Goal: Information Seeking & Learning: Learn about a topic

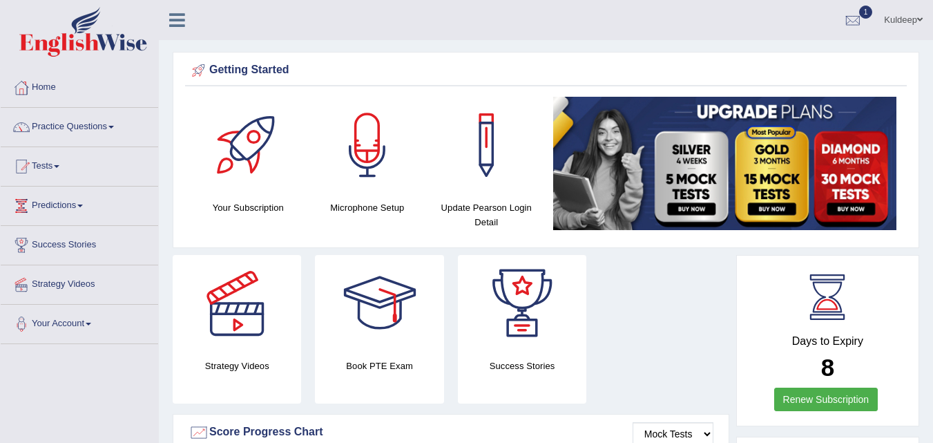
click at [114, 128] on link "Practice Questions" at bounding box center [79, 125] width 157 height 35
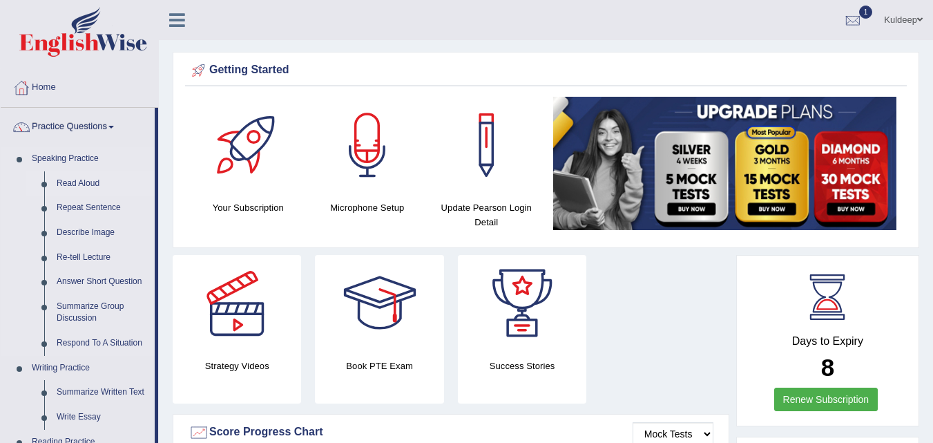
click at [94, 182] on link "Read Aloud" at bounding box center [102, 183] width 104 height 25
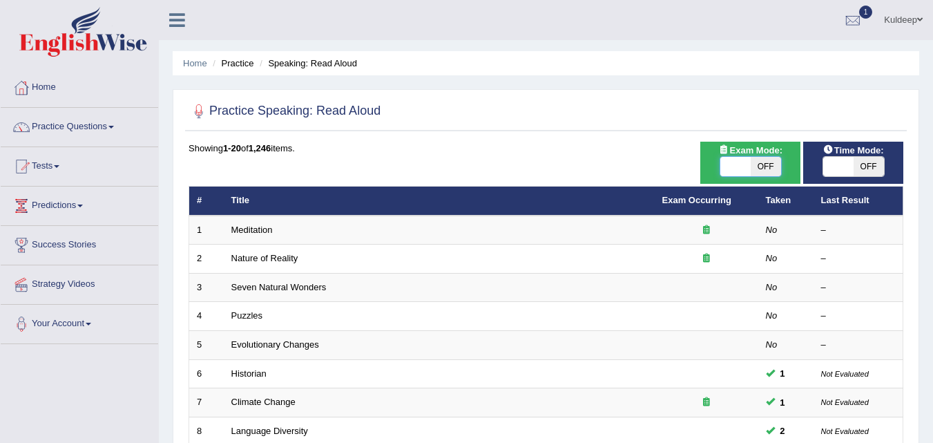
click at [726, 172] on span at bounding box center [735, 166] width 30 height 19
checkbox input "true"
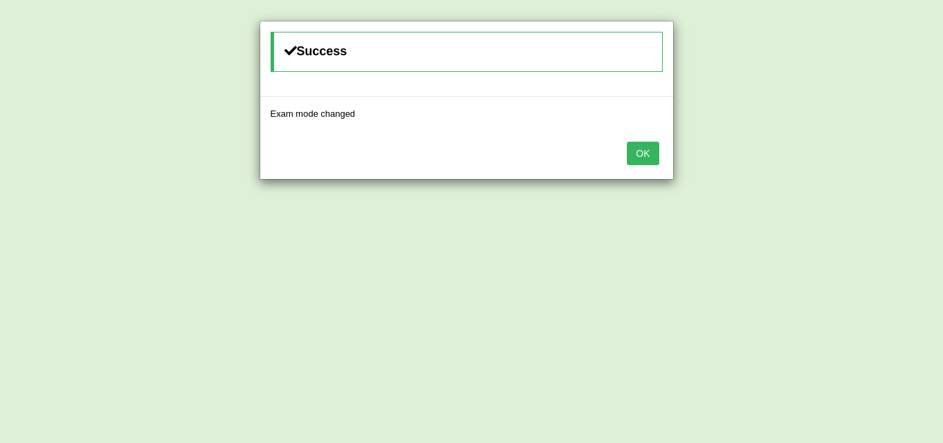
click at [643, 148] on button "OK" at bounding box center [643, 153] width 32 height 23
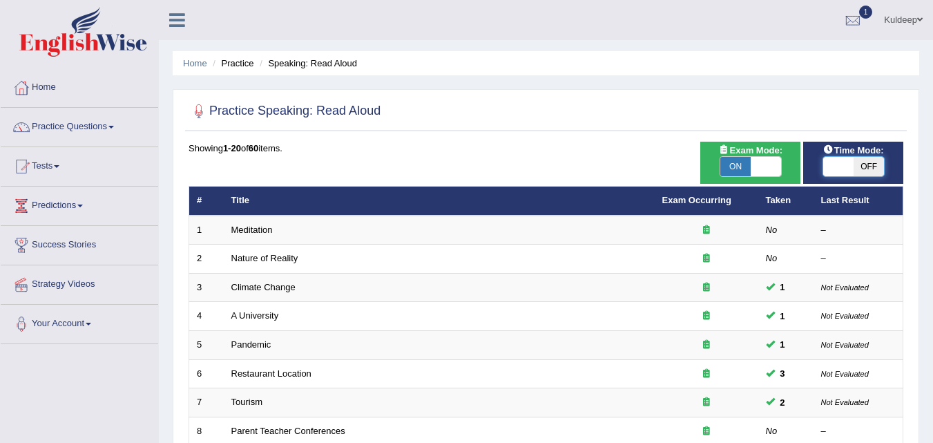
click at [830, 169] on span at bounding box center [838, 166] width 30 height 19
checkbox input "true"
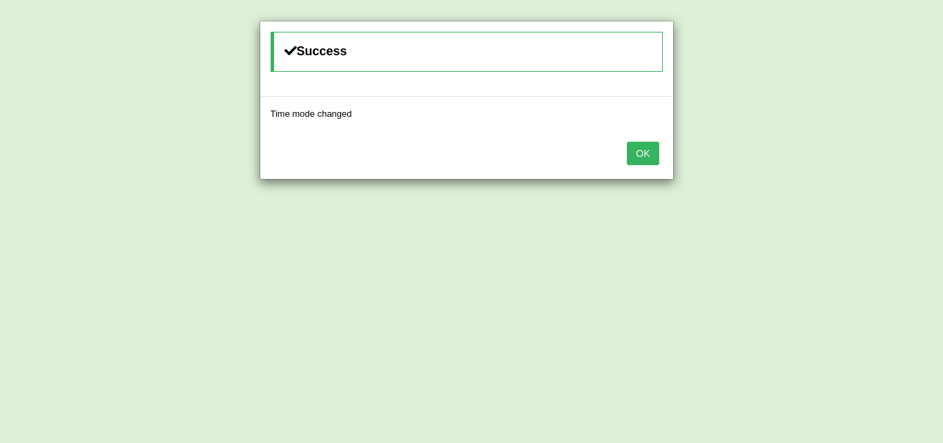
click at [644, 156] on button "OK" at bounding box center [643, 153] width 32 height 23
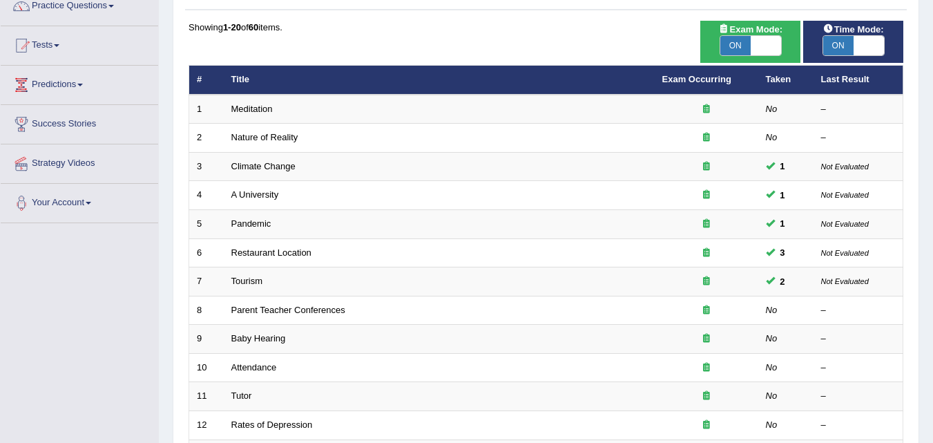
scroll to position [122, 0]
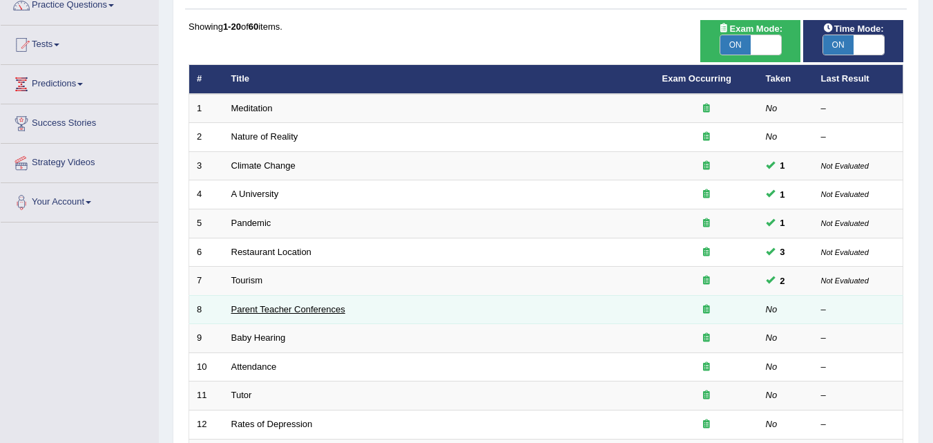
click at [338, 307] on link "Parent Teacher Conferences" at bounding box center [288, 309] width 114 height 10
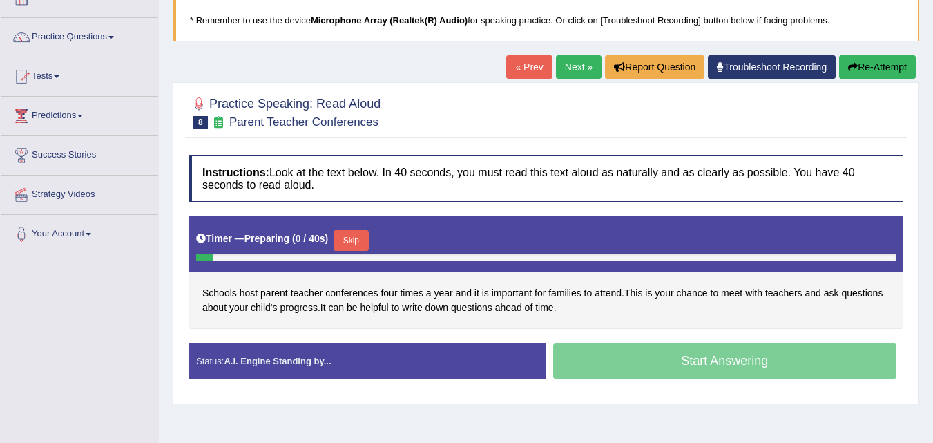
scroll to position [90, 0]
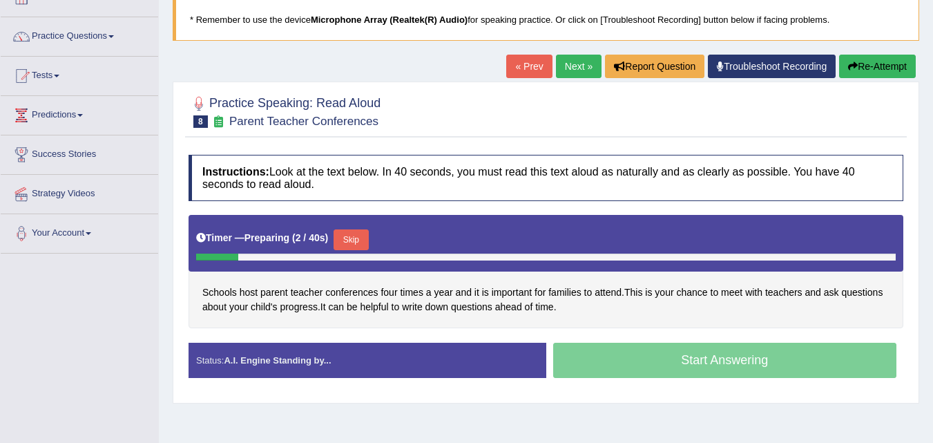
click at [360, 242] on button "Skip" at bounding box center [351, 239] width 35 height 21
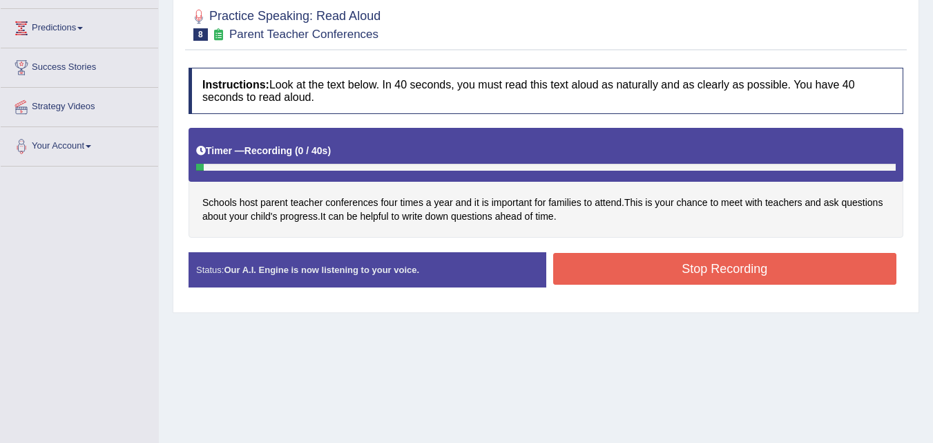
scroll to position [178, 0]
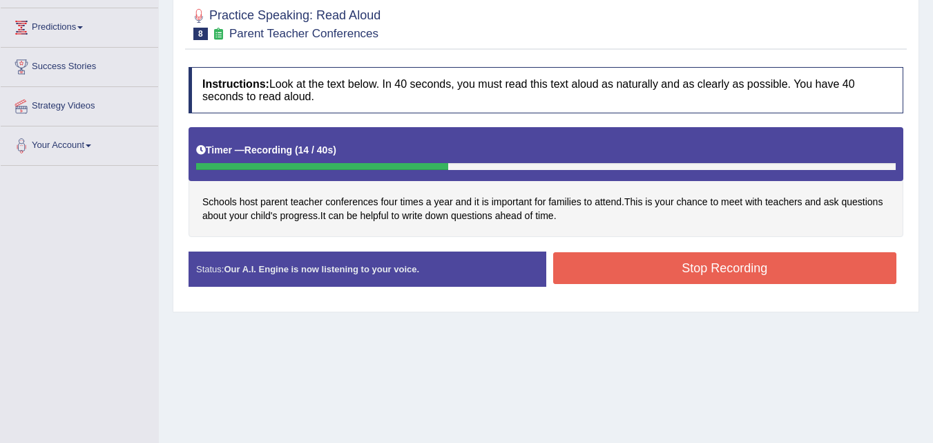
click at [661, 270] on button "Stop Recording" at bounding box center [725, 268] width 344 height 32
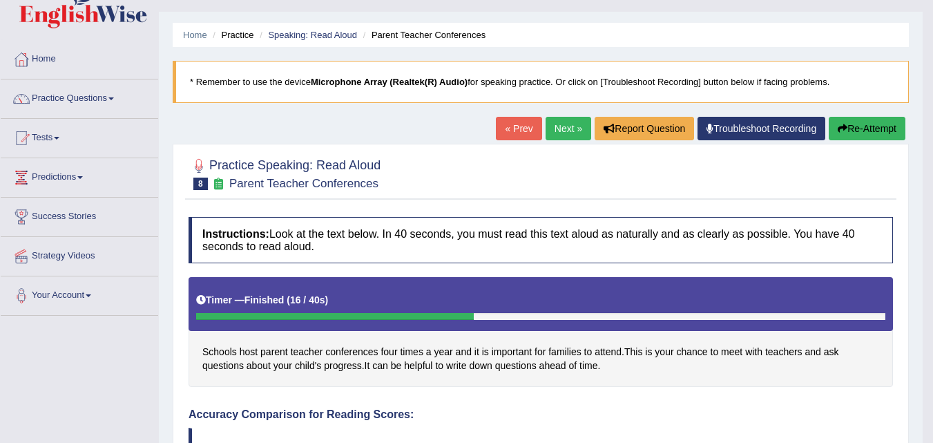
scroll to position [27, 0]
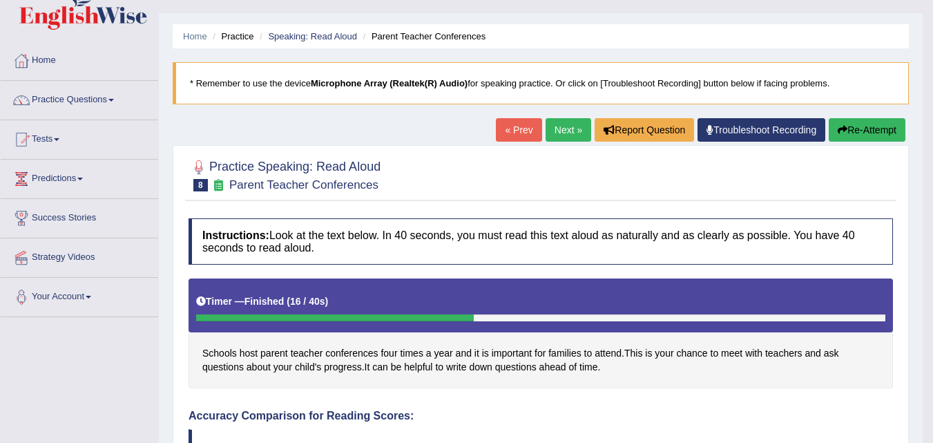
click at [570, 130] on link "Next »" at bounding box center [569, 129] width 46 height 23
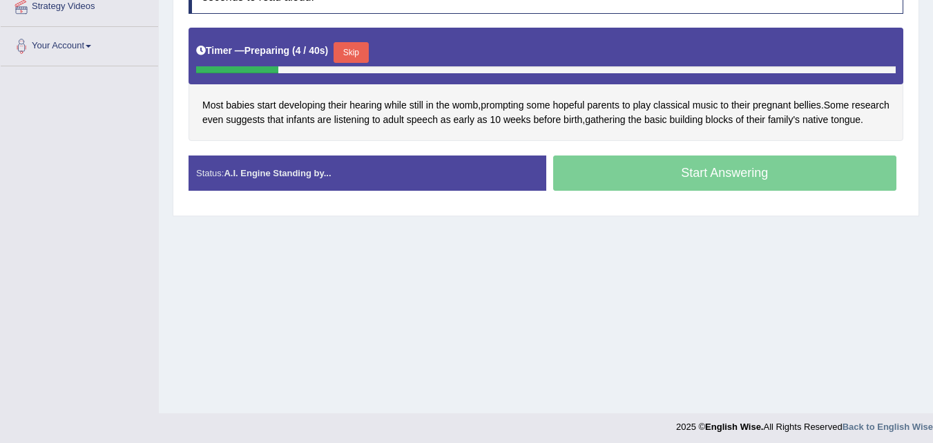
scroll to position [282, 0]
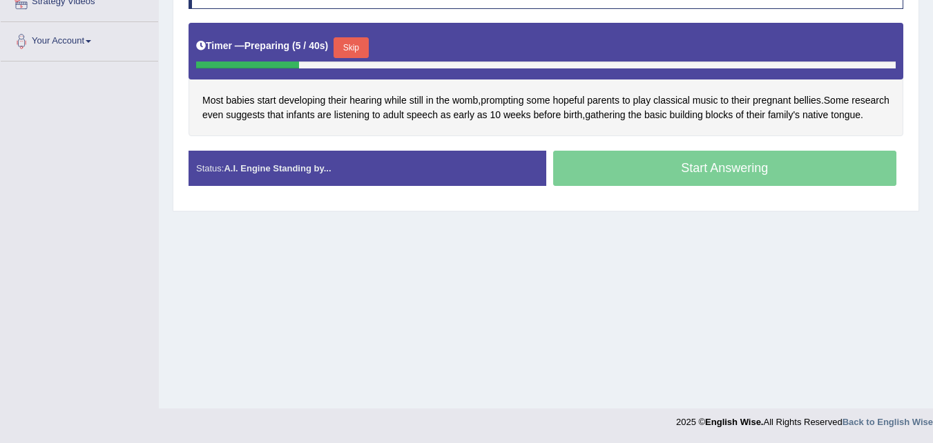
click at [672, 184] on div "Start Answering" at bounding box center [725, 170] width 358 height 39
click at [365, 45] on button "Skip" at bounding box center [351, 47] width 35 height 21
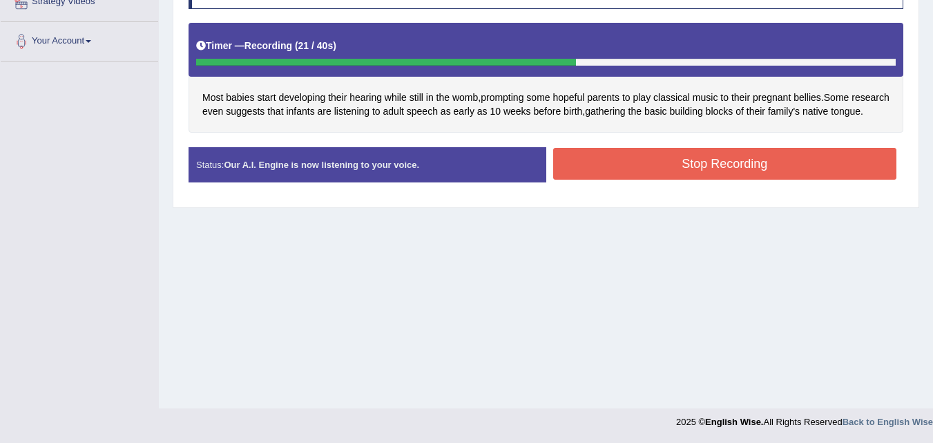
click at [697, 178] on button "Stop Recording" at bounding box center [725, 164] width 344 height 32
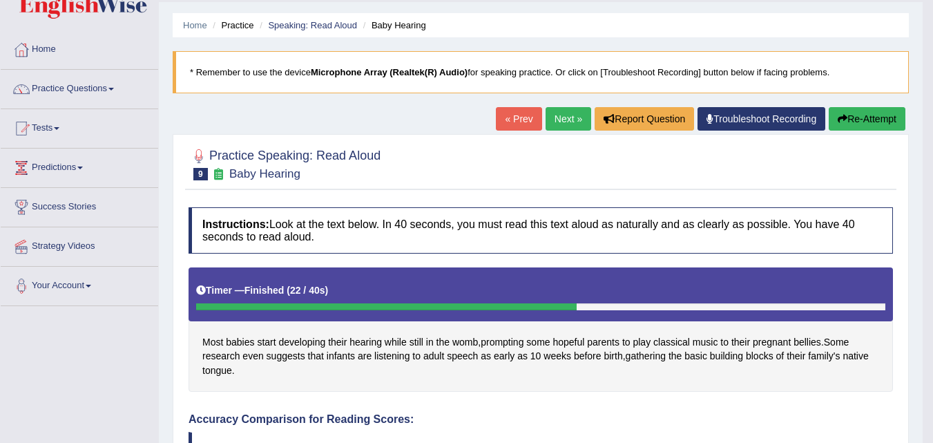
scroll to position [0, 0]
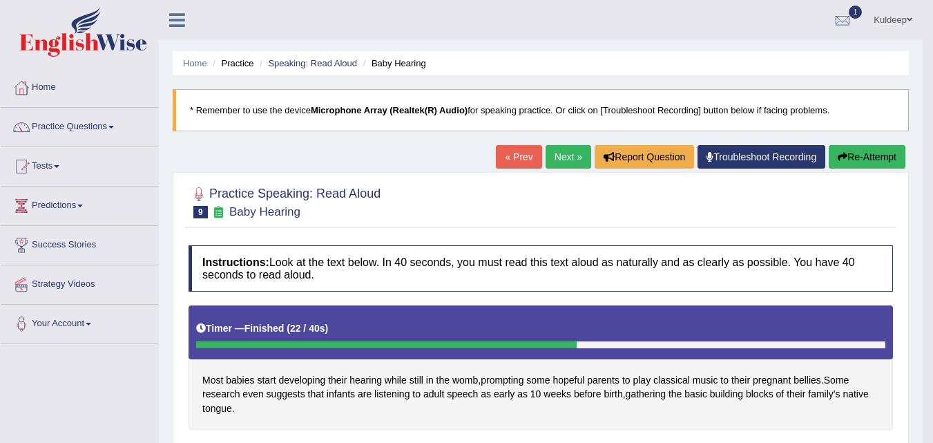
click at [563, 157] on link "Next »" at bounding box center [569, 156] width 46 height 23
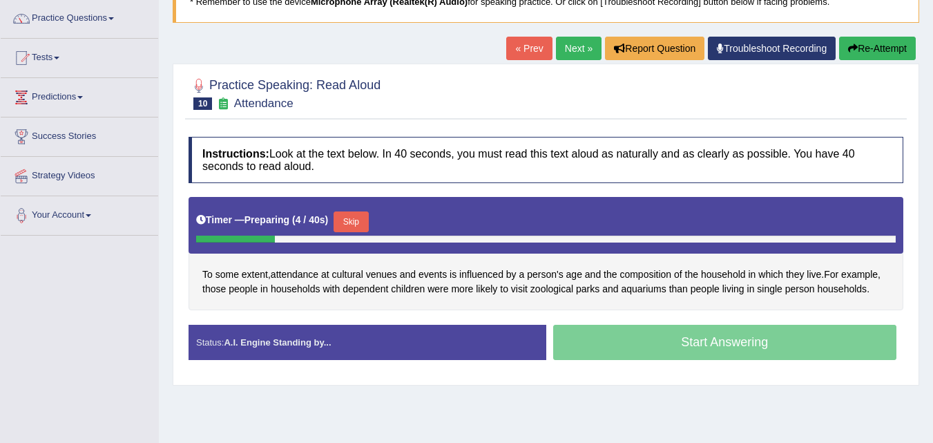
click at [351, 224] on button "Skip" at bounding box center [351, 221] width 35 height 21
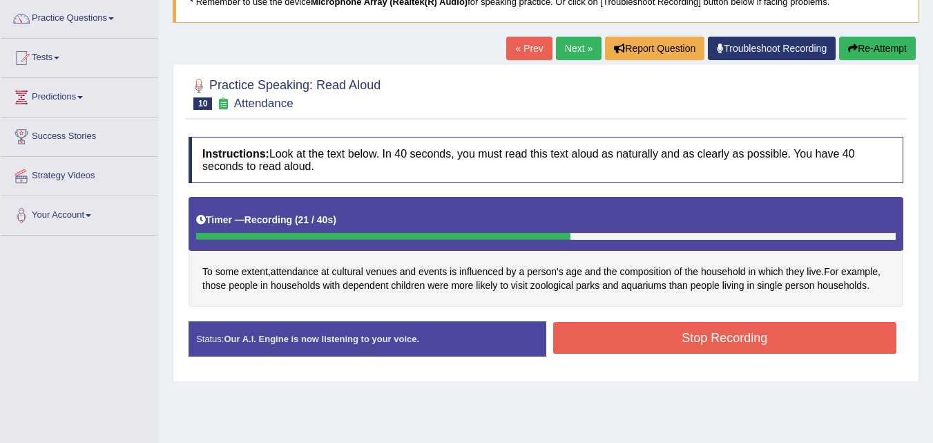
click at [650, 338] on button "Stop Recording" at bounding box center [725, 338] width 344 height 32
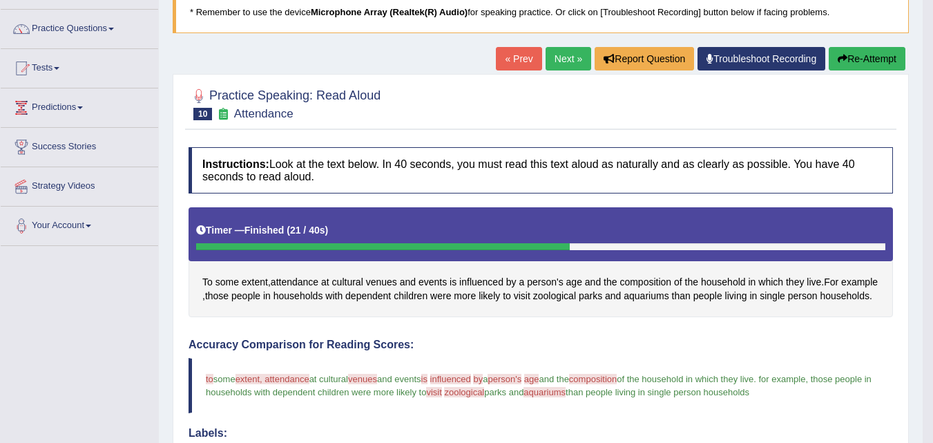
scroll to position [97, 0]
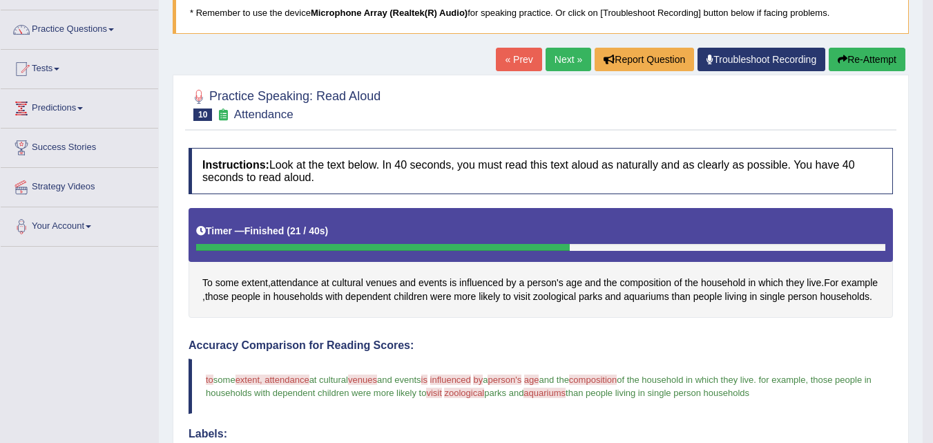
click at [555, 63] on link "Next »" at bounding box center [569, 59] width 46 height 23
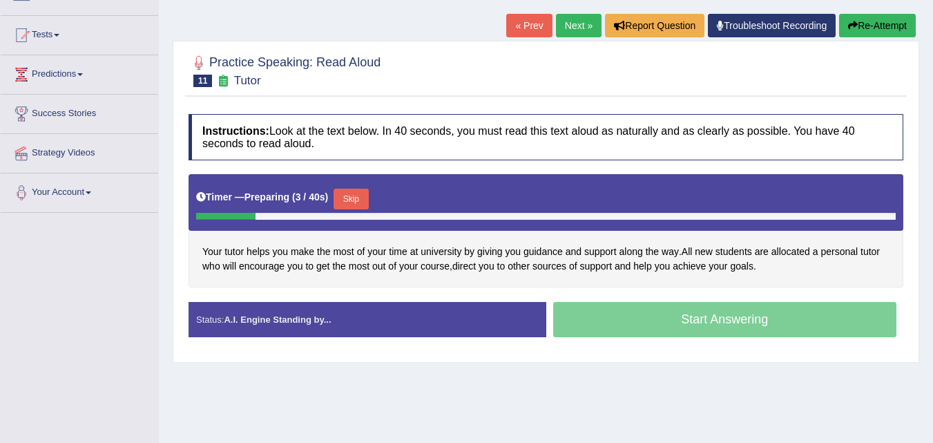
click at [359, 203] on button "Skip" at bounding box center [351, 199] width 35 height 21
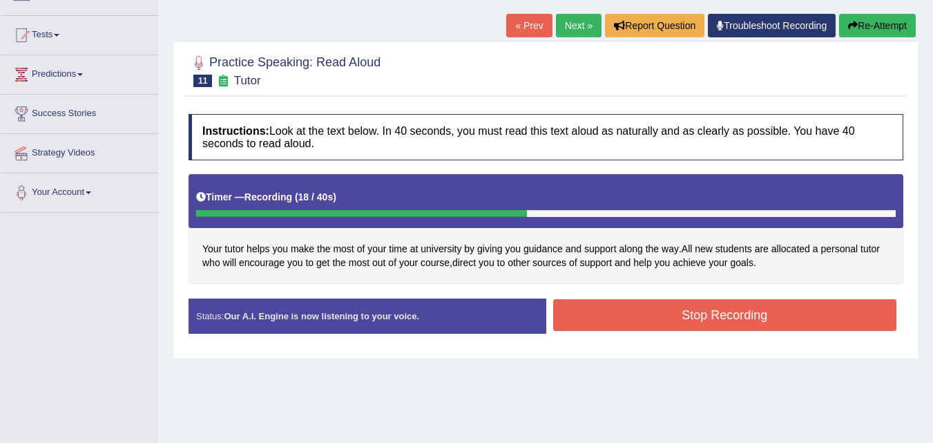
click at [675, 315] on button "Stop Recording" at bounding box center [725, 315] width 344 height 32
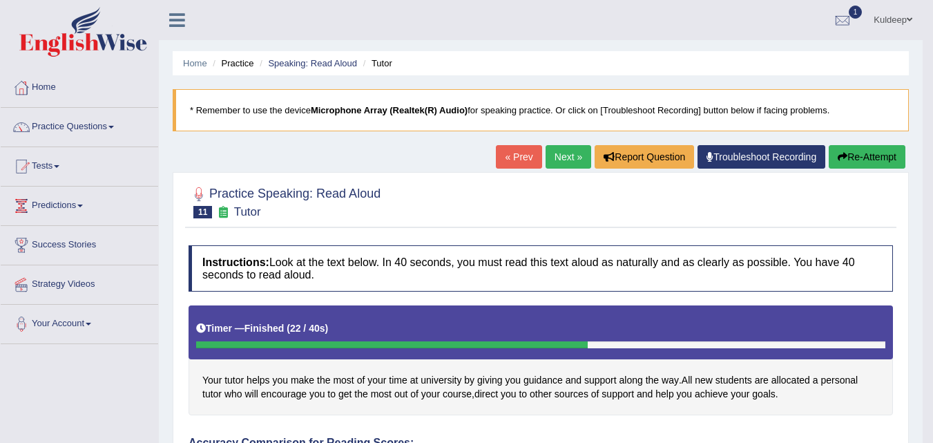
click at [846, 162] on button "Re-Attempt" at bounding box center [867, 156] width 77 height 23
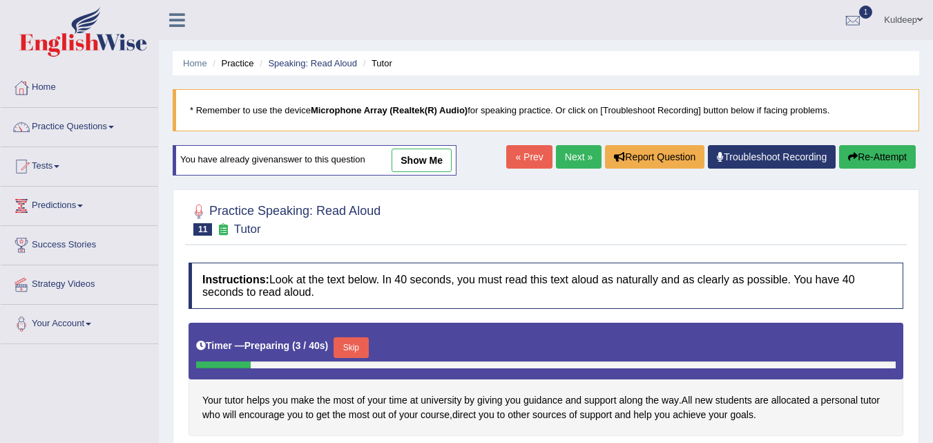
click at [353, 349] on button "Skip" at bounding box center [351, 347] width 35 height 21
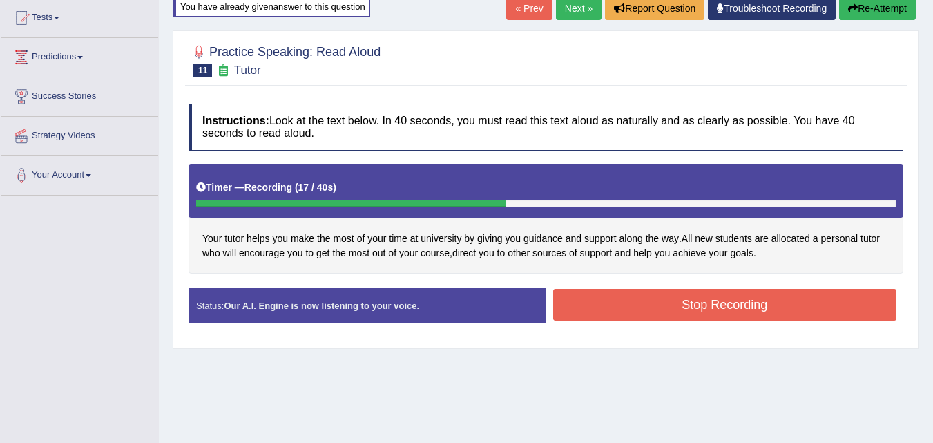
scroll to position [152, 0]
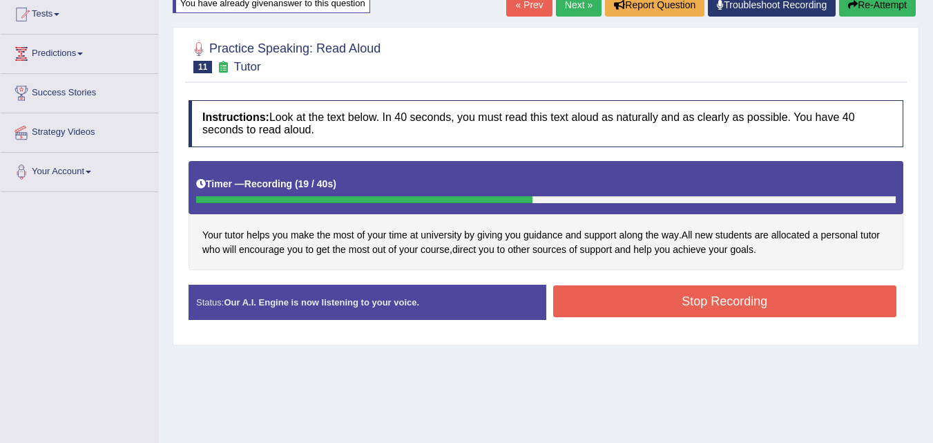
click at [634, 312] on button "Stop Recording" at bounding box center [725, 301] width 344 height 32
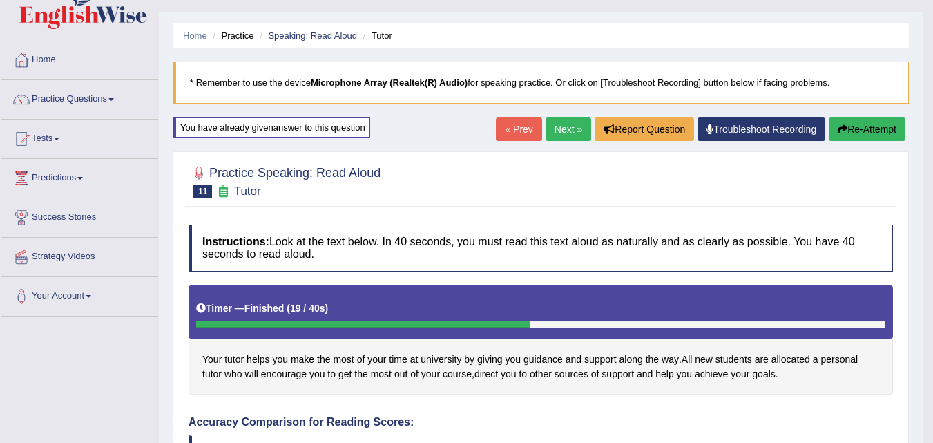
scroll to position [0, 0]
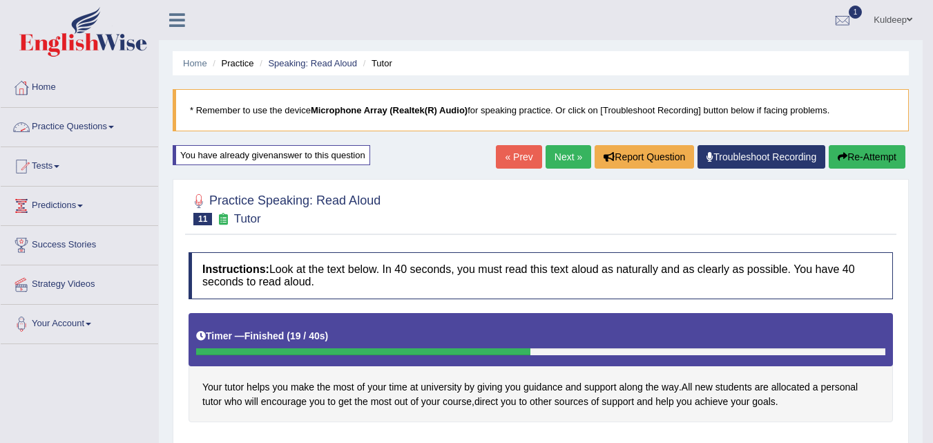
click at [114, 127] on span at bounding box center [111, 127] width 6 height 3
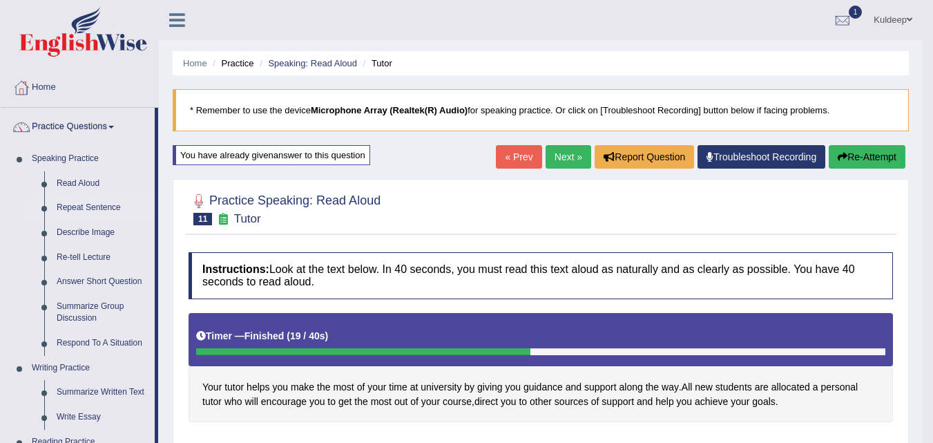
click at [117, 206] on link "Repeat Sentence" at bounding box center [102, 207] width 104 height 25
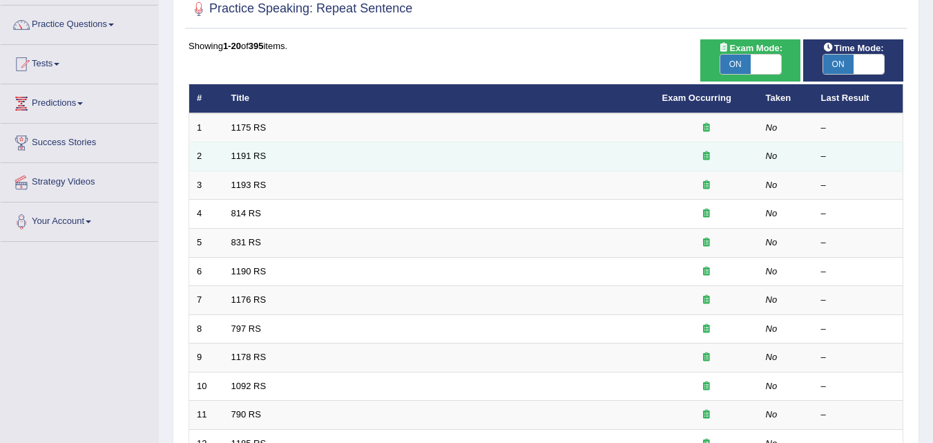
scroll to position [114, 0]
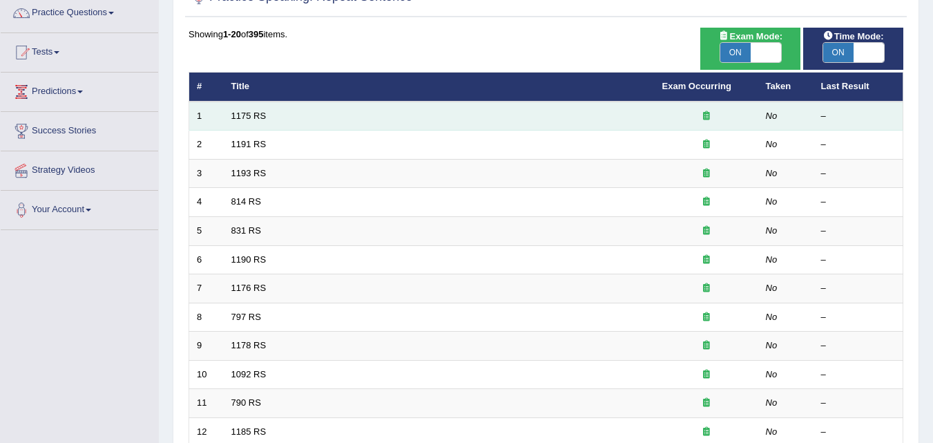
click at [708, 117] on icon at bounding box center [706, 115] width 7 height 9
click at [267, 119] on td "1175 RS" at bounding box center [439, 116] width 431 height 29
click at [261, 115] on link "1175 RS" at bounding box center [248, 115] width 35 height 10
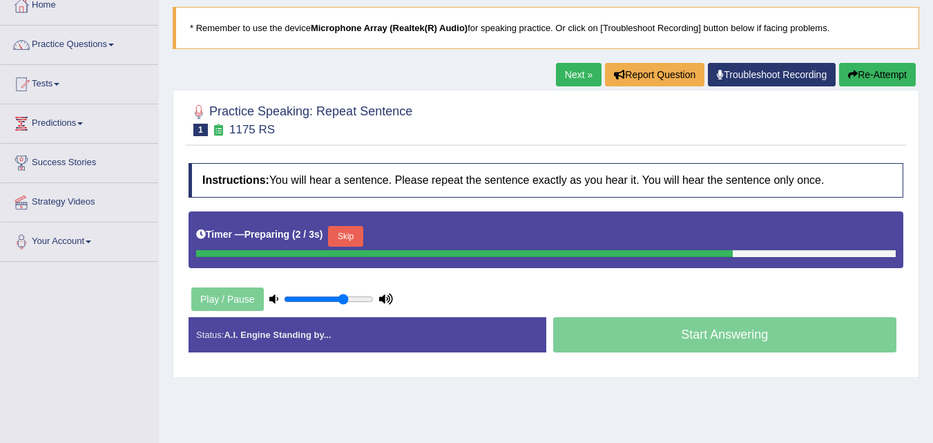
scroll to position [83, 0]
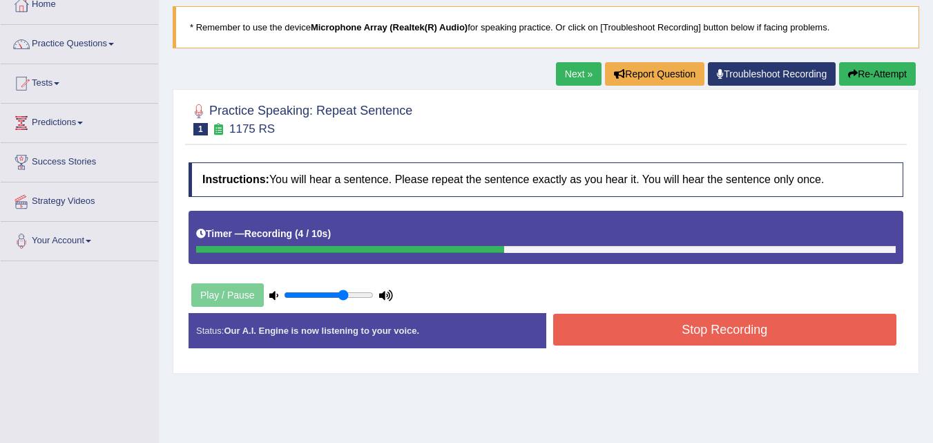
click at [631, 345] on button "Stop Recording" at bounding box center [725, 329] width 344 height 32
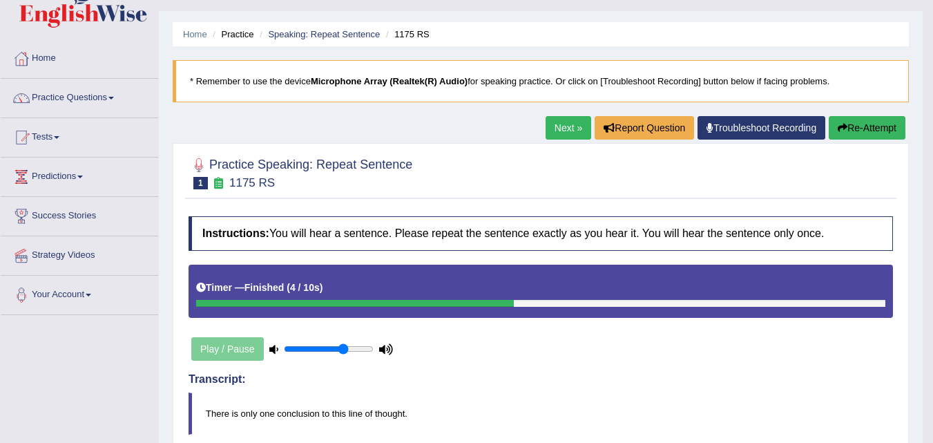
scroll to position [30, 0]
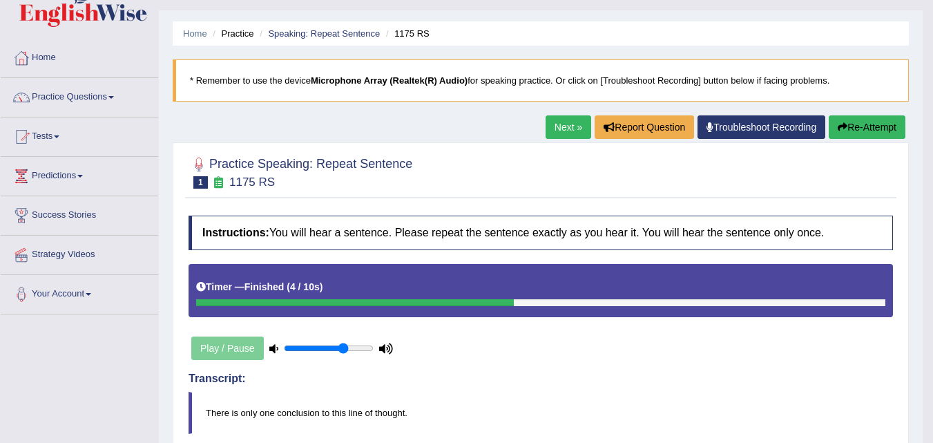
click at [869, 157] on div at bounding box center [541, 172] width 704 height 42
click at [860, 130] on button "Re-Attempt" at bounding box center [867, 126] width 77 height 23
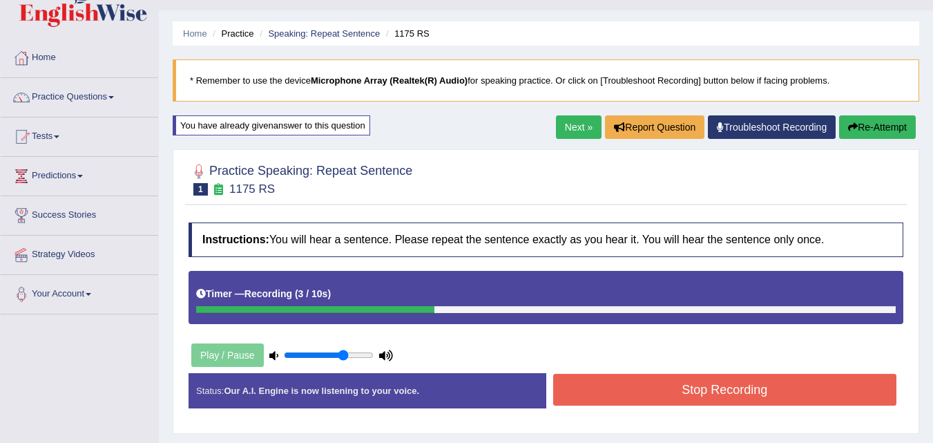
click at [656, 399] on button "Stop Recording" at bounding box center [725, 390] width 344 height 32
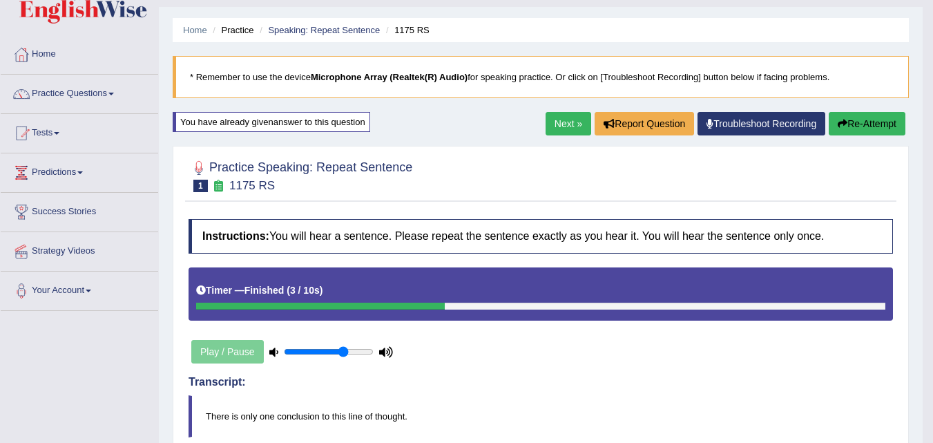
scroll to position [23, 0]
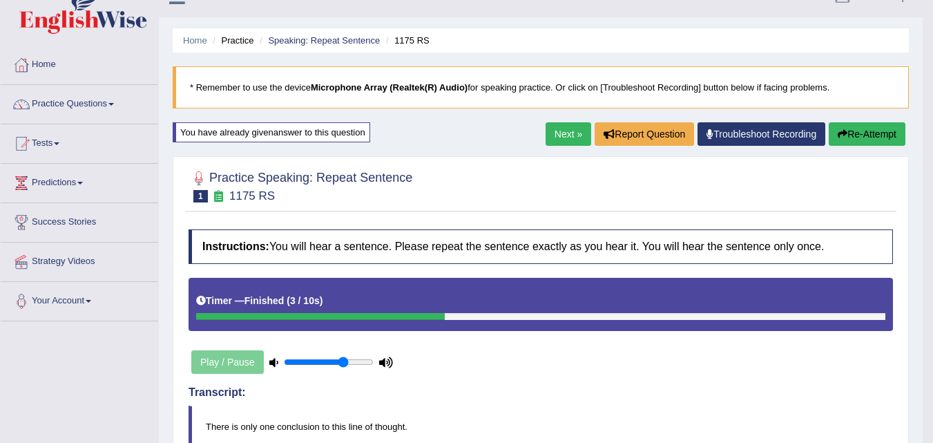
click at [878, 137] on button "Re-Attempt" at bounding box center [867, 133] width 77 height 23
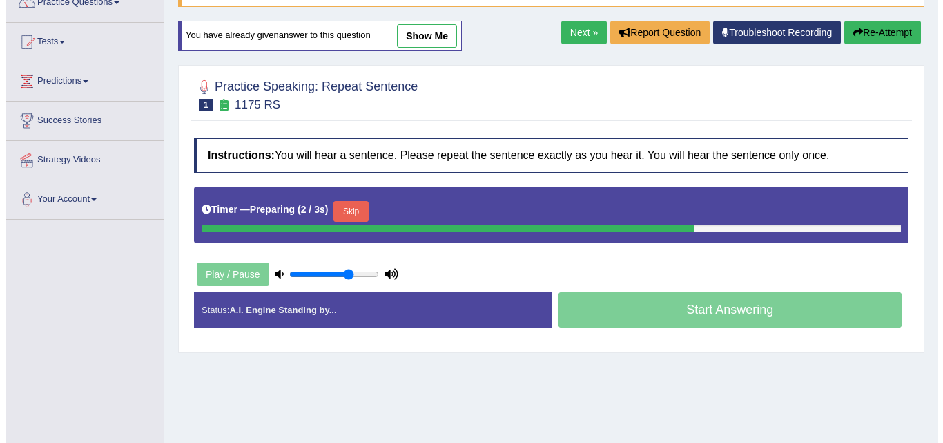
scroll to position [125, 0]
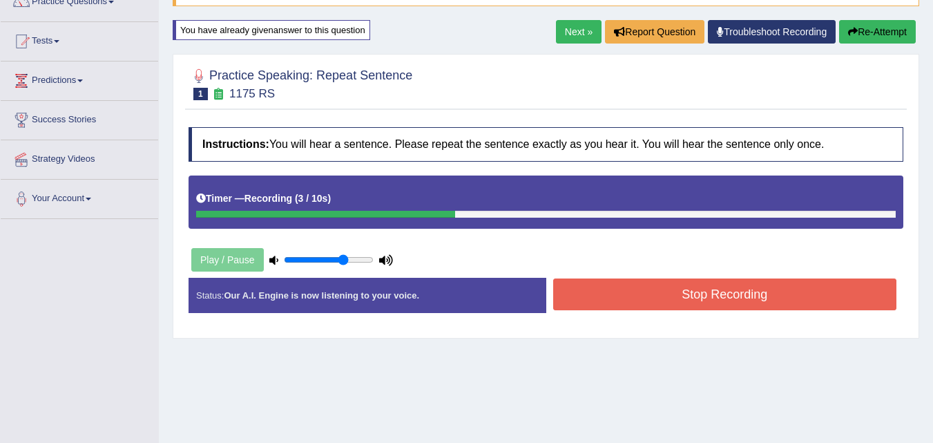
click at [648, 303] on button "Stop Recording" at bounding box center [725, 294] width 344 height 32
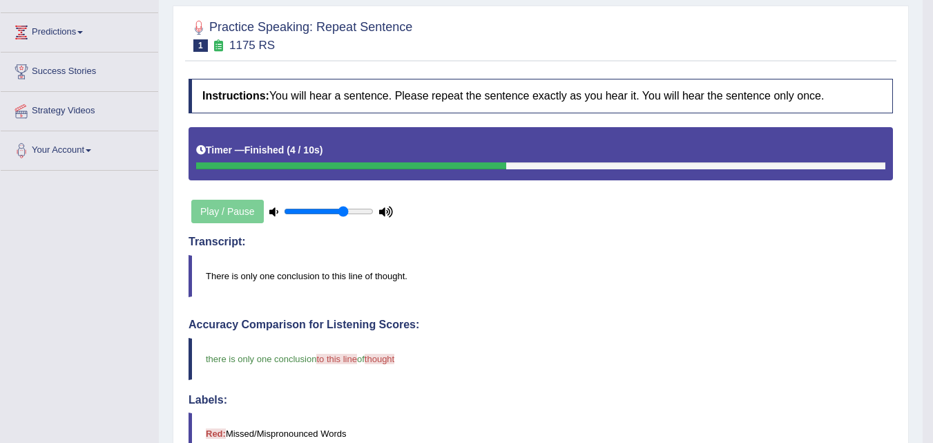
scroll to position [0, 0]
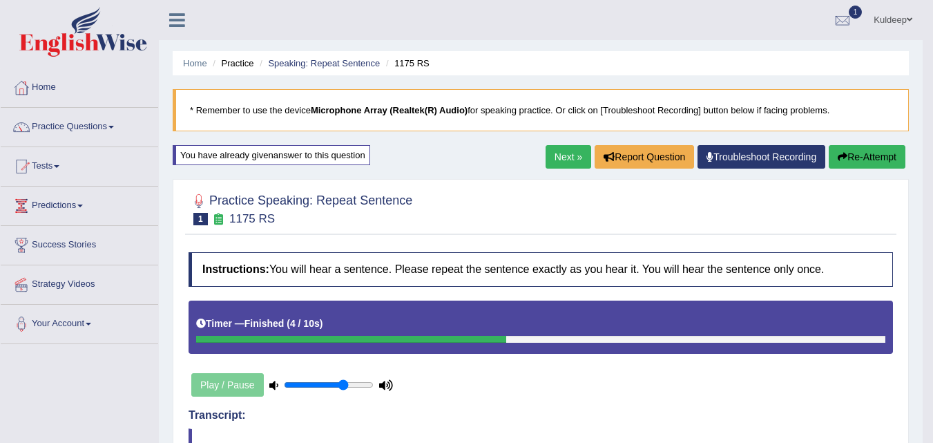
click at [566, 163] on link "Next »" at bounding box center [569, 156] width 46 height 23
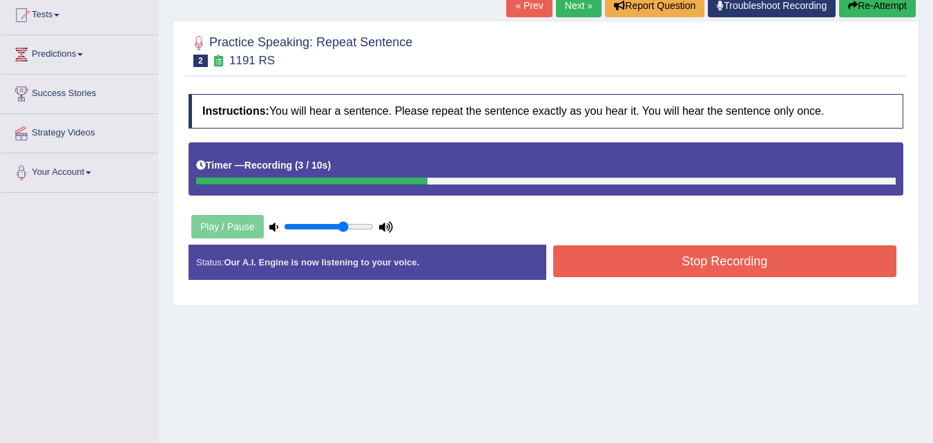
scroll to position [156, 0]
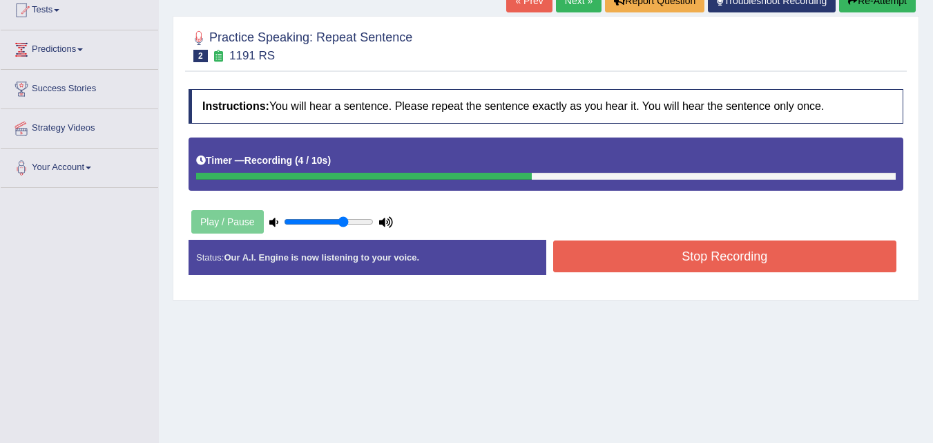
click at [704, 253] on button "Stop Recording" at bounding box center [725, 256] width 344 height 32
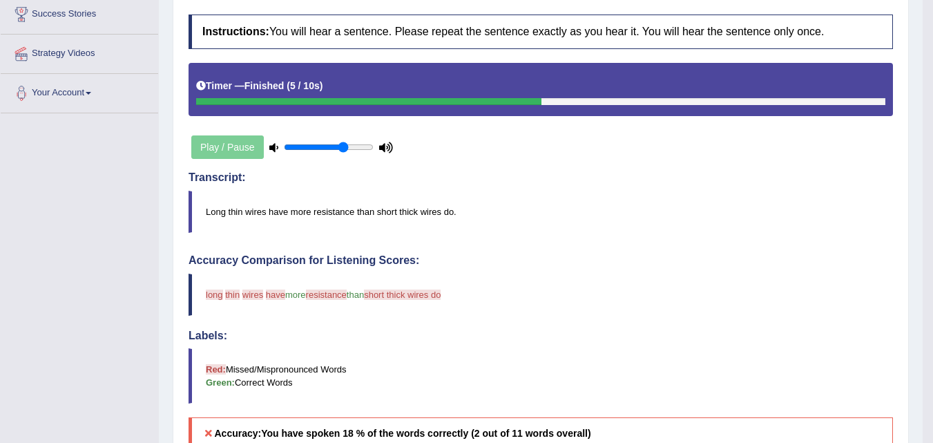
scroll to position [0, 0]
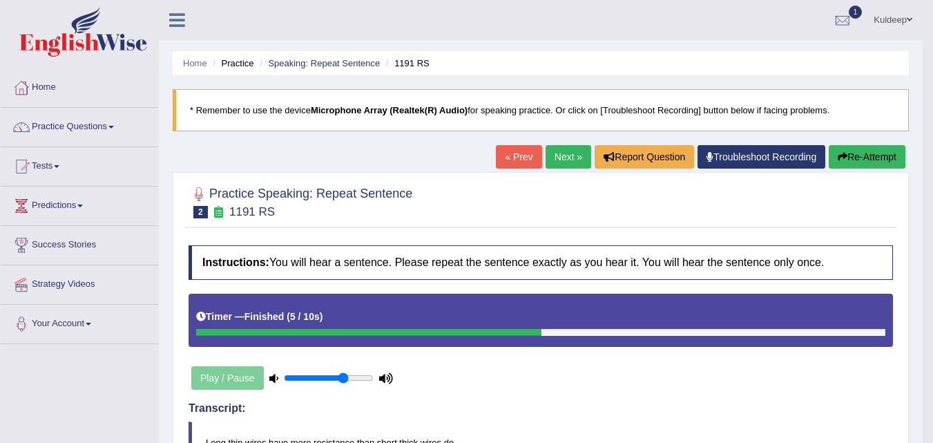
click at [568, 153] on link "Next »" at bounding box center [569, 156] width 46 height 23
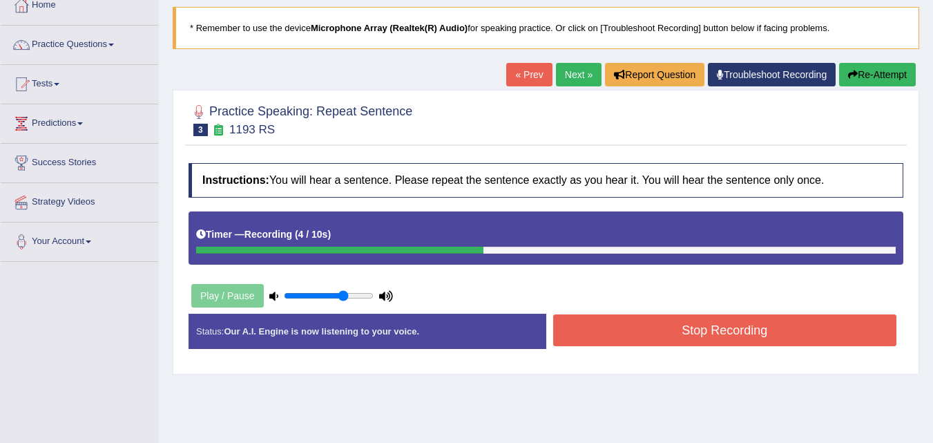
scroll to position [86, 0]
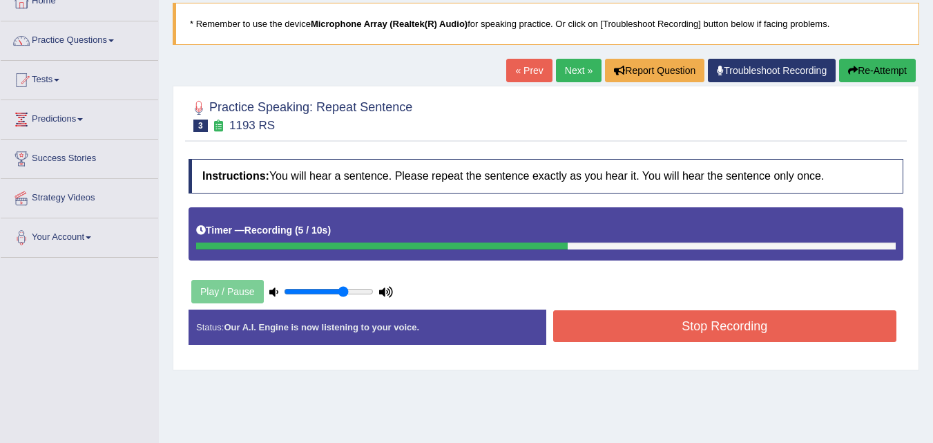
click at [721, 322] on button "Stop Recording" at bounding box center [725, 326] width 344 height 32
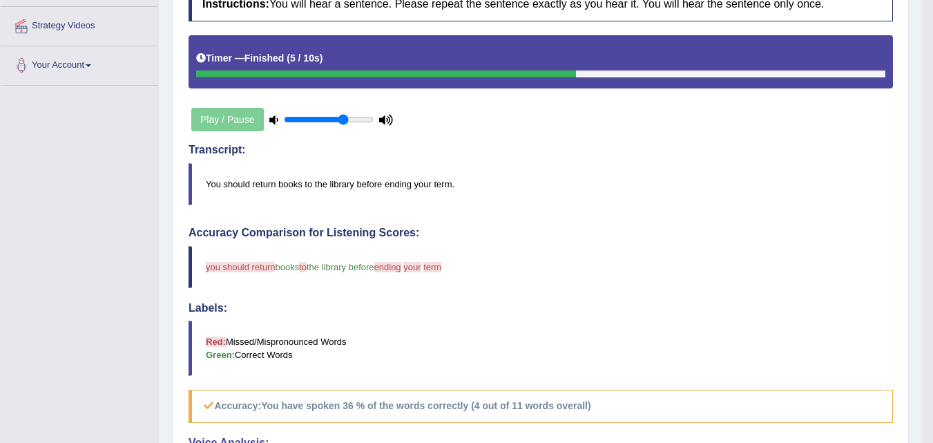
scroll to position [0, 0]
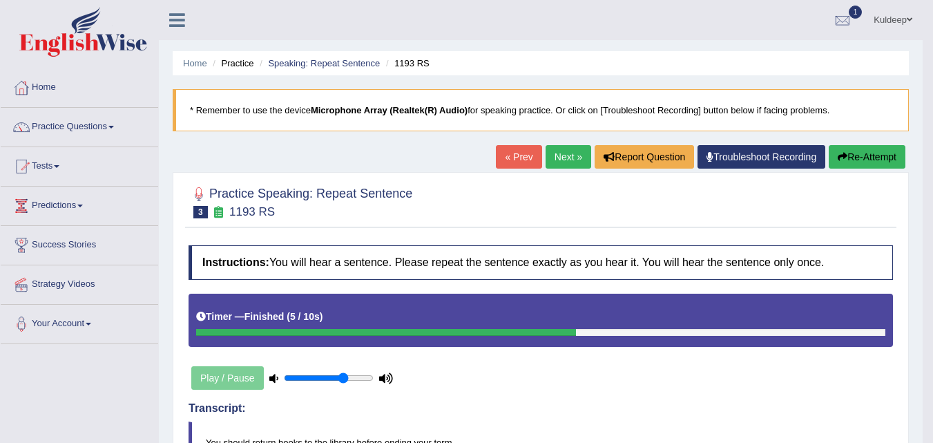
click at [566, 157] on link "Next »" at bounding box center [569, 156] width 46 height 23
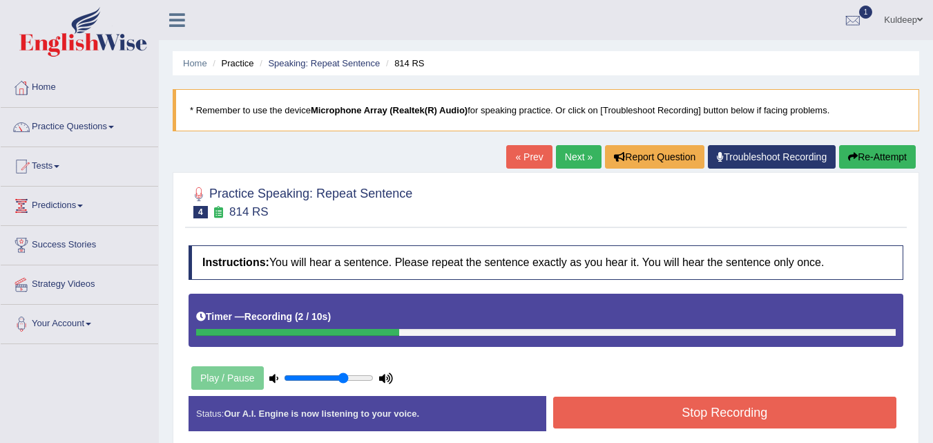
scroll to position [77, 0]
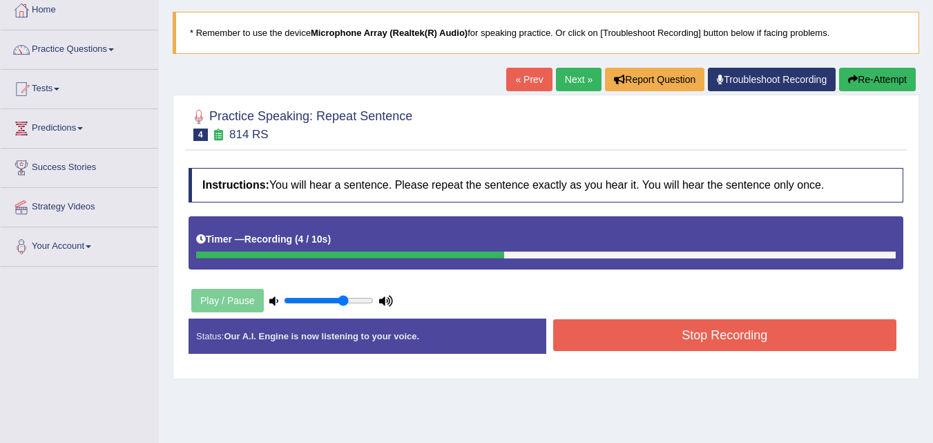
click at [668, 331] on button "Stop Recording" at bounding box center [725, 335] width 344 height 32
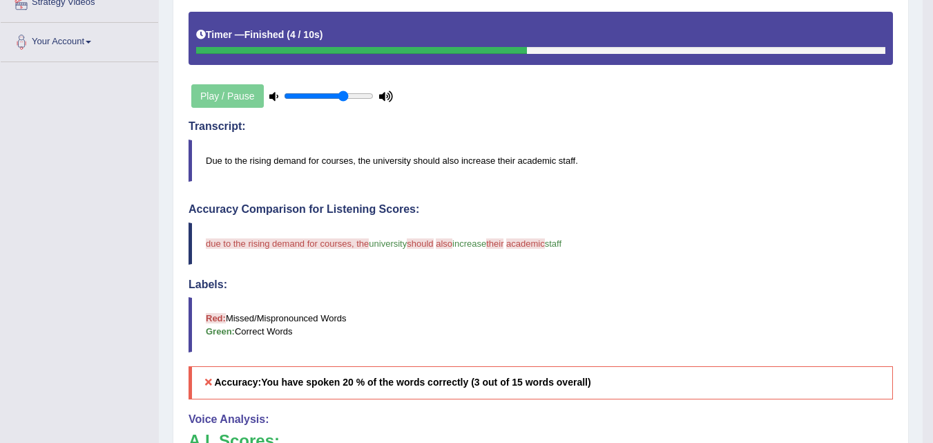
scroll to position [0, 0]
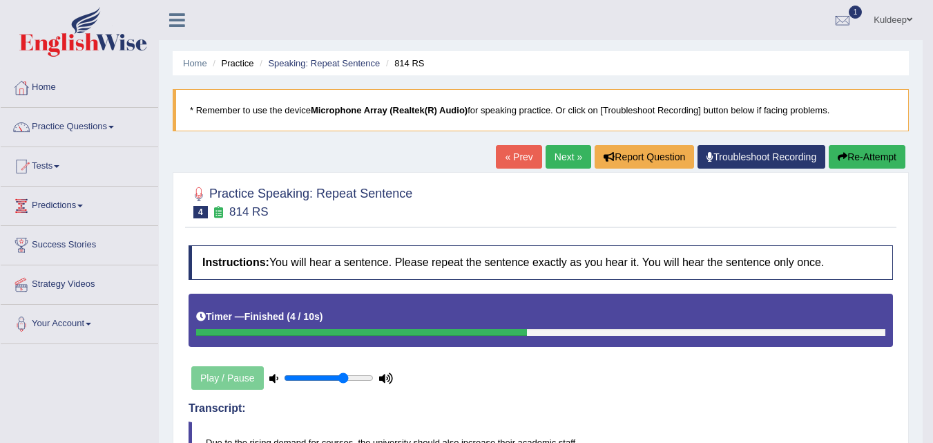
click at [560, 161] on link "Next »" at bounding box center [569, 156] width 46 height 23
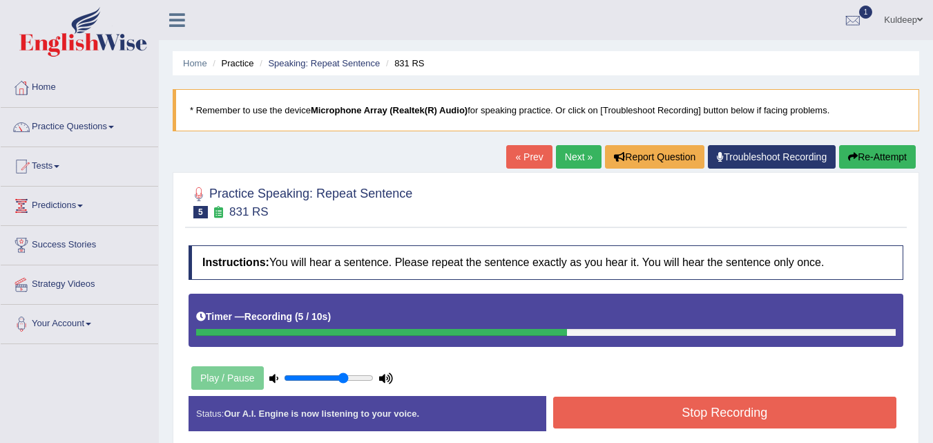
click at [682, 416] on button "Stop Recording" at bounding box center [725, 412] width 344 height 32
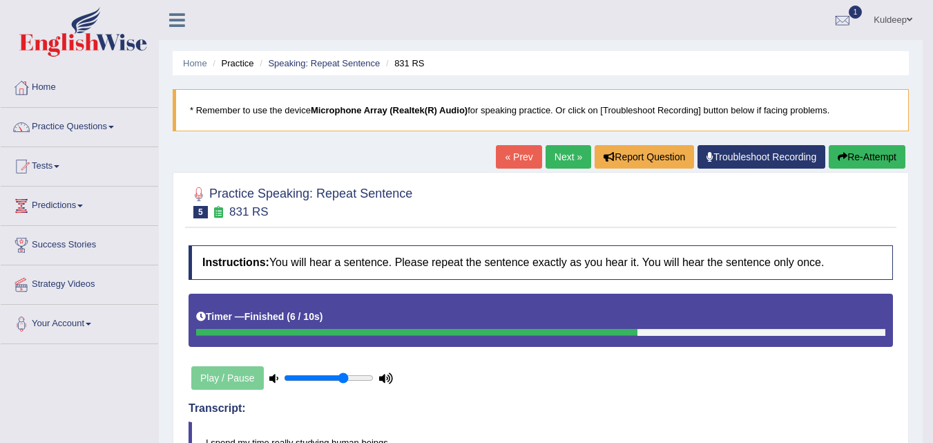
click at [562, 162] on link "Next »" at bounding box center [569, 156] width 46 height 23
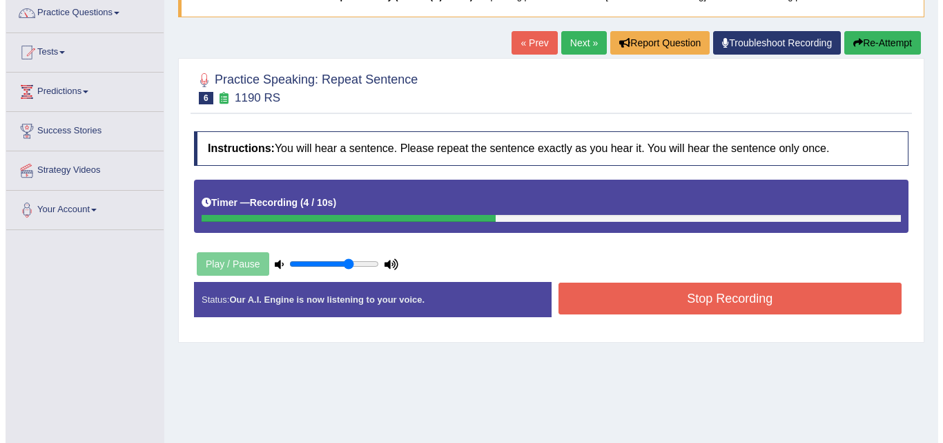
scroll to position [116, 0]
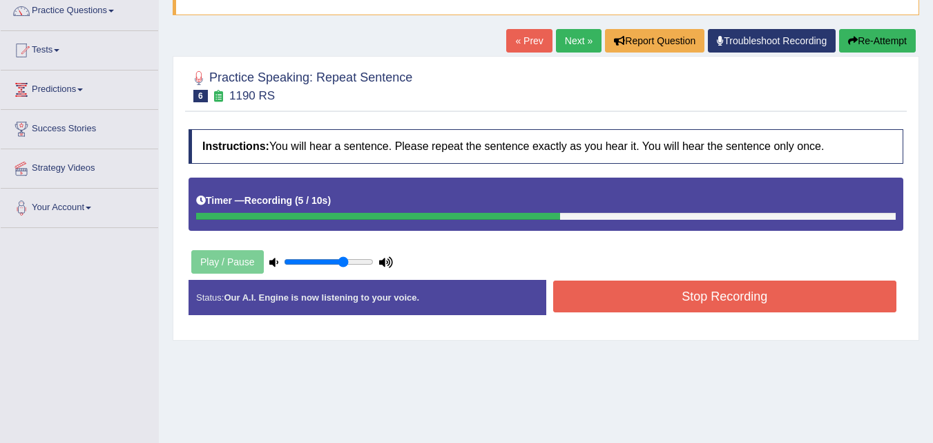
click at [650, 294] on button "Stop Recording" at bounding box center [725, 296] width 344 height 32
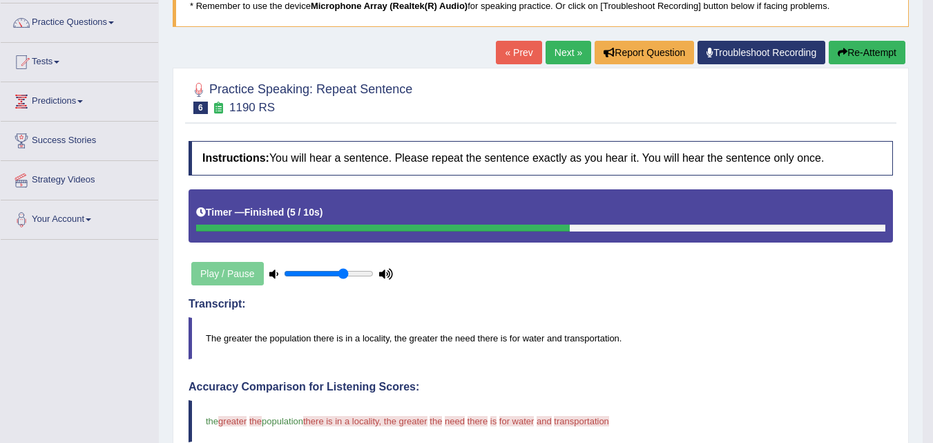
scroll to position [0, 0]
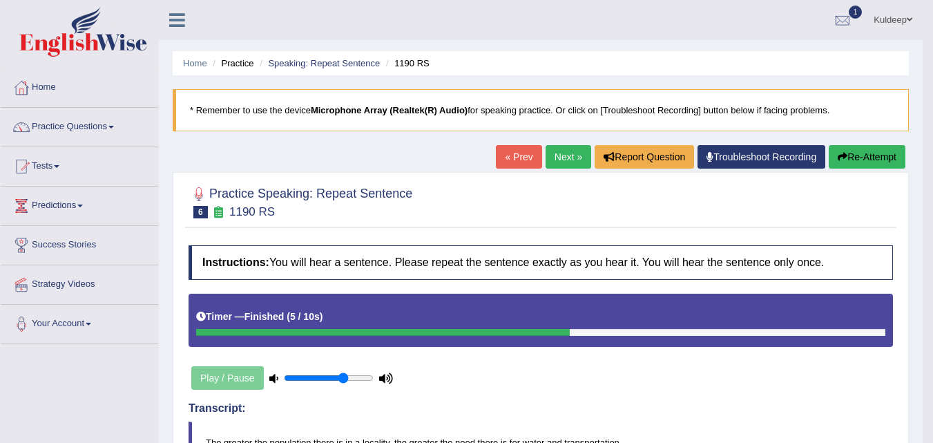
click at [566, 159] on link "Next »" at bounding box center [569, 156] width 46 height 23
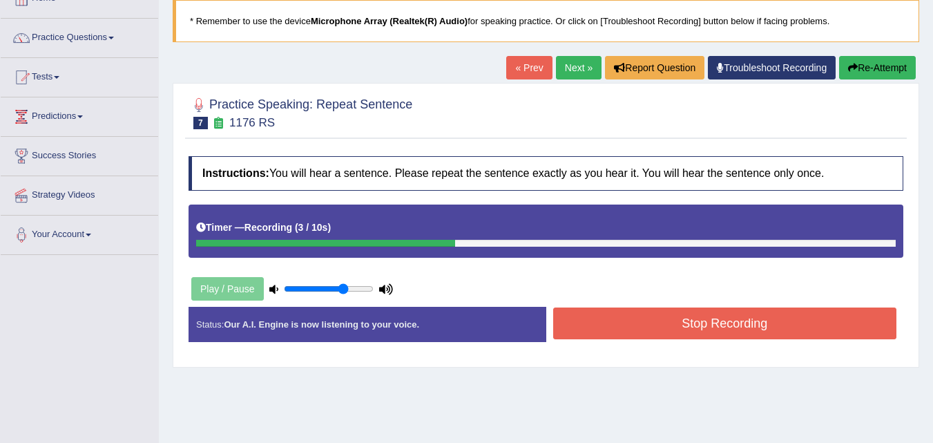
scroll to position [90, 0]
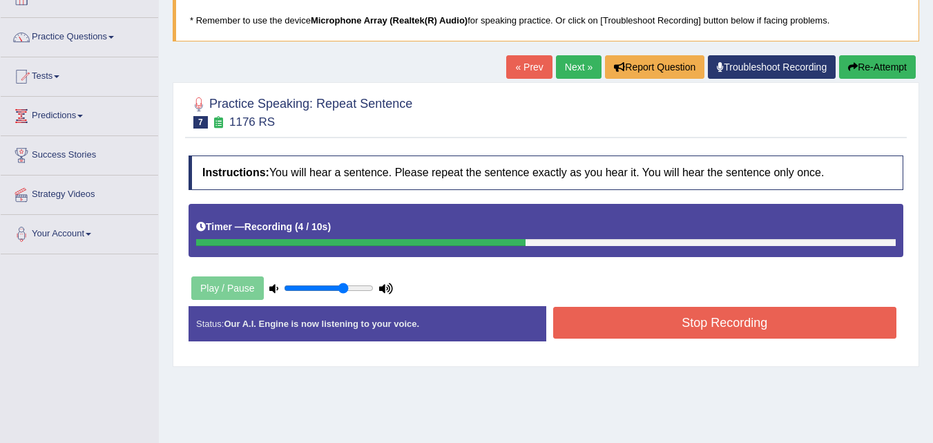
click at [666, 320] on button "Stop Recording" at bounding box center [725, 323] width 344 height 32
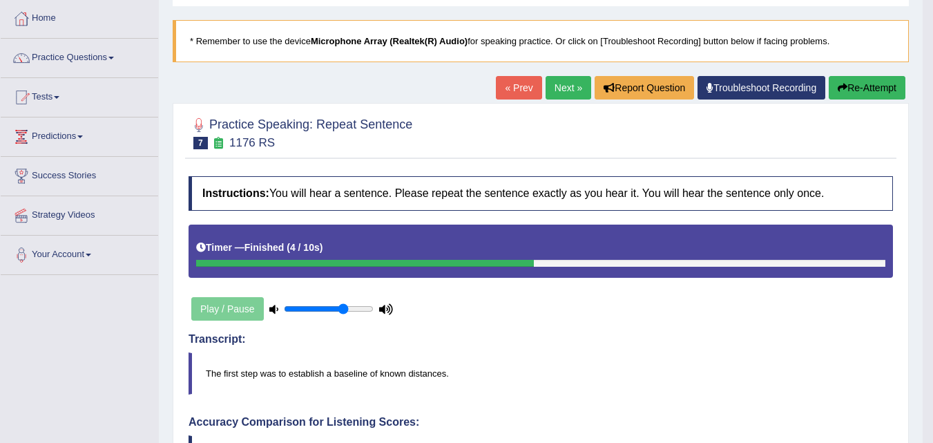
scroll to position [0, 0]
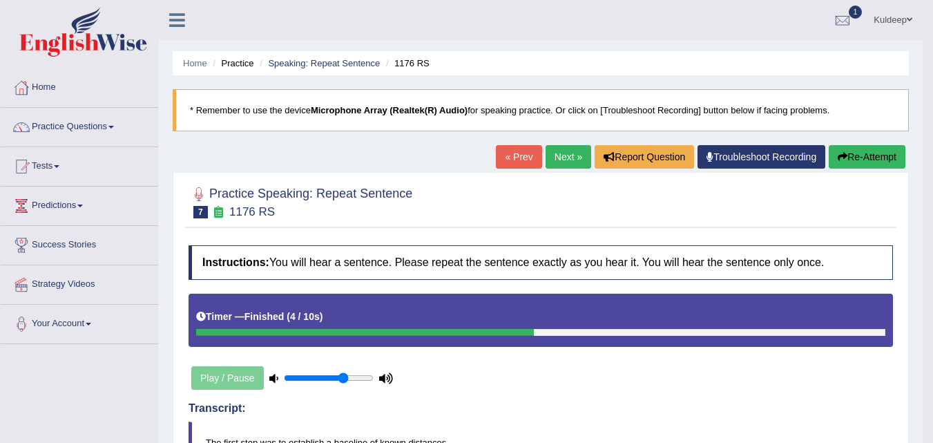
click at [566, 148] on link "Next »" at bounding box center [569, 156] width 46 height 23
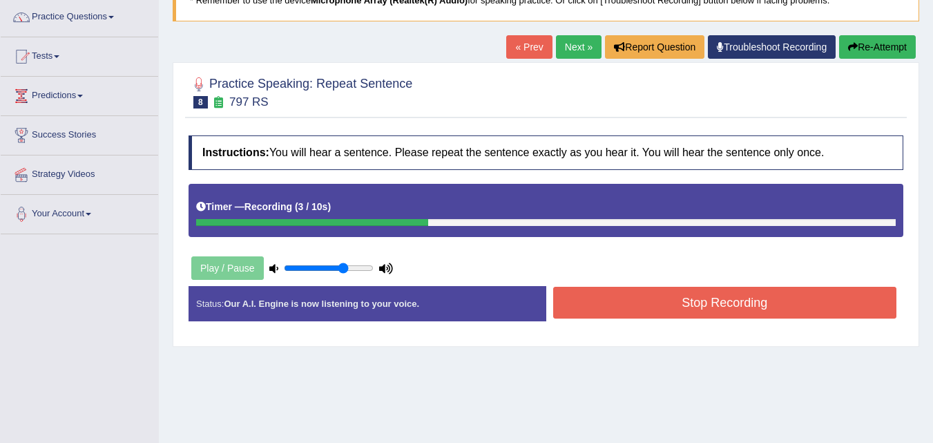
scroll to position [110, 0]
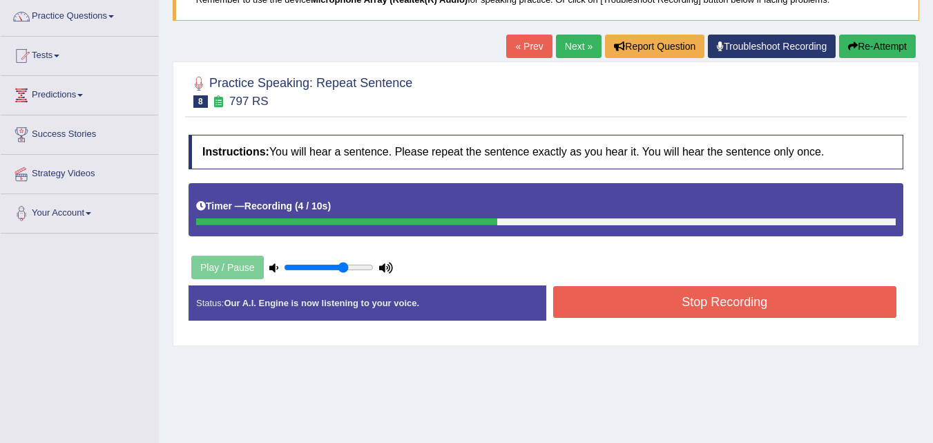
click at [726, 308] on button "Stop Recording" at bounding box center [725, 302] width 344 height 32
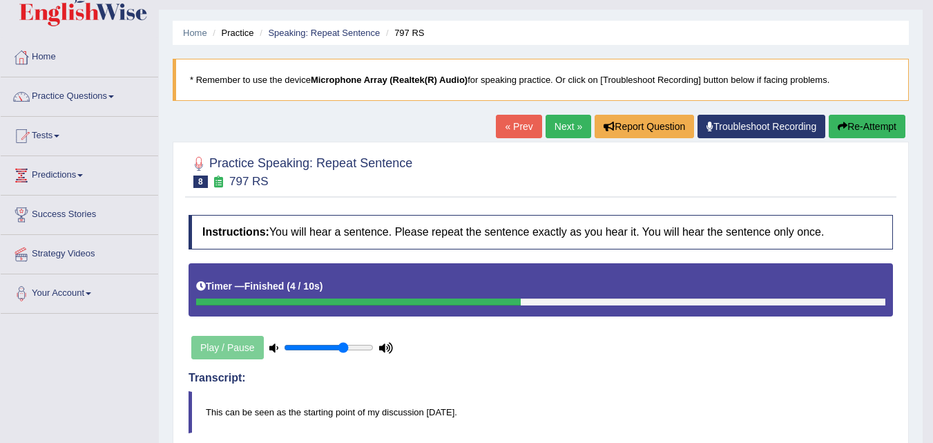
scroll to position [0, 0]
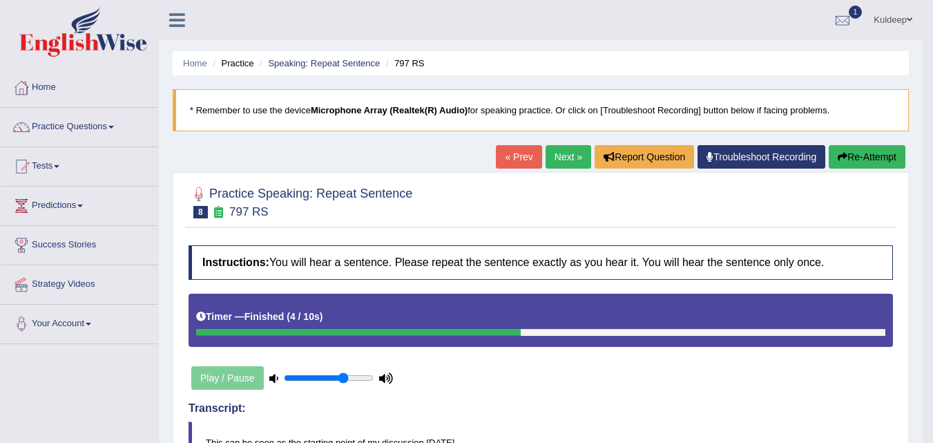
click at [569, 155] on link "Next »" at bounding box center [569, 156] width 46 height 23
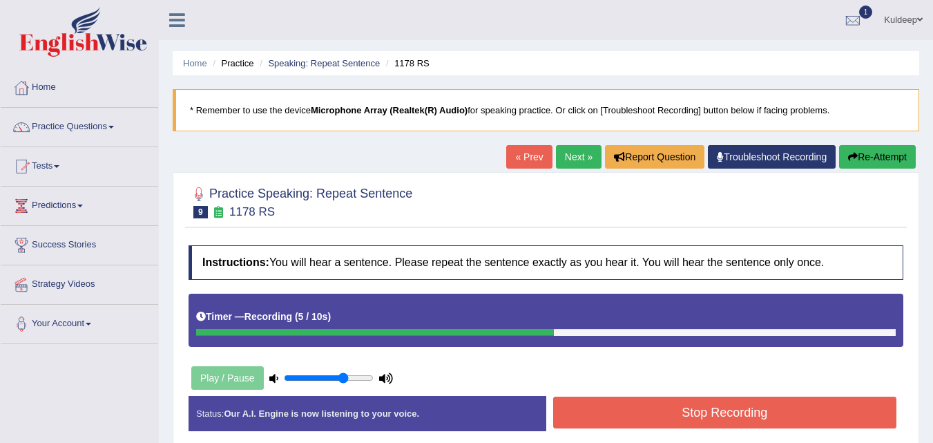
click at [674, 425] on button "Stop Recording" at bounding box center [725, 412] width 344 height 32
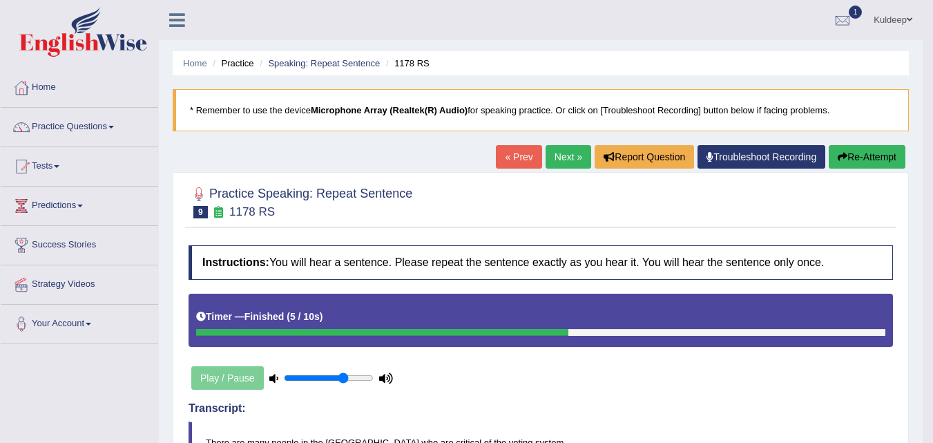
click at [559, 155] on link "Next »" at bounding box center [569, 156] width 46 height 23
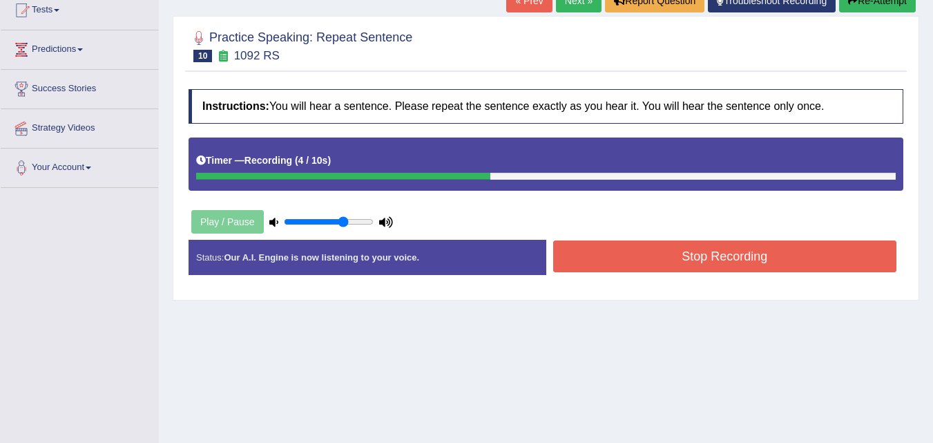
scroll to position [157, 0]
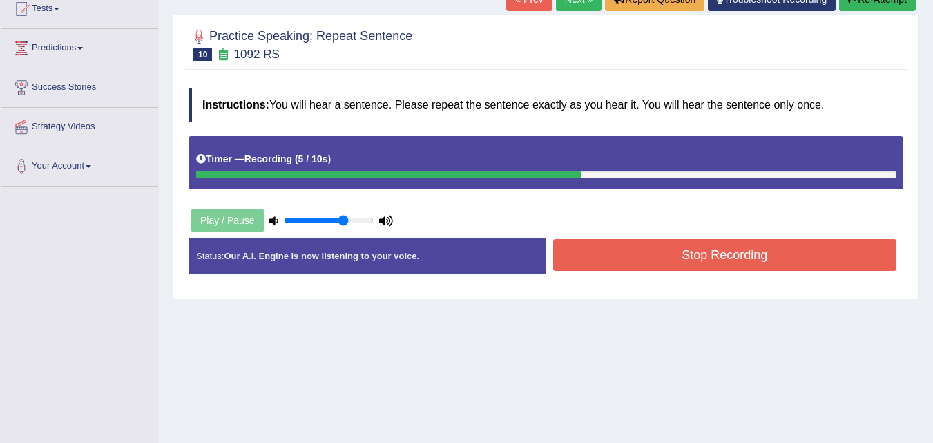
click at [671, 247] on button "Stop Recording" at bounding box center [725, 255] width 344 height 32
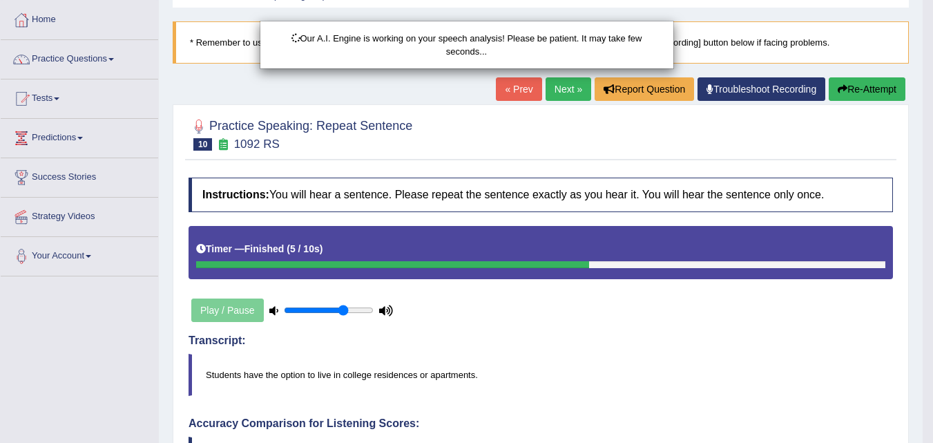
scroll to position [67, 0]
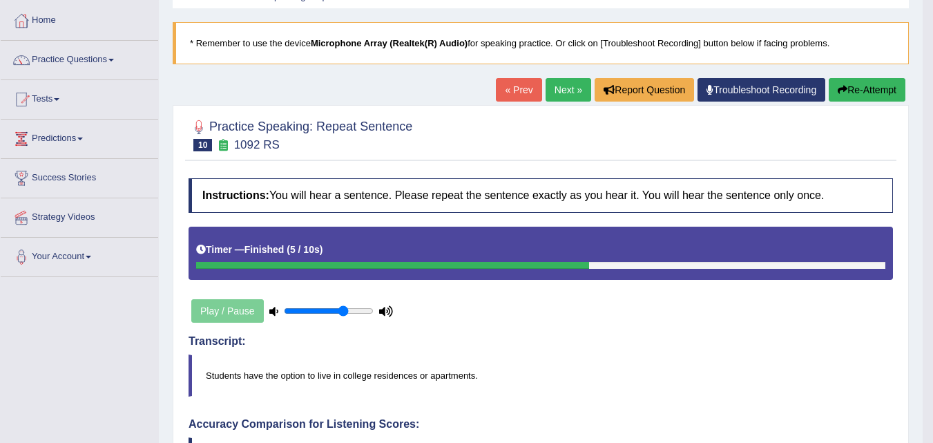
click at [866, 93] on button "Re-Attempt" at bounding box center [867, 89] width 77 height 23
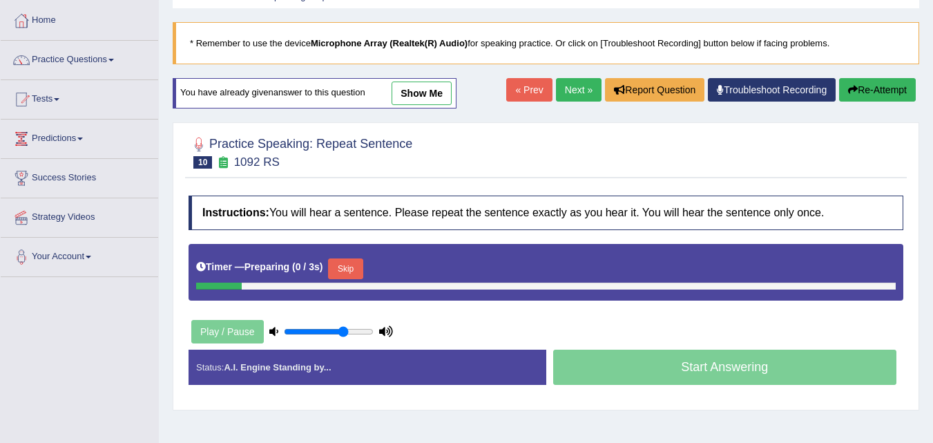
scroll to position [67, 0]
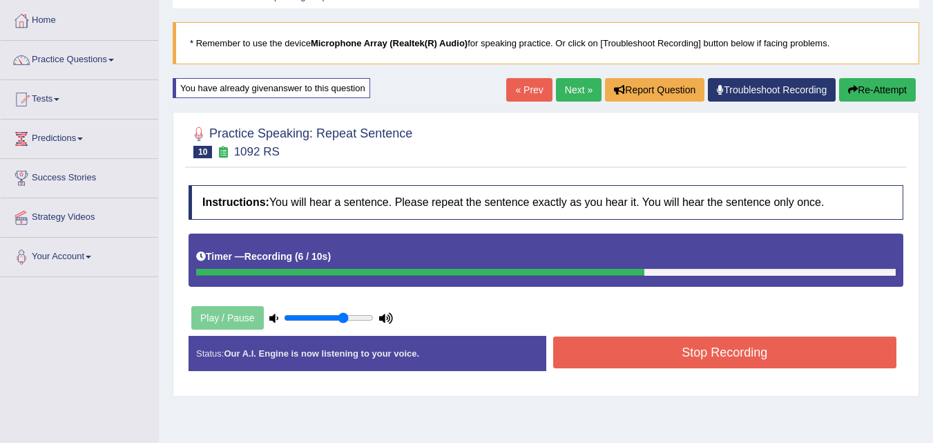
click at [748, 355] on button "Stop Recording" at bounding box center [725, 352] width 344 height 32
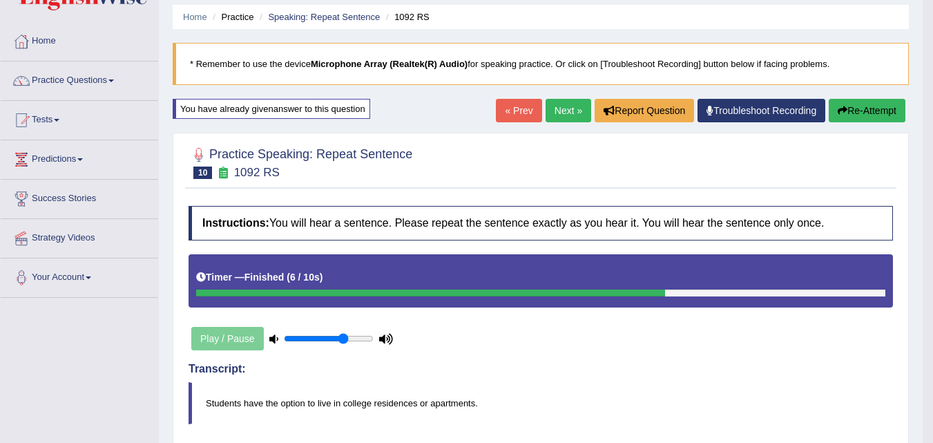
scroll to position [0, 0]
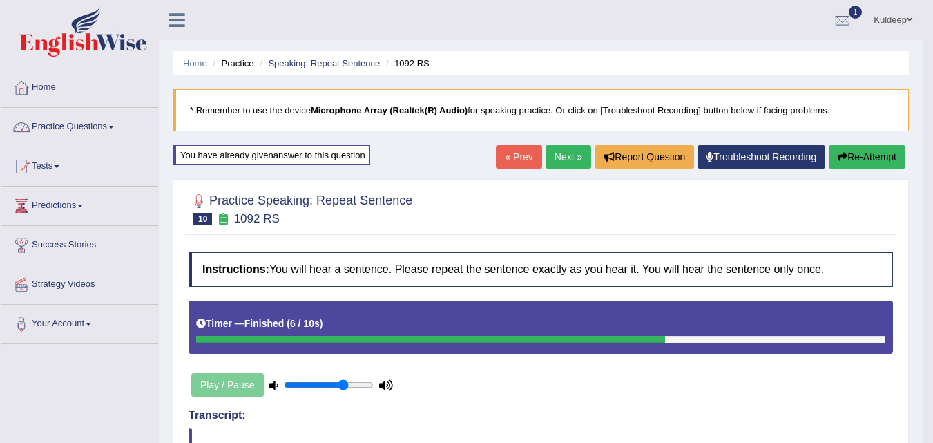
click at [114, 128] on span at bounding box center [111, 127] width 6 height 3
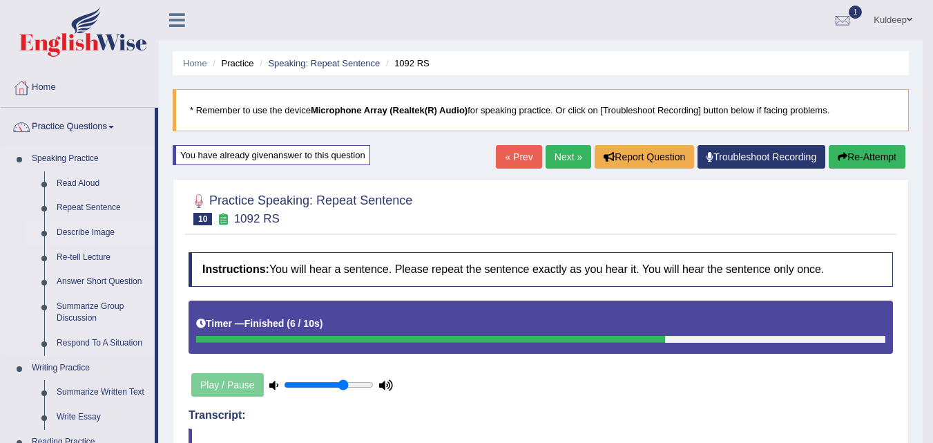
click at [104, 232] on link "Describe Image" at bounding box center [102, 232] width 104 height 25
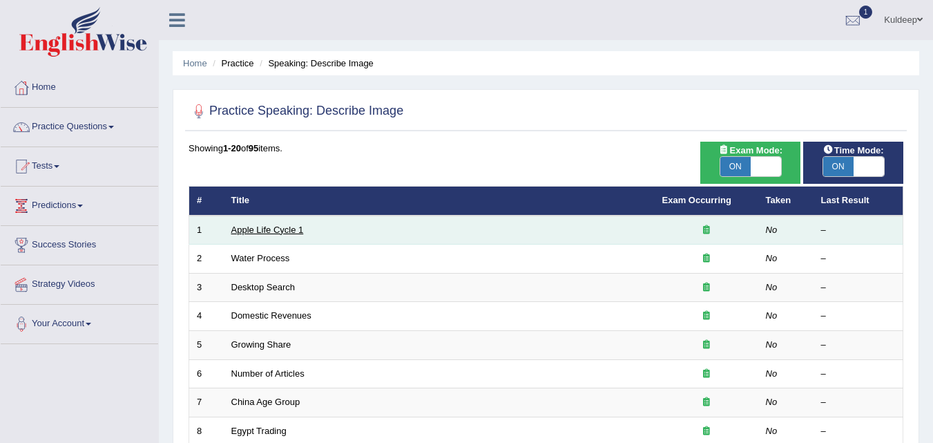
click at [299, 230] on link "Apple Life Cycle 1" at bounding box center [267, 229] width 73 height 10
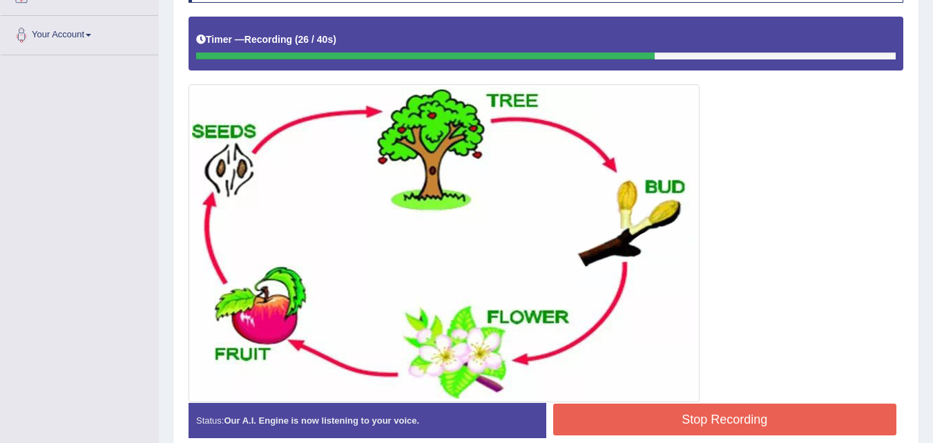
scroll to position [354, 0]
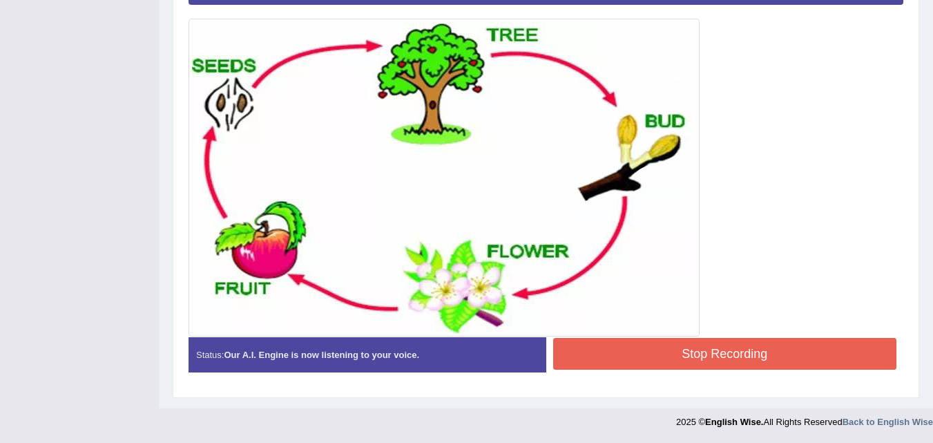
click at [726, 356] on button "Stop Recording" at bounding box center [725, 354] width 344 height 32
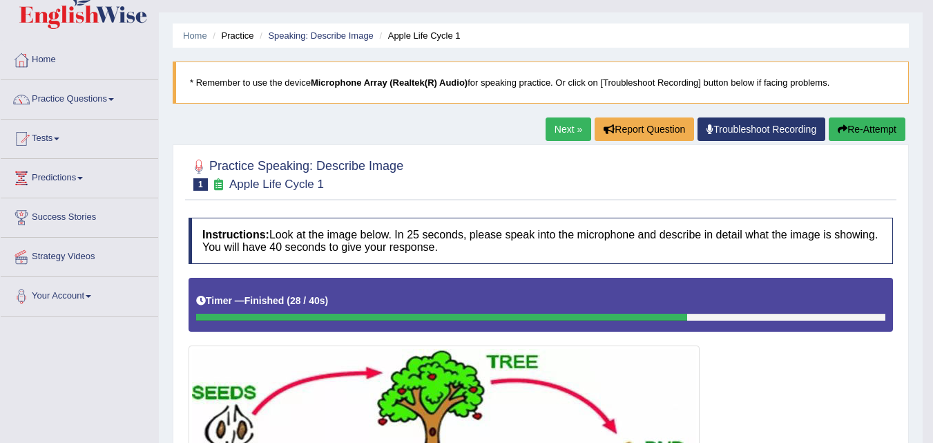
scroll to position [0, 0]
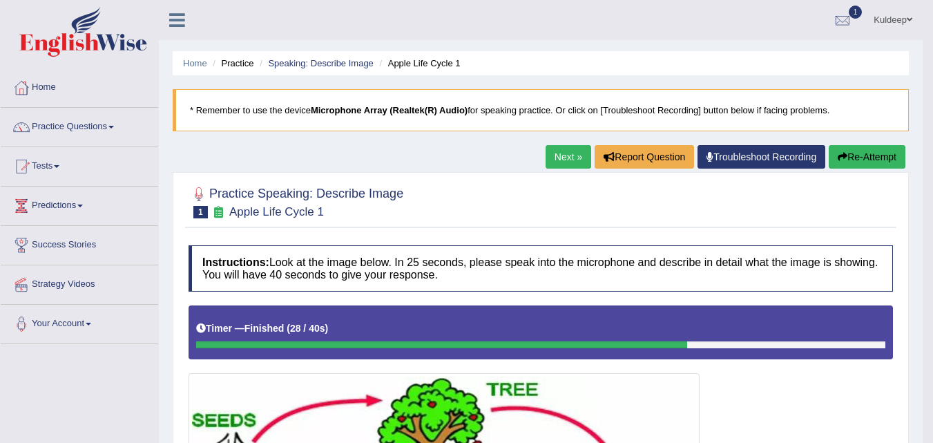
click at [563, 156] on link "Next »" at bounding box center [569, 156] width 46 height 23
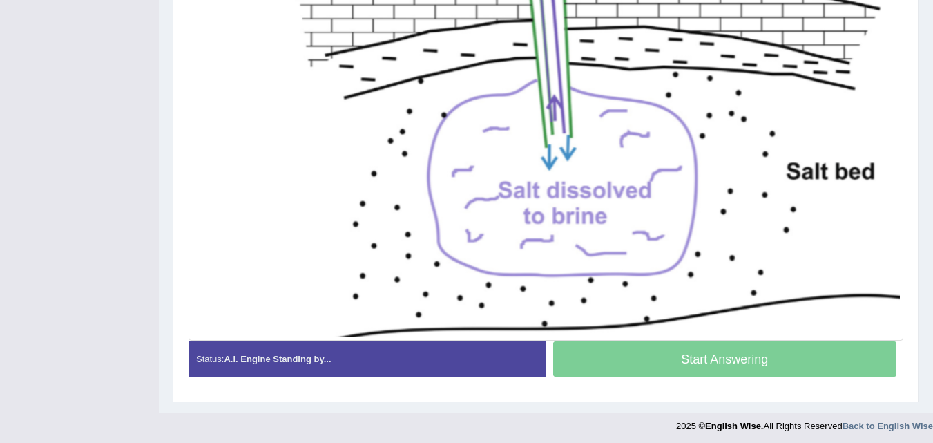
scroll to position [524, 0]
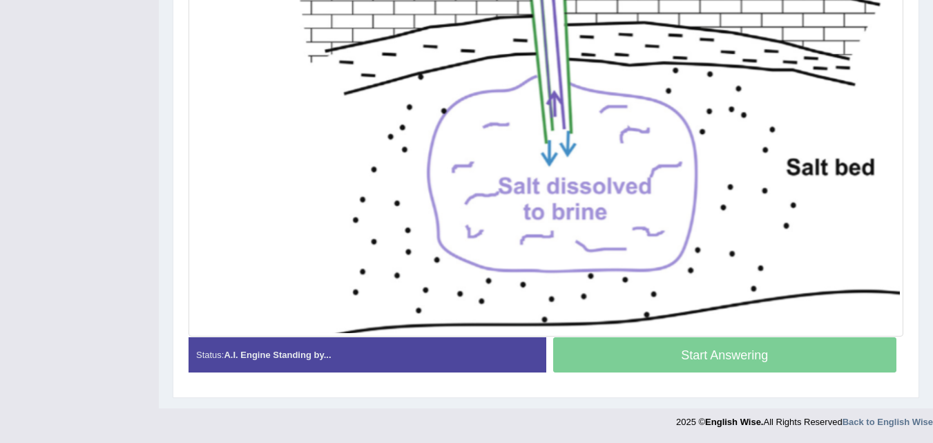
click at [694, 354] on div "Start Answering" at bounding box center [725, 356] width 358 height 39
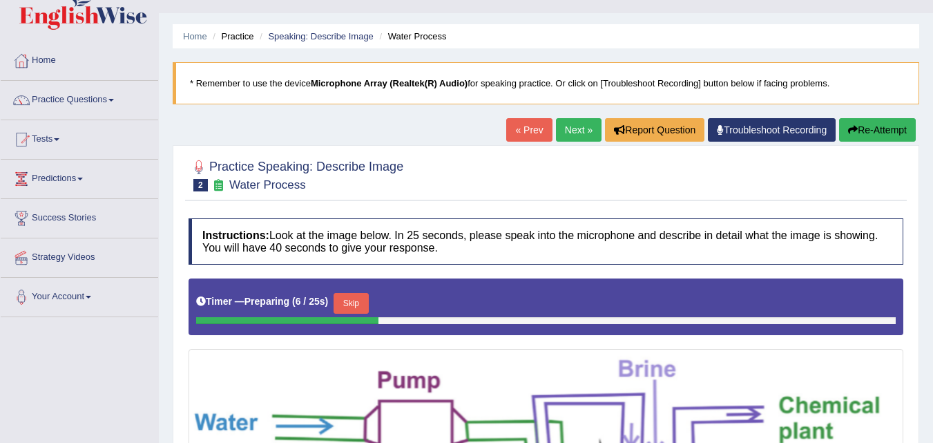
scroll to position [0, 0]
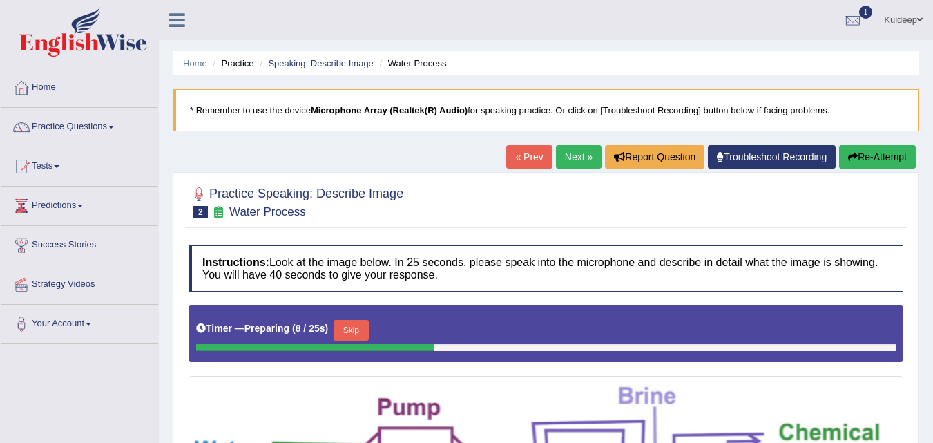
click at [354, 327] on button "Skip" at bounding box center [351, 330] width 35 height 21
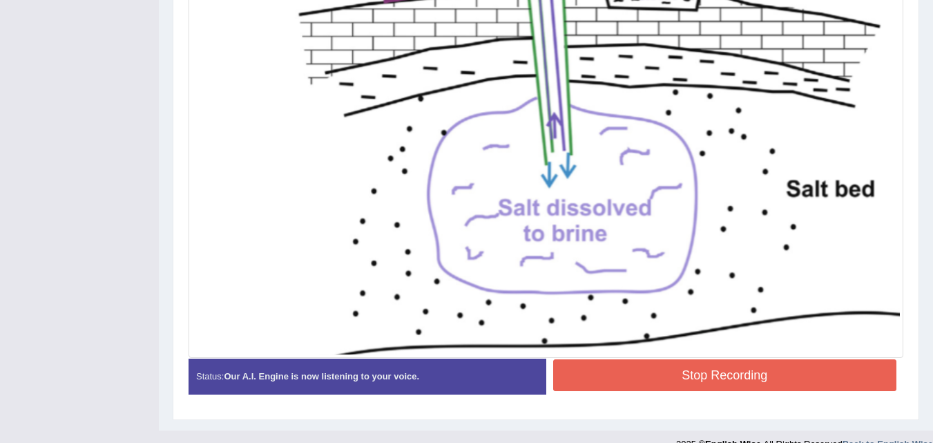
scroll to position [500, 0]
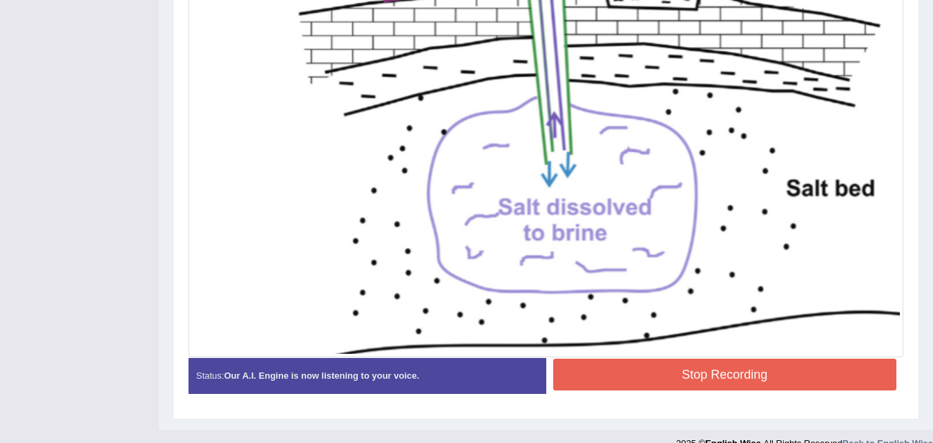
click at [657, 376] on button "Stop Recording" at bounding box center [725, 374] width 344 height 32
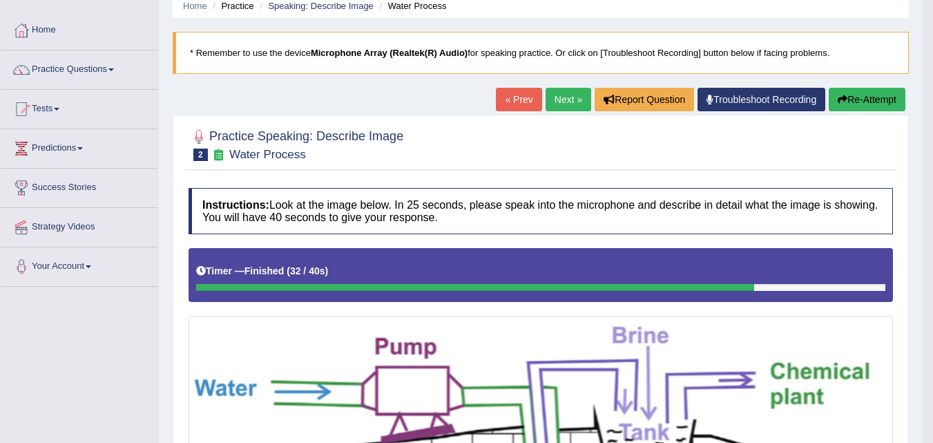
scroll to position [55, 0]
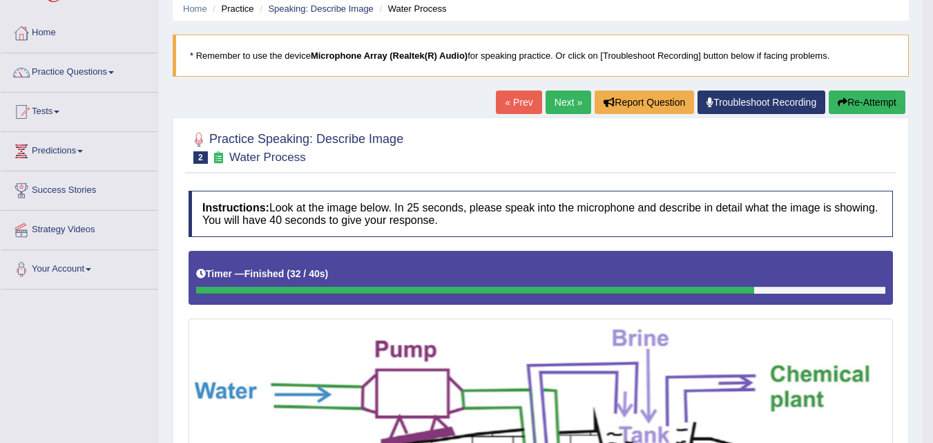
click at [563, 106] on link "Next »" at bounding box center [569, 101] width 46 height 23
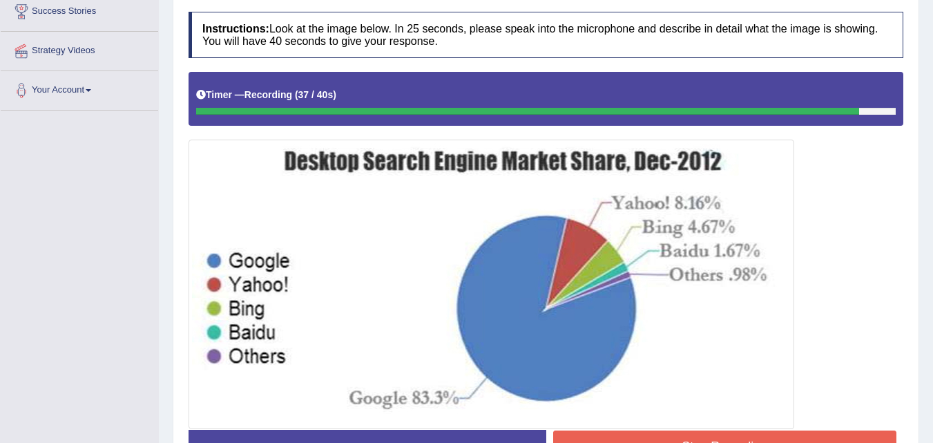
scroll to position [326, 0]
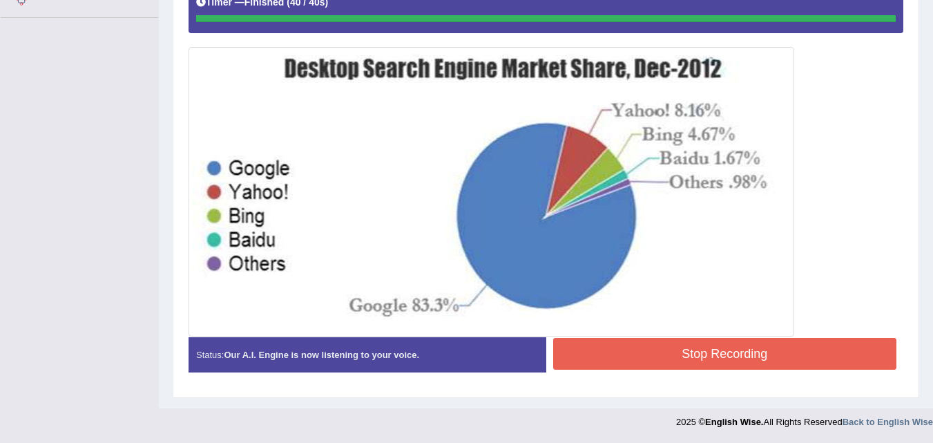
click at [709, 354] on div "Instructions: Look at the image below. In 25 seconds, please speak into the mic…" at bounding box center [546, 151] width 722 height 478
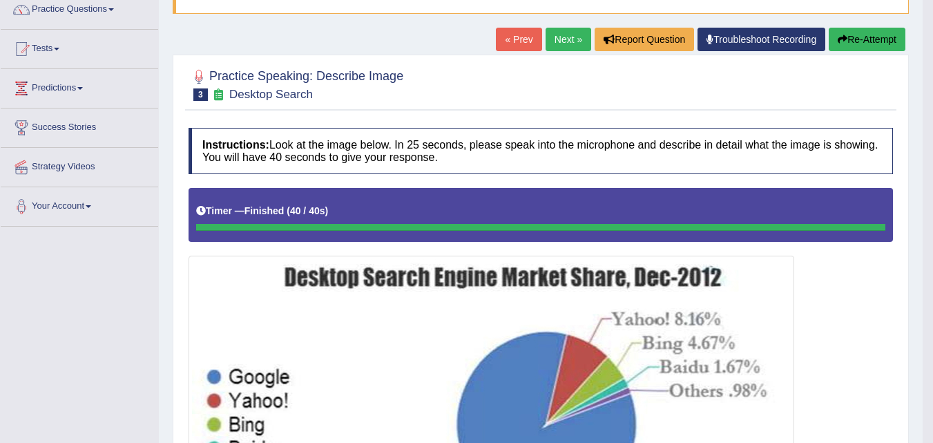
scroll to position [106, 0]
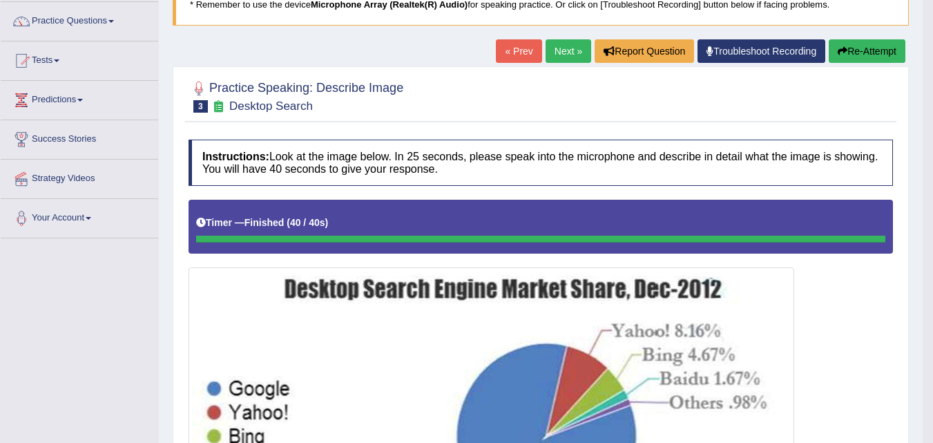
click at [865, 50] on button "Re-Attempt" at bounding box center [867, 50] width 77 height 23
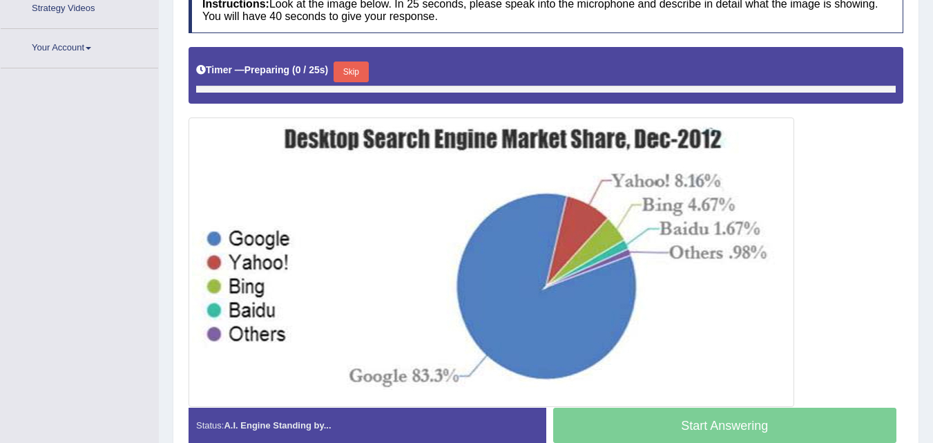
scroll to position [325, 0]
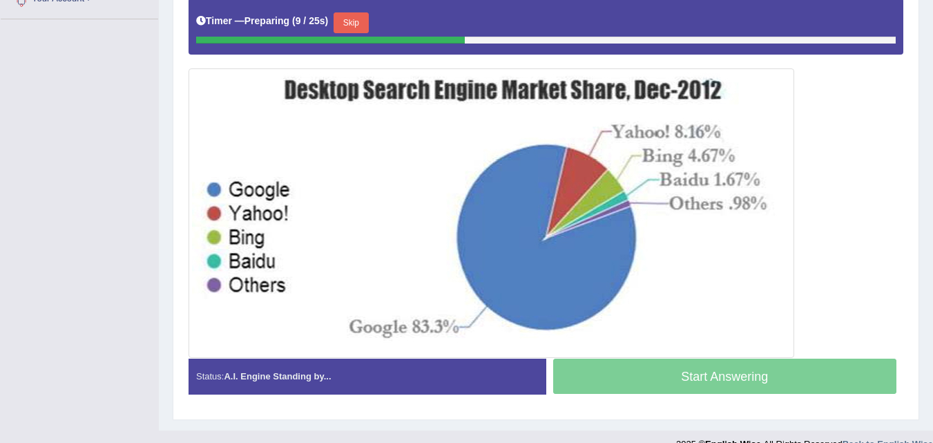
click at [360, 22] on button "Skip" at bounding box center [351, 22] width 35 height 21
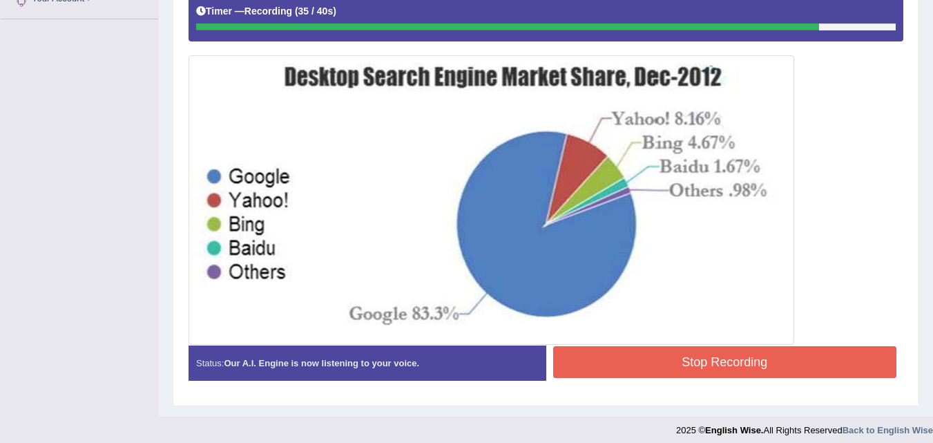
scroll to position [333, 0]
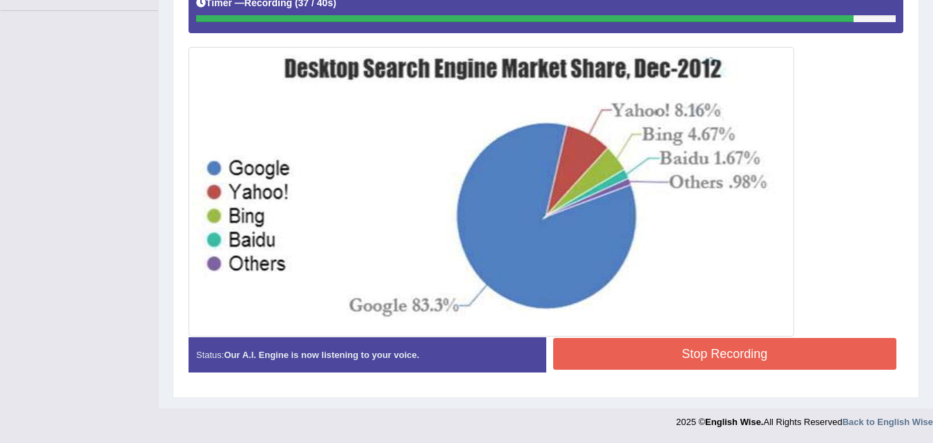
click at [675, 362] on button "Stop Recording" at bounding box center [725, 354] width 344 height 32
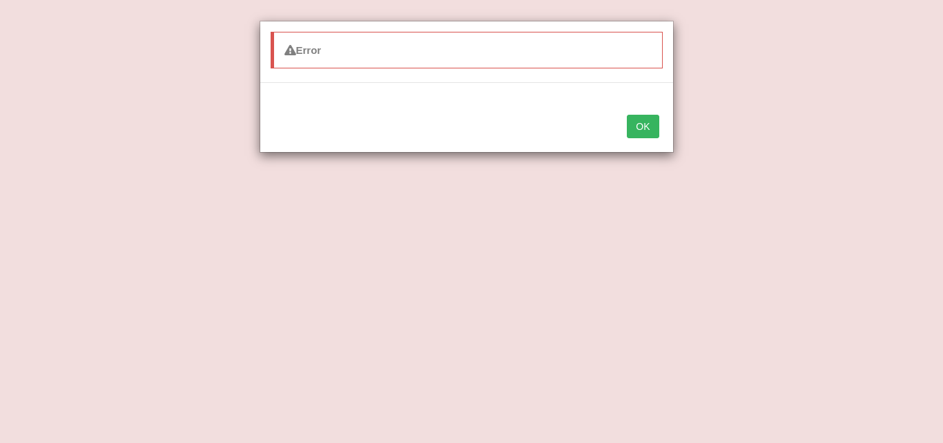
click at [636, 128] on button "OK" at bounding box center [643, 126] width 32 height 23
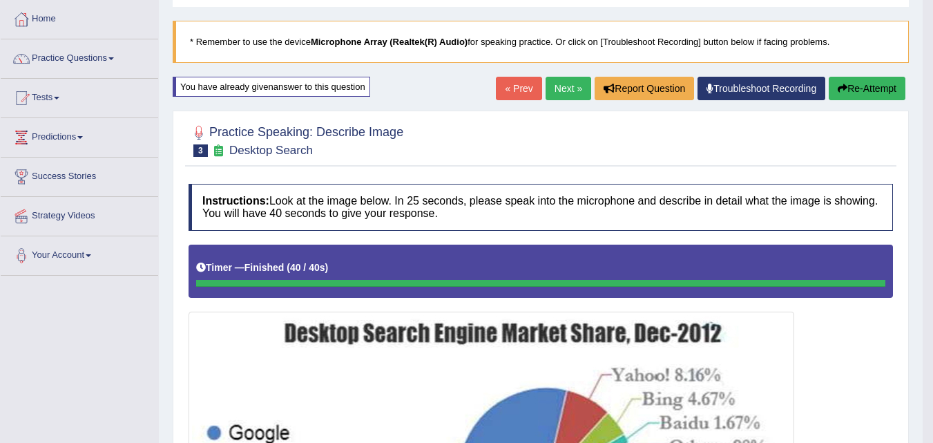
scroll to position [68, 0]
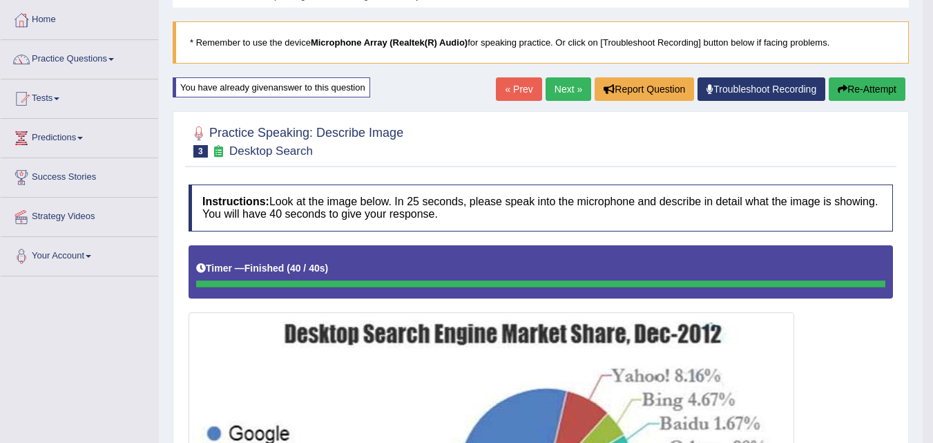
click at [862, 91] on button "Re-Attempt" at bounding box center [867, 88] width 77 height 23
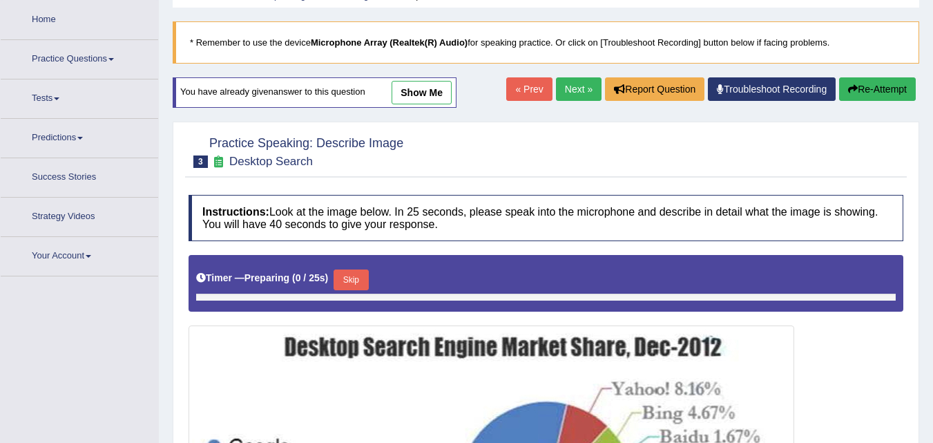
scroll to position [317, 0]
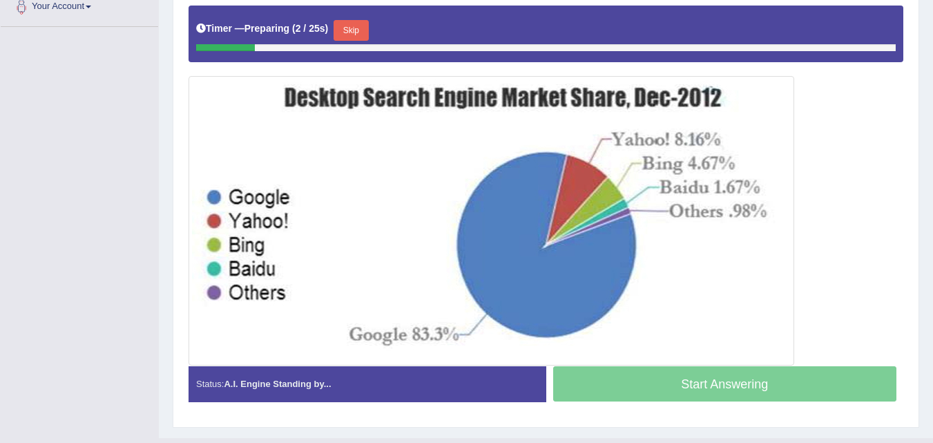
click at [360, 35] on button "Skip" at bounding box center [351, 30] width 35 height 21
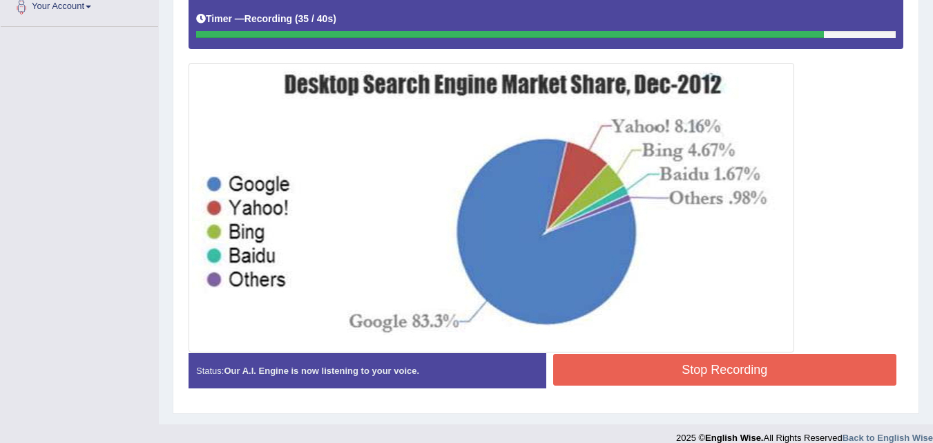
click at [760, 374] on button "Stop Recording" at bounding box center [725, 370] width 344 height 32
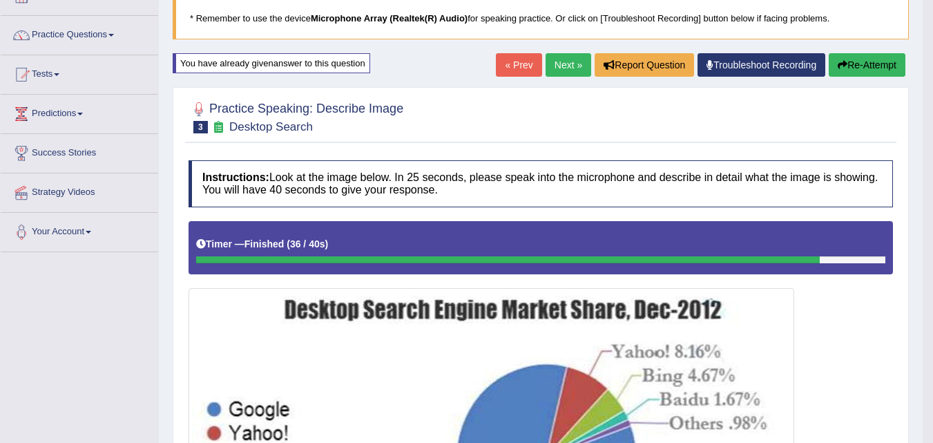
scroll to position [0, 0]
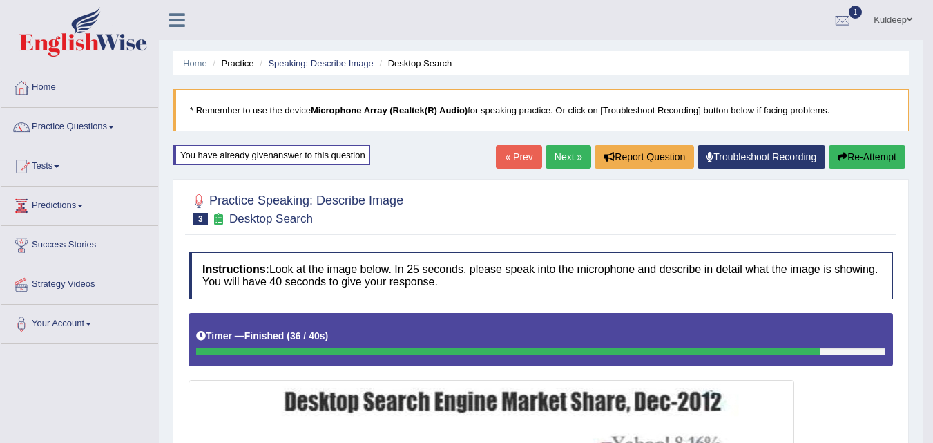
click at [554, 153] on link "Next »" at bounding box center [569, 156] width 46 height 23
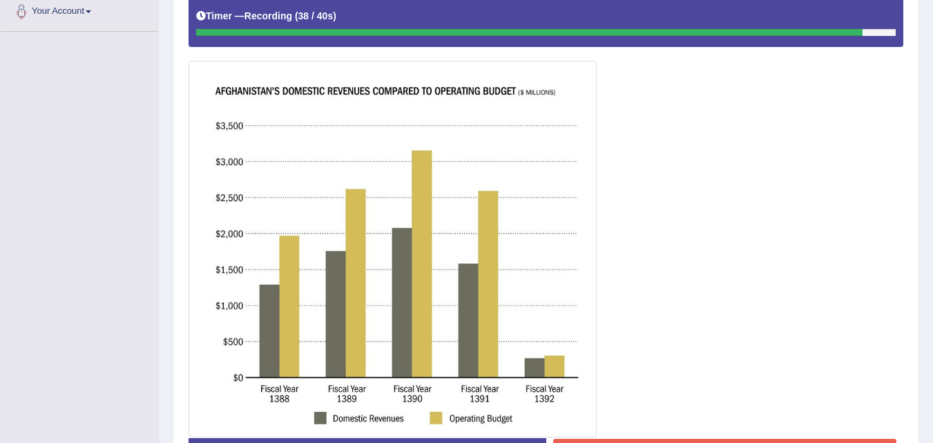
scroll to position [413, 0]
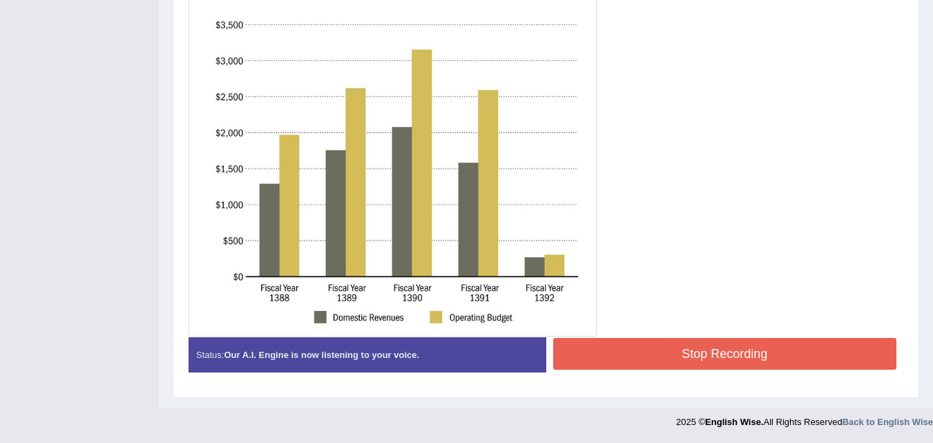
click at [715, 357] on button "Stop Recording" at bounding box center [725, 354] width 344 height 32
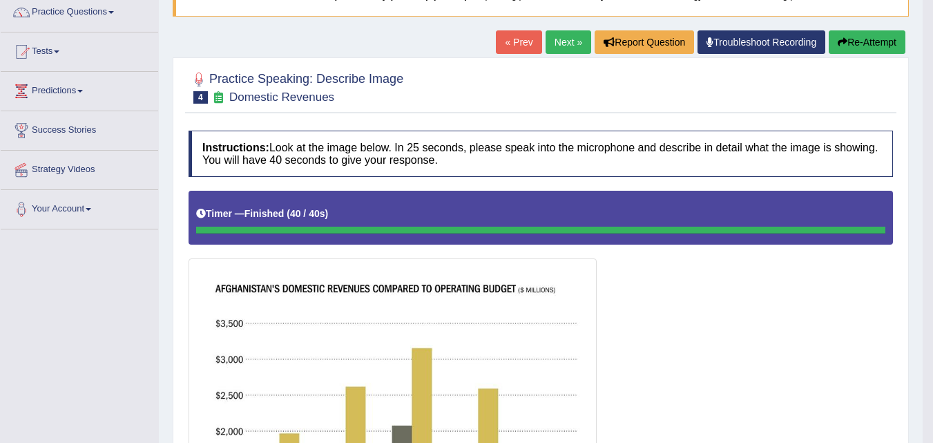
scroll to position [105, 0]
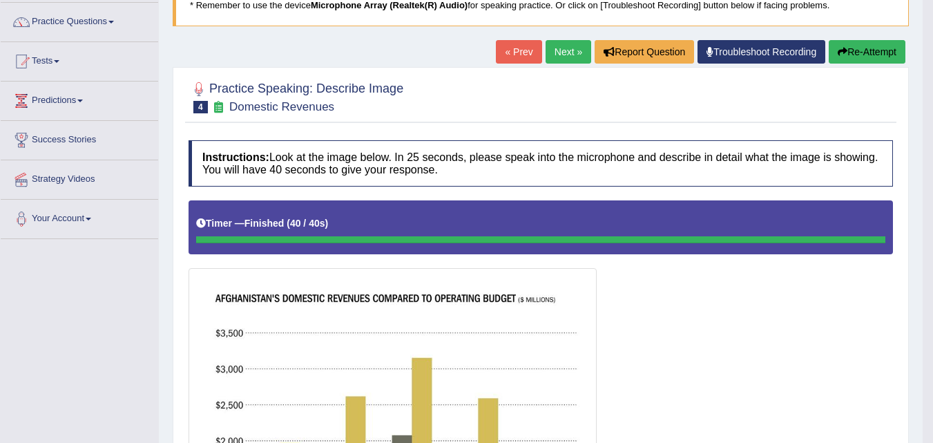
click at [845, 55] on button "Re-Attempt" at bounding box center [867, 51] width 77 height 23
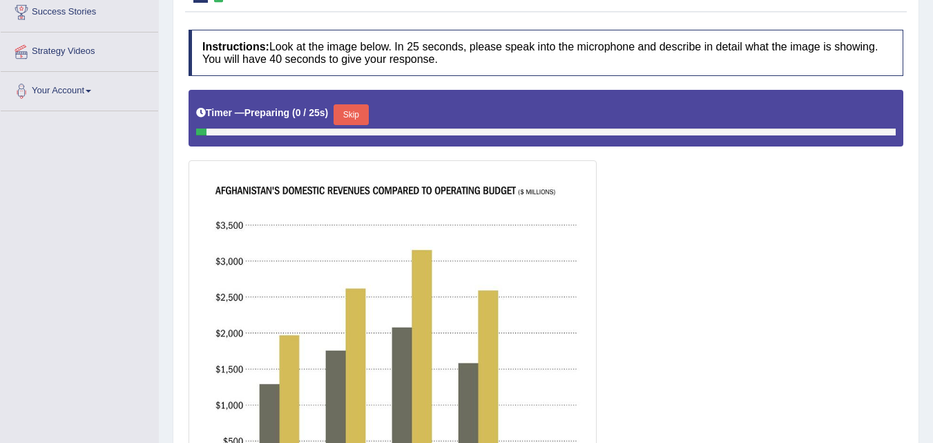
scroll to position [302, 0]
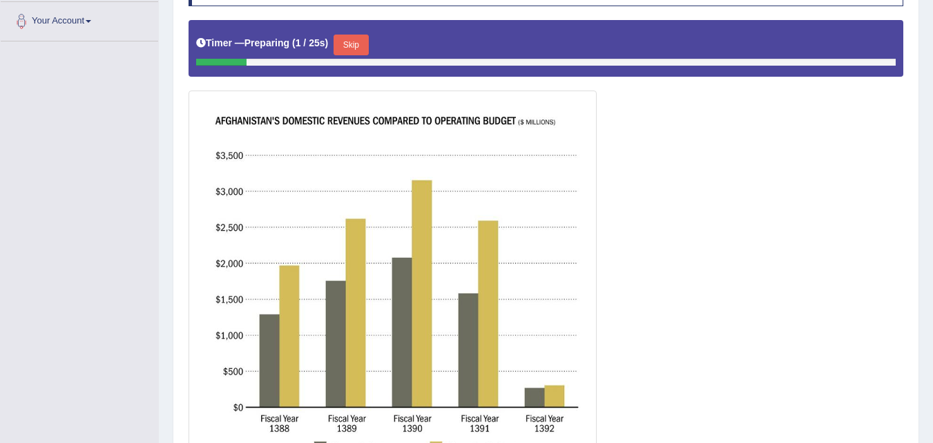
click at [347, 44] on button "Skip" at bounding box center [351, 45] width 35 height 21
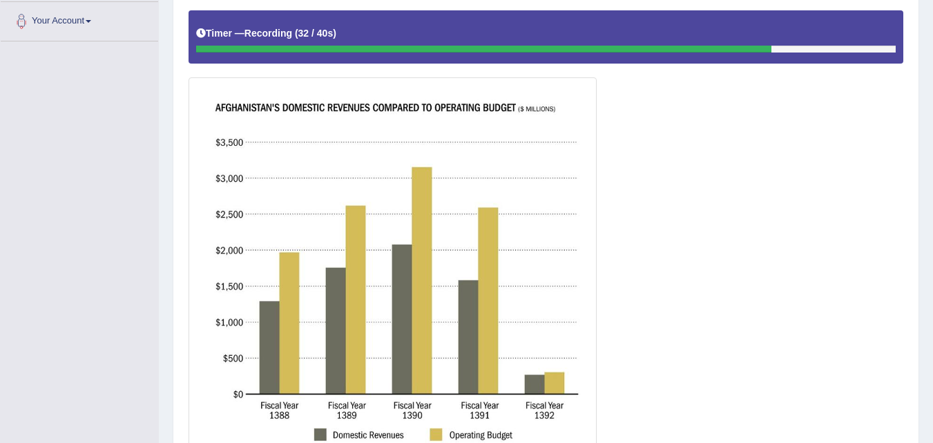
scroll to position [420, 0]
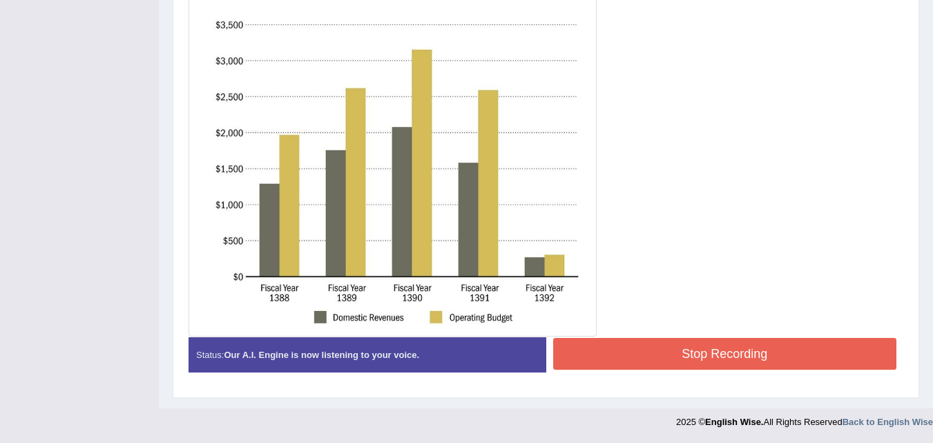
click at [691, 347] on button "Stop Recording" at bounding box center [725, 354] width 344 height 32
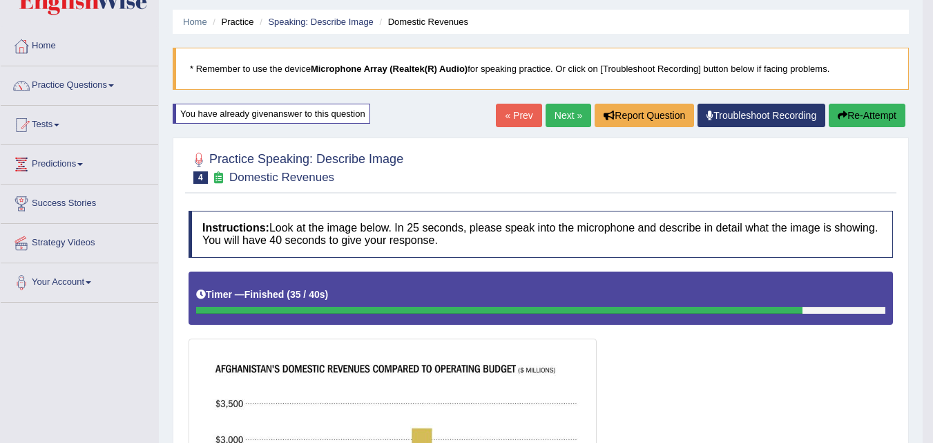
scroll to position [0, 0]
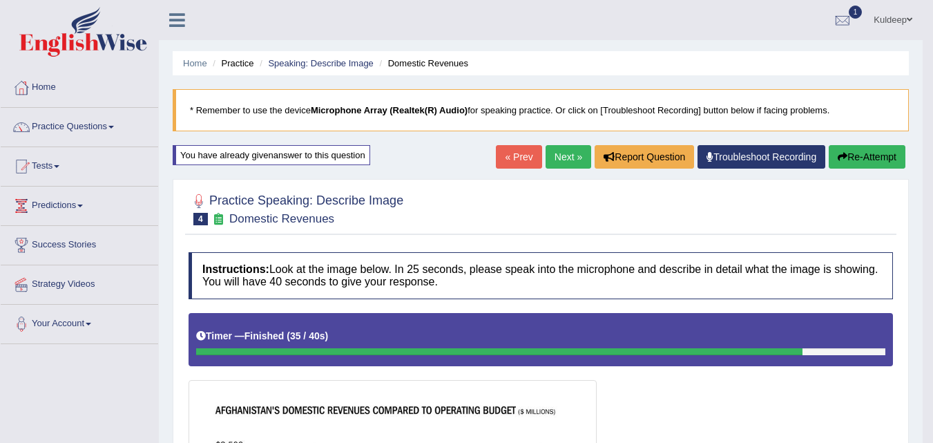
click at [563, 156] on link "Next »" at bounding box center [569, 156] width 46 height 23
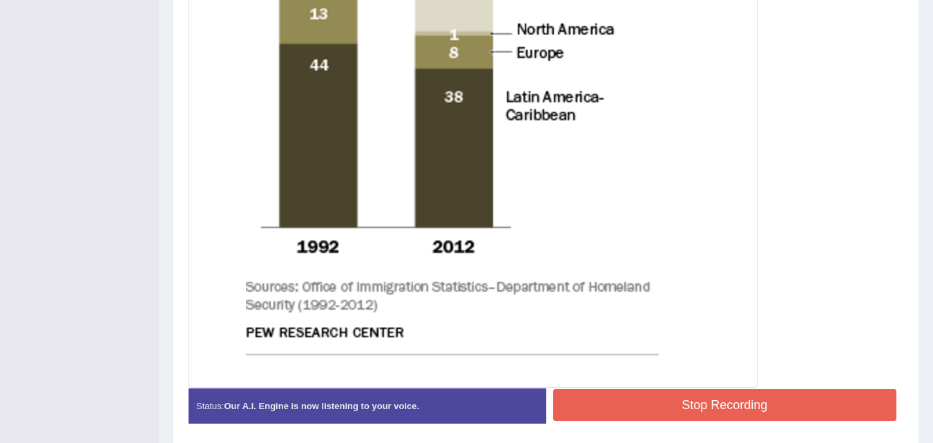
scroll to position [773, 0]
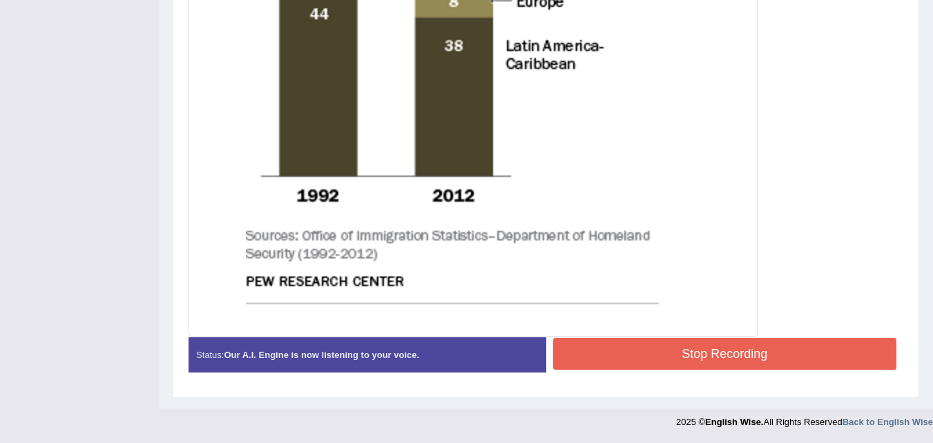
click at [708, 349] on button "Stop Recording" at bounding box center [725, 354] width 344 height 32
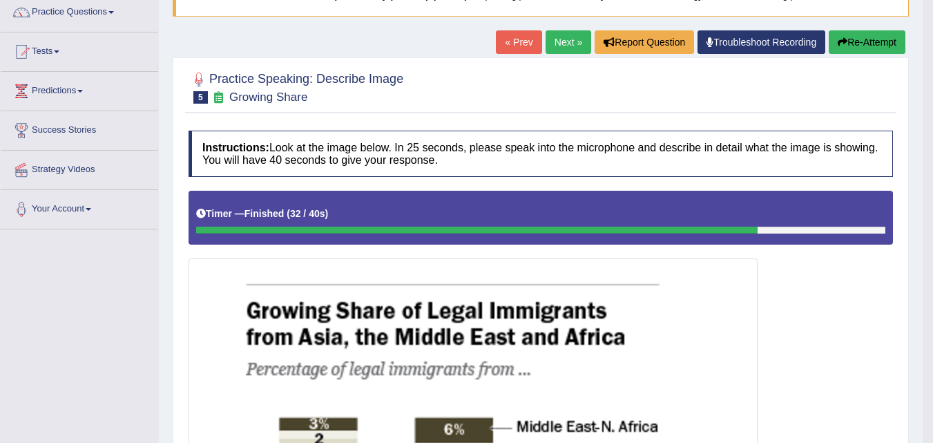
scroll to position [0, 0]
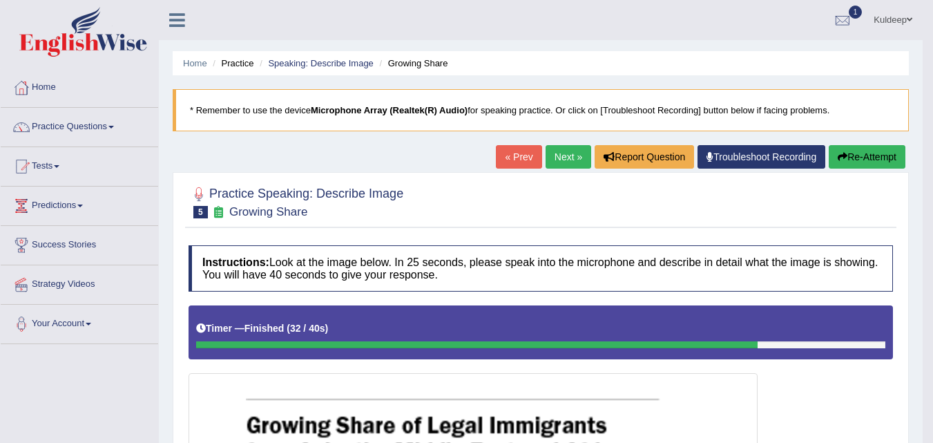
click at [568, 159] on link "Next »" at bounding box center [569, 156] width 46 height 23
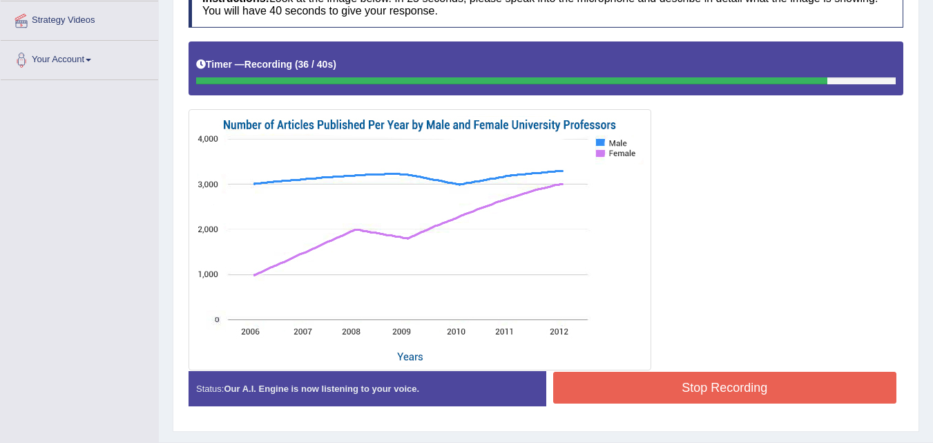
click at [734, 389] on button "Stop Recording" at bounding box center [725, 387] width 344 height 32
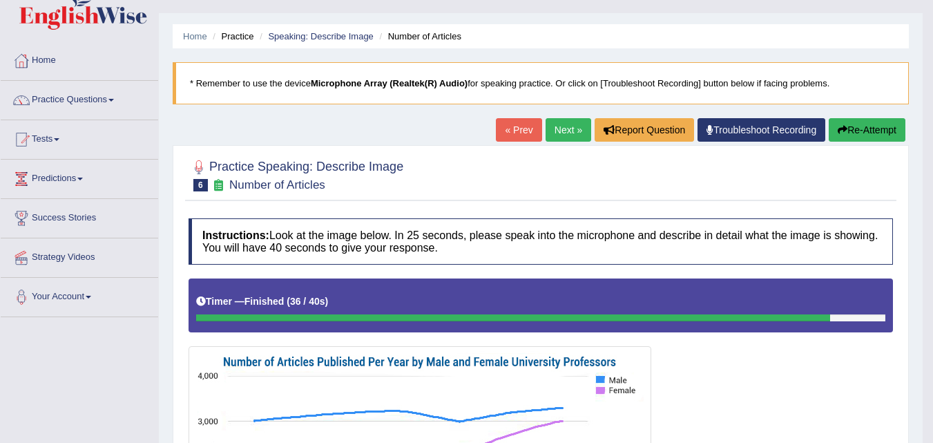
scroll to position [26, 0]
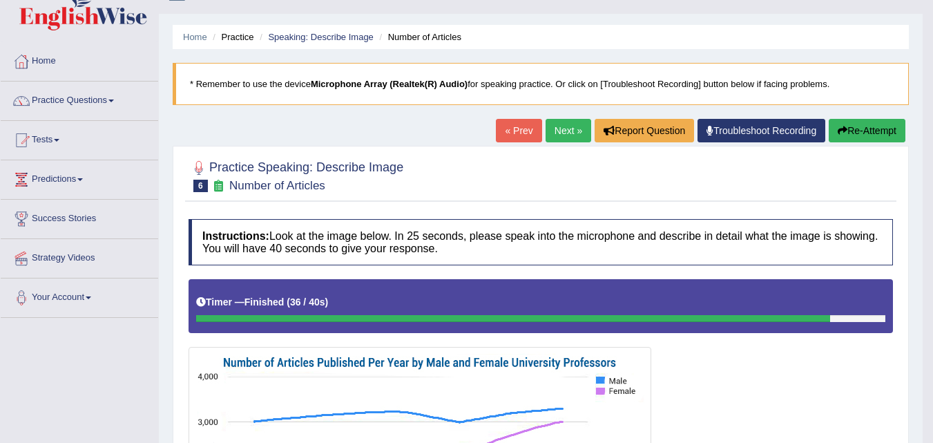
click at [557, 134] on link "Next »" at bounding box center [569, 130] width 46 height 23
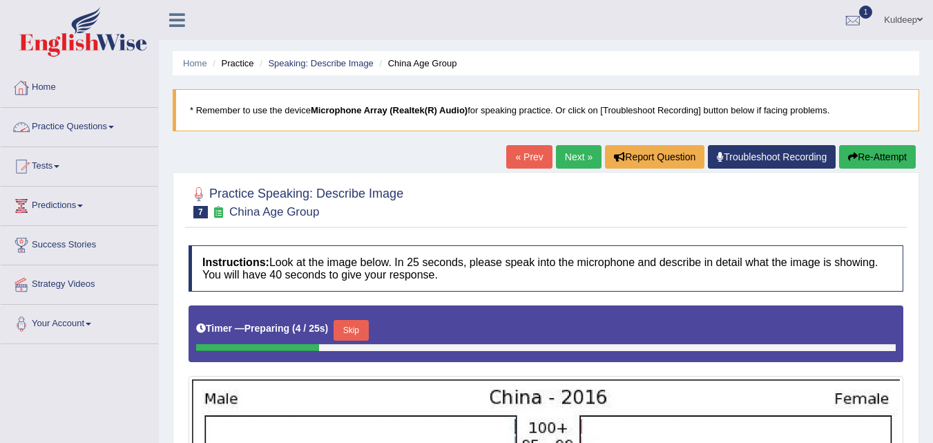
click at [114, 127] on span at bounding box center [111, 127] width 6 height 3
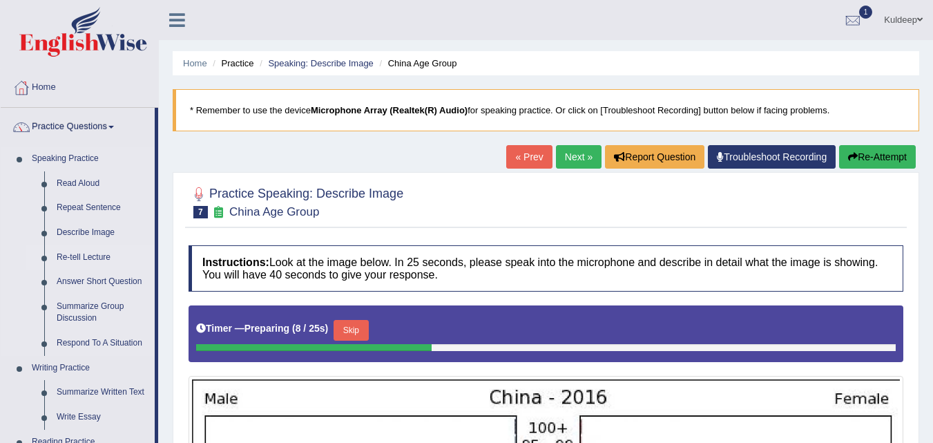
click at [107, 259] on link "Re-tell Lecture" at bounding box center [102, 257] width 104 height 25
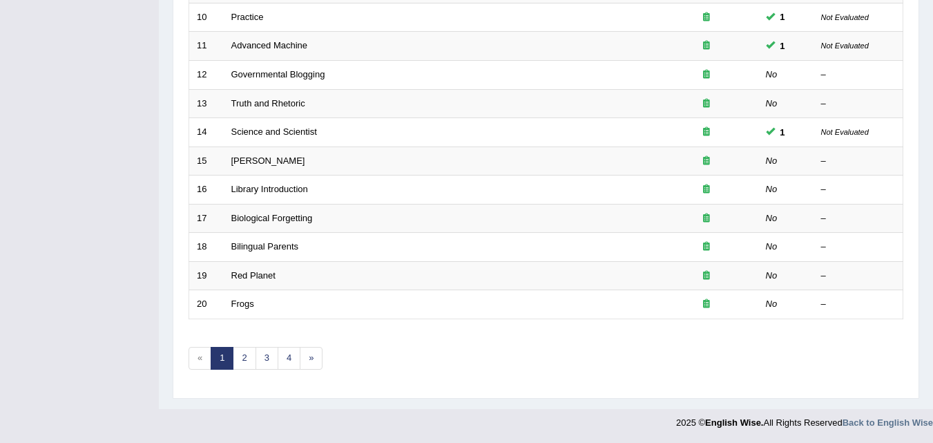
scroll to position [472, 0]
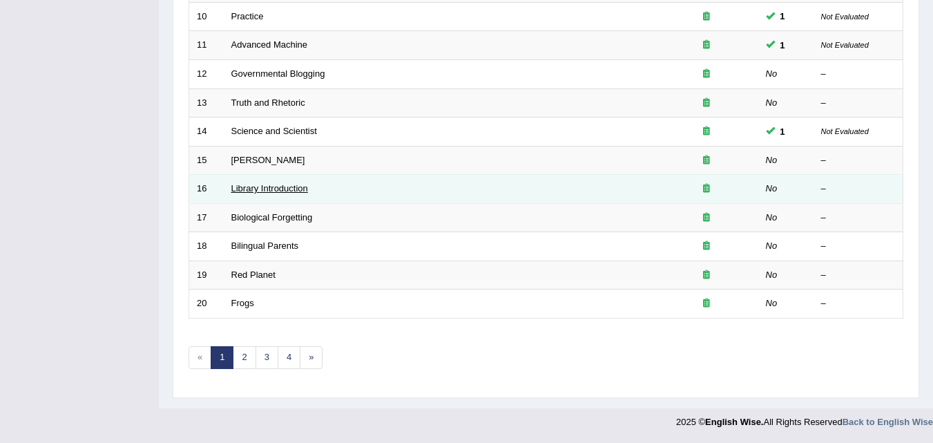
click at [288, 190] on link "Library Introduction" at bounding box center [269, 188] width 77 height 10
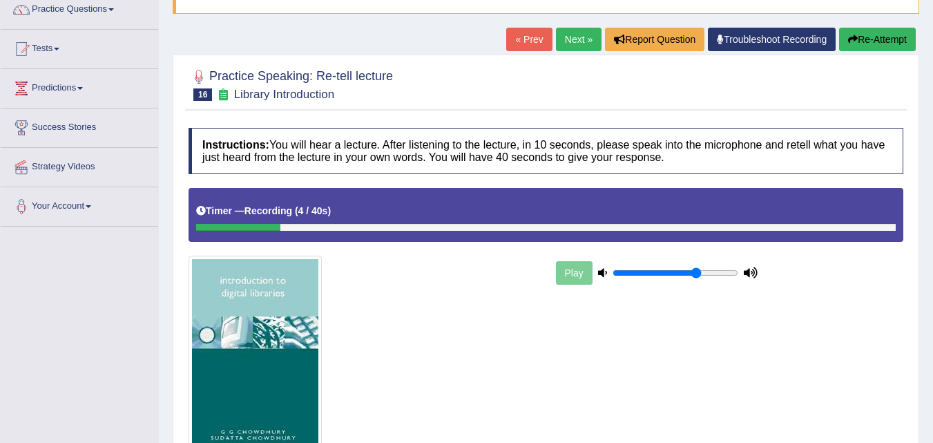
scroll to position [117, 0]
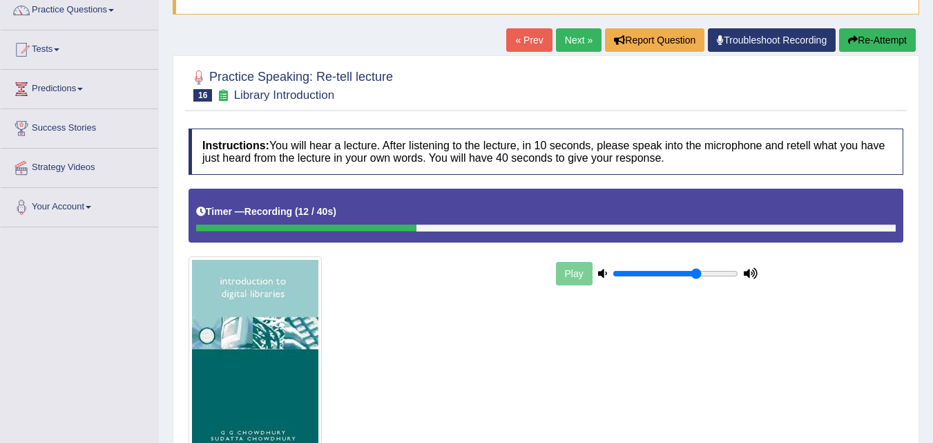
click at [854, 42] on icon "button" at bounding box center [853, 40] width 10 height 10
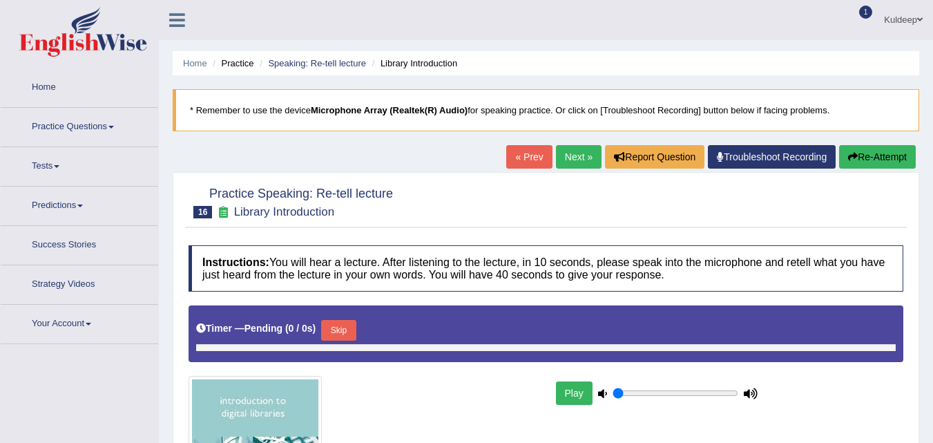
type input "0.7"
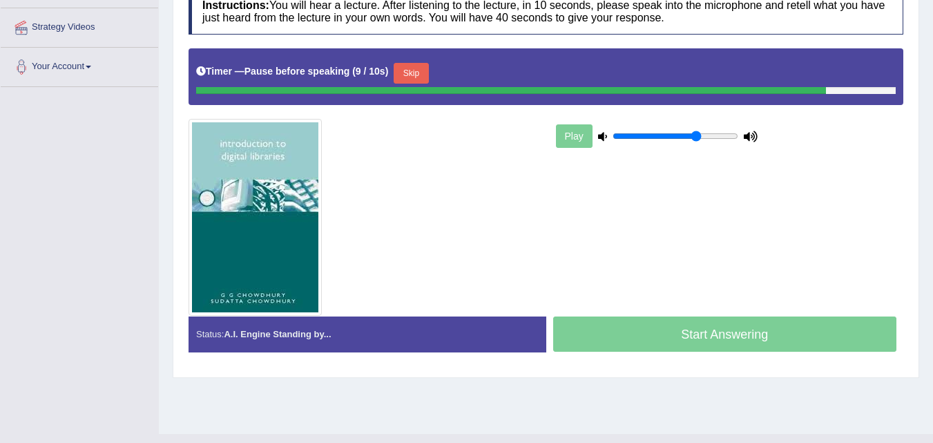
scroll to position [262, 0]
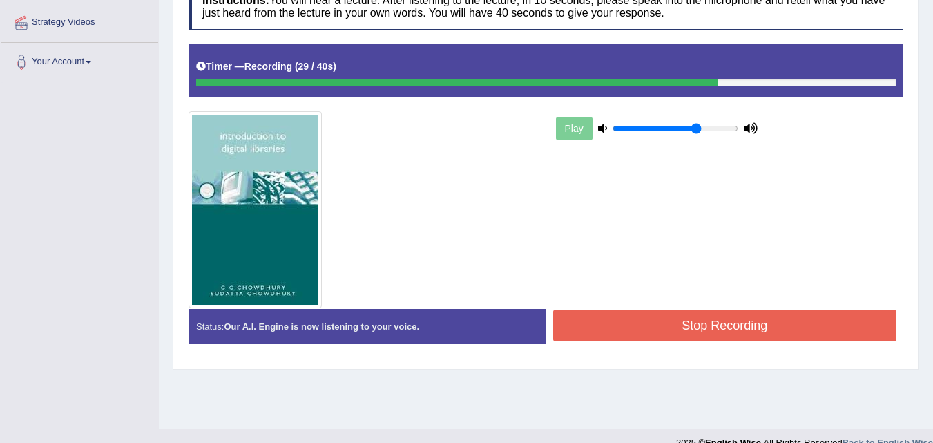
click at [762, 321] on button "Stop Recording" at bounding box center [725, 325] width 344 height 32
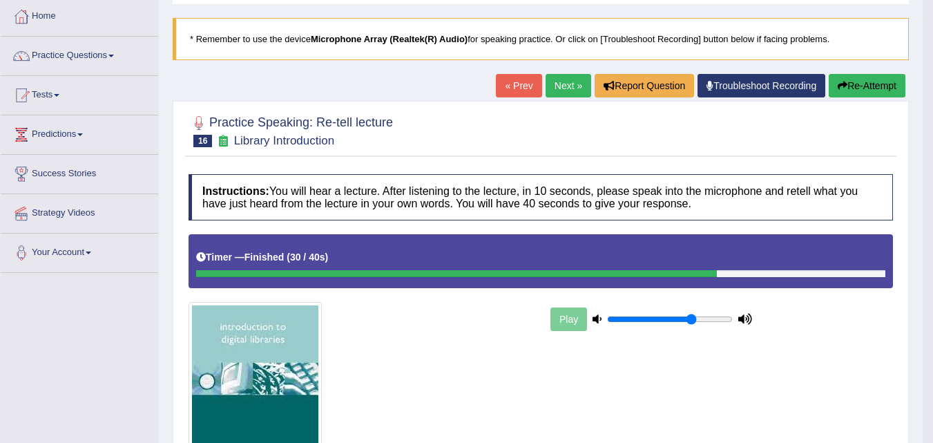
scroll to position [70, 0]
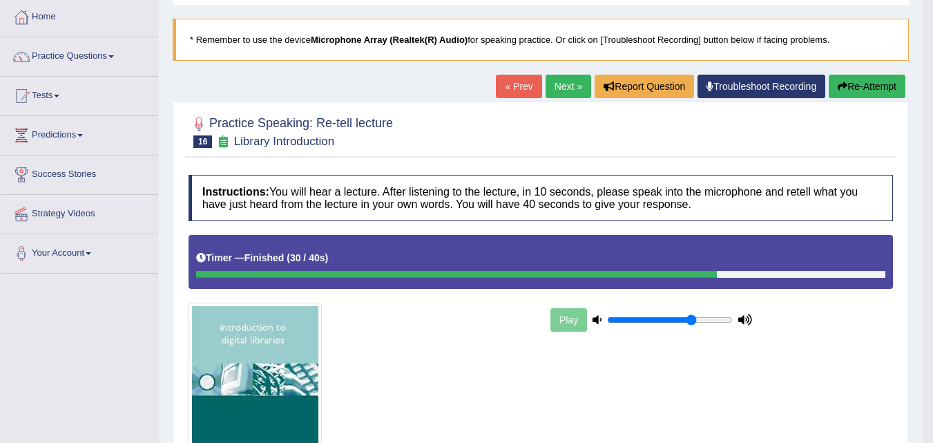
click at [565, 88] on link "Next »" at bounding box center [569, 86] width 46 height 23
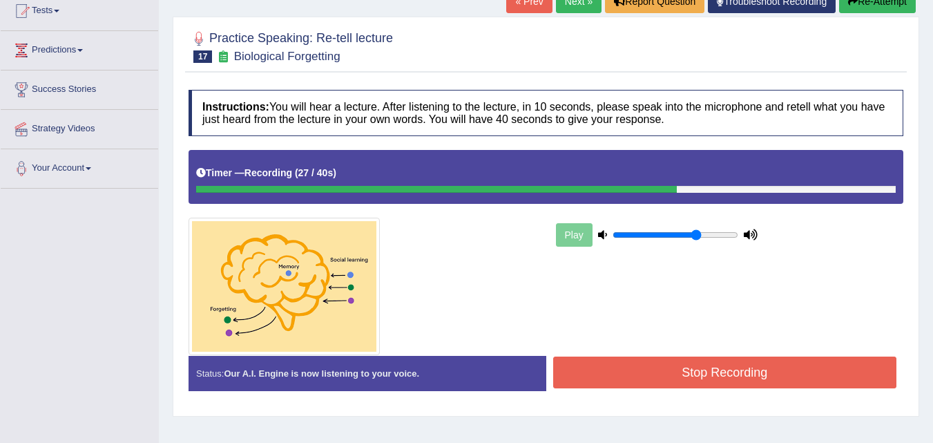
click at [713, 371] on button "Stop Recording" at bounding box center [725, 372] width 344 height 32
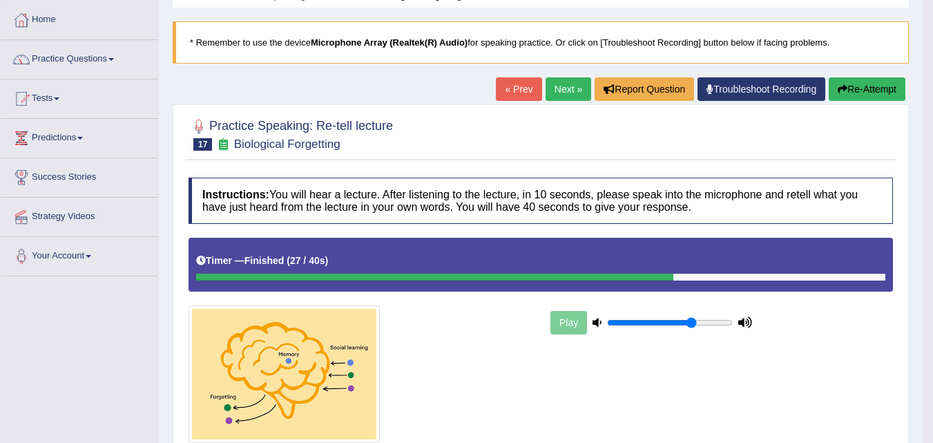
scroll to position [67, 0]
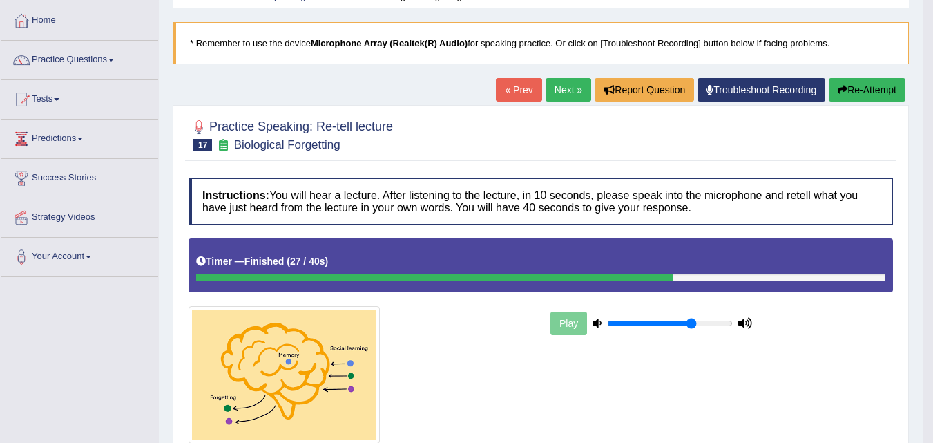
click at [566, 96] on link "Next »" at bounding box center [569, 89] width 46 height 23
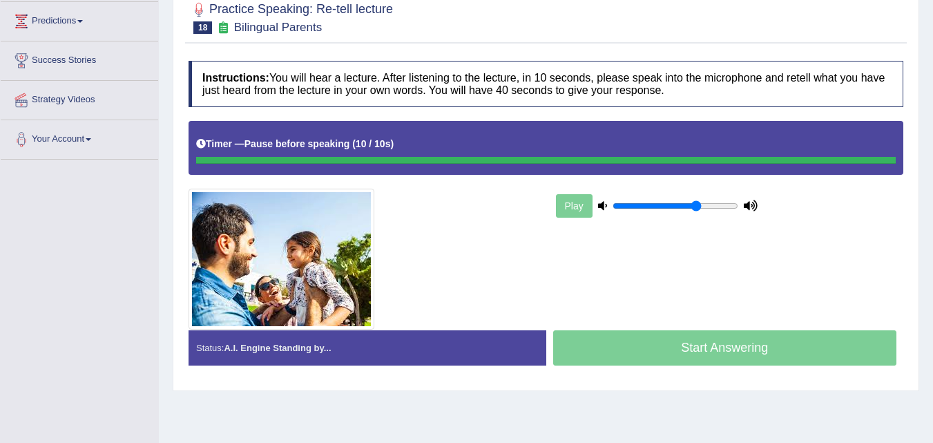
scroll to position [184, 0]
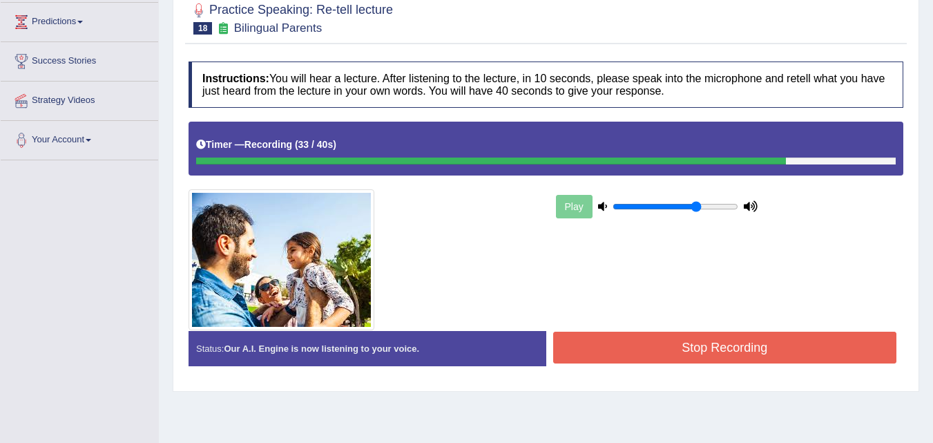
click at [733, 356] on button "Stop Recording" at bounding box center [725, 347] width 344 height 32
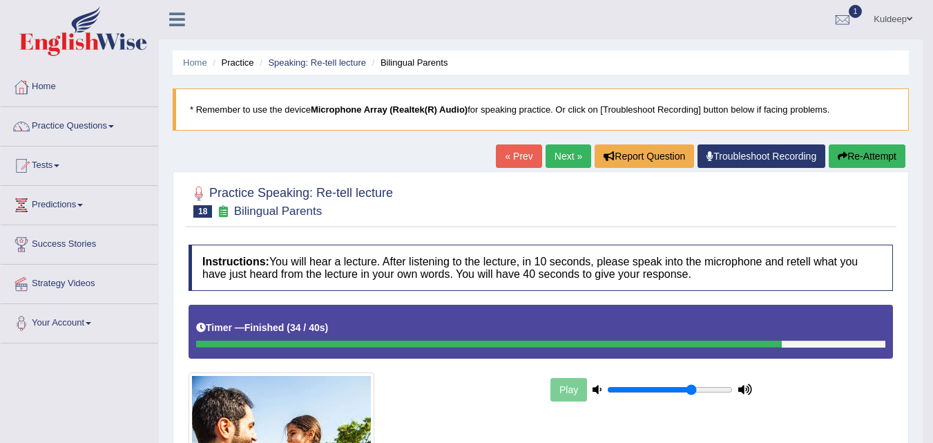
scroll to position [0, 0]
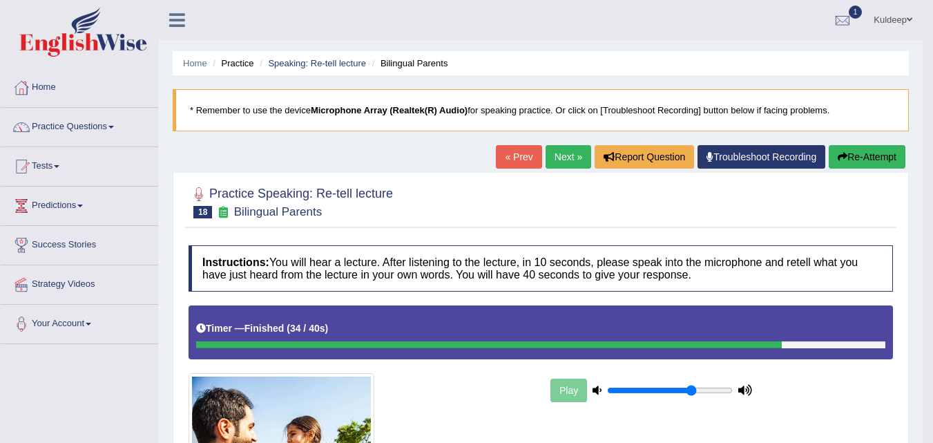
click at [114, 130] on link "Practice Questions" at bounding box center [79, 125] width 157 height 35
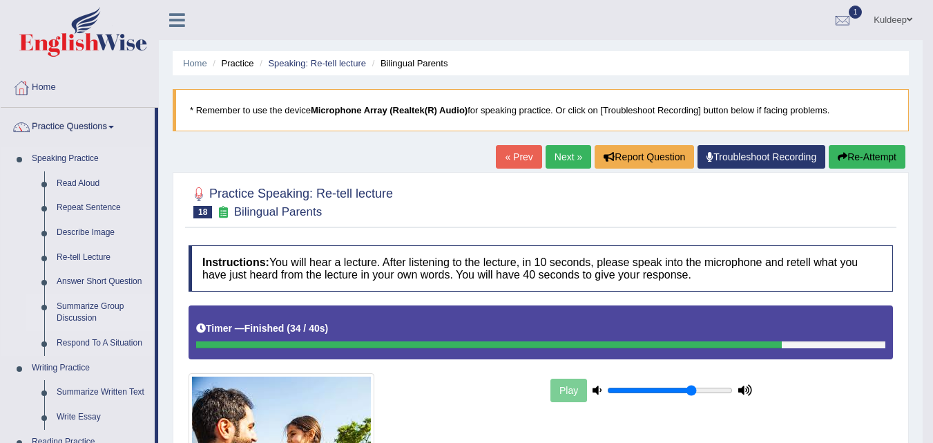
click at [121, 307] on link "Summarize Group Discussion" at bounding box center [102, 312] width 104 height 37
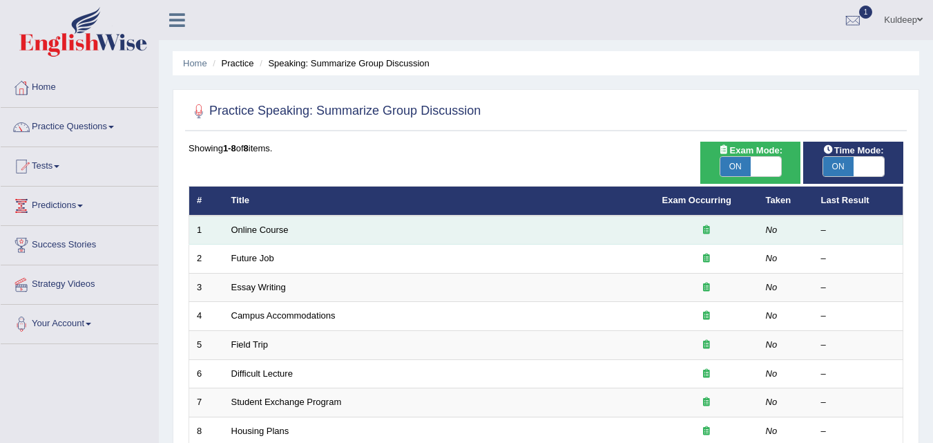
click at [253, 238] on td "Online Course" at bounding box center [439, 229] width 431 height 29
click at [255, 230] on link "Online Course" at bounding box center [259, 229] width 57 height 10
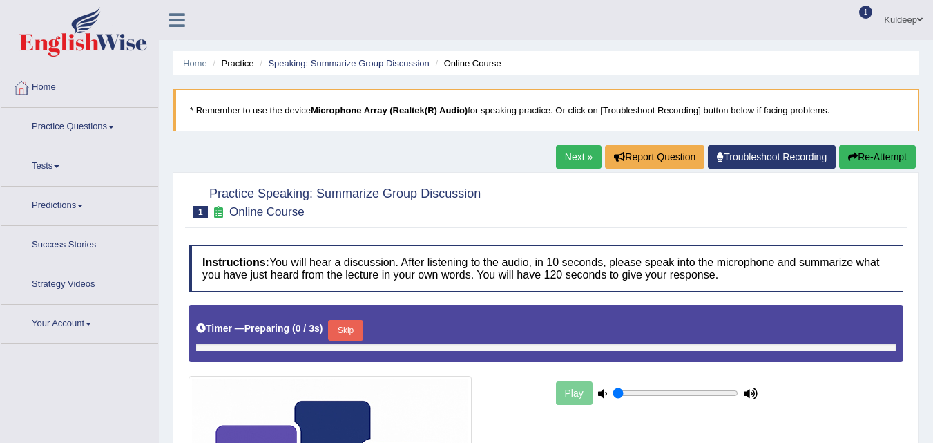
type input "0.7"
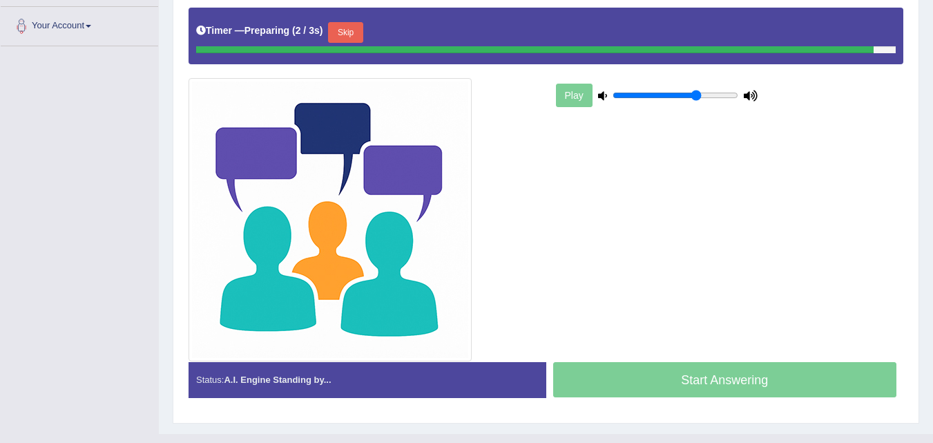
scroll to position [298, 0]
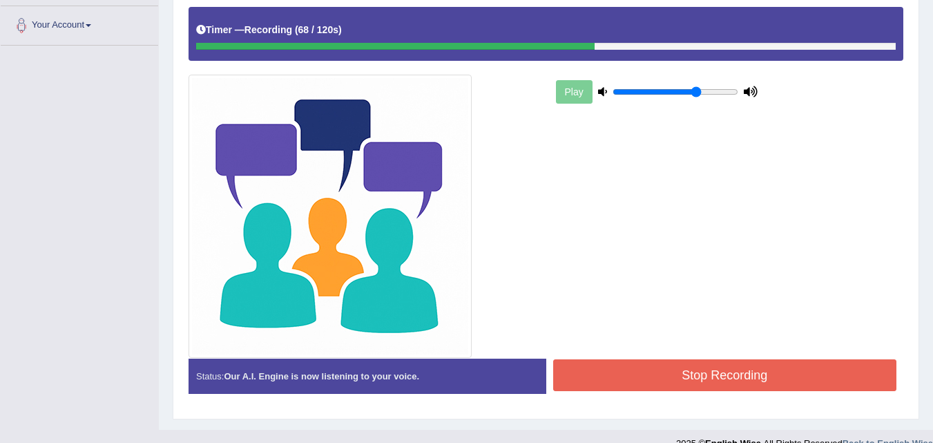
click at [703, 383] on button "Stop Recording" at bounding box center [725, 375] width 344 height 32
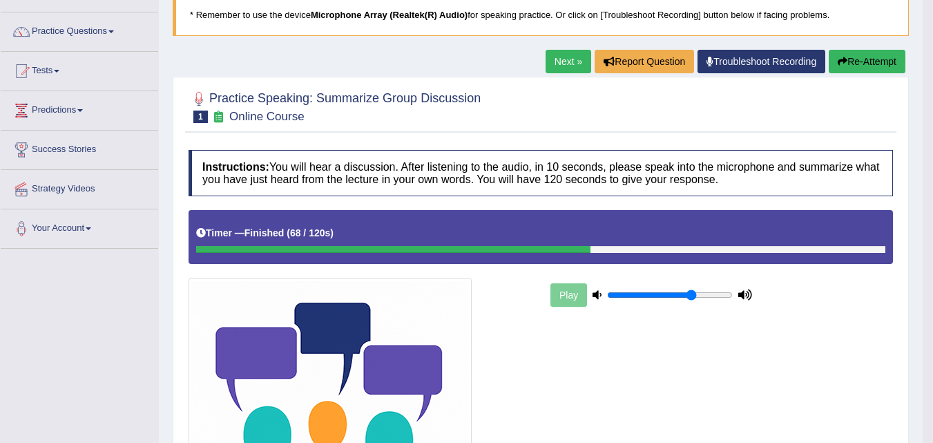
scroll to position [115, 0]
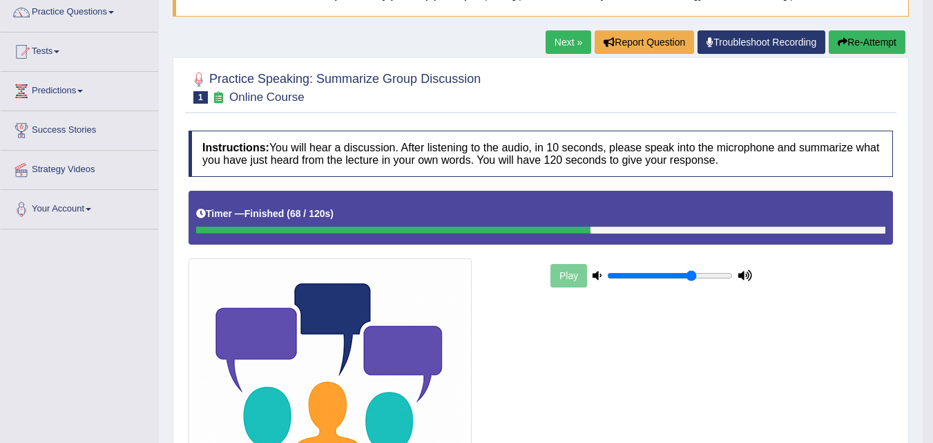
click at [563, 42] on link "Next »" at bounding box center [569, 41] width 46 height 23
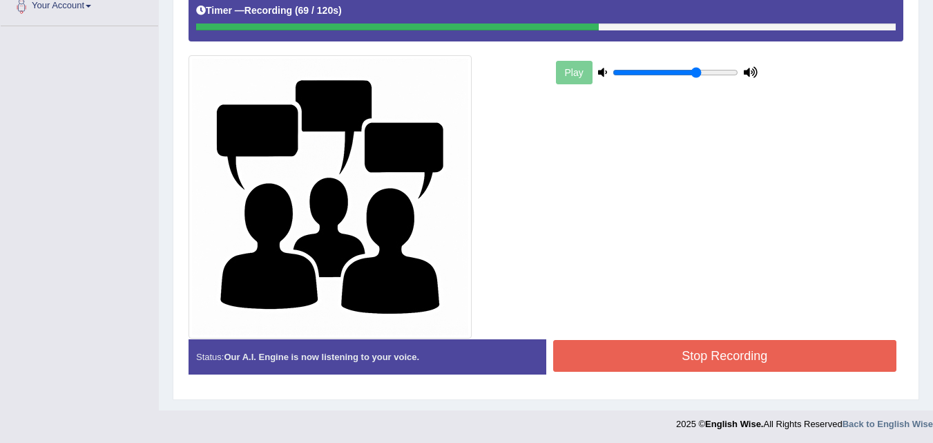
scroll to position [320, 0]
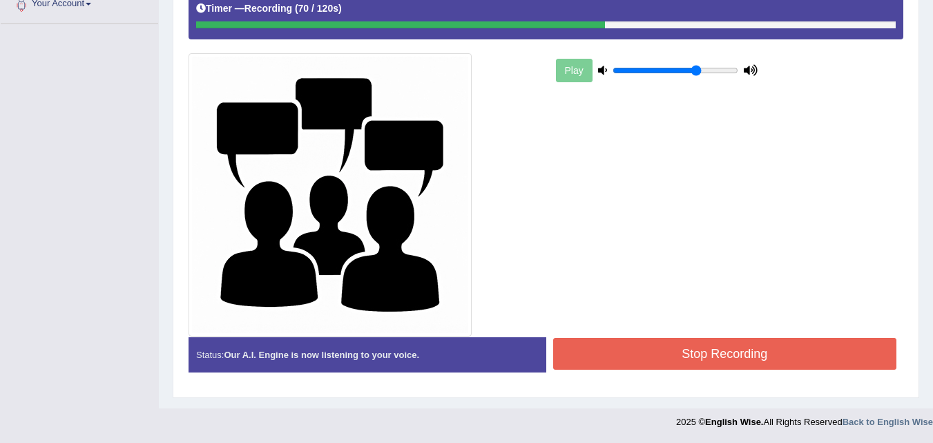
click at [736, 351] on button "Stop Recording" at bounding box center [725, 354] width 344 height 32
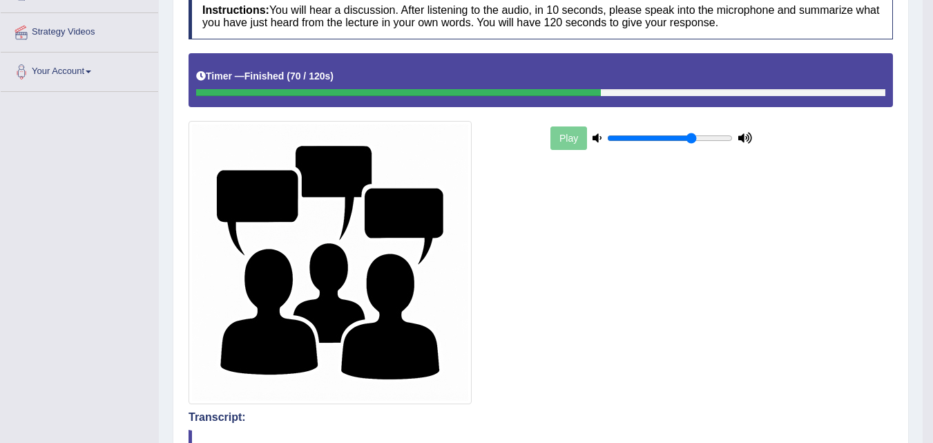
scroll to position [0, 0]
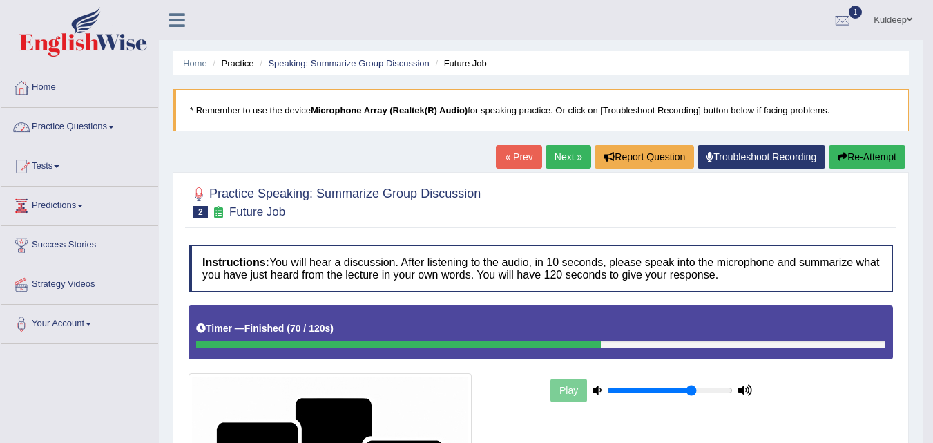
click at [113, 126] on link "Practice Questions" at bounding box center [79, 125] width 157 height 35
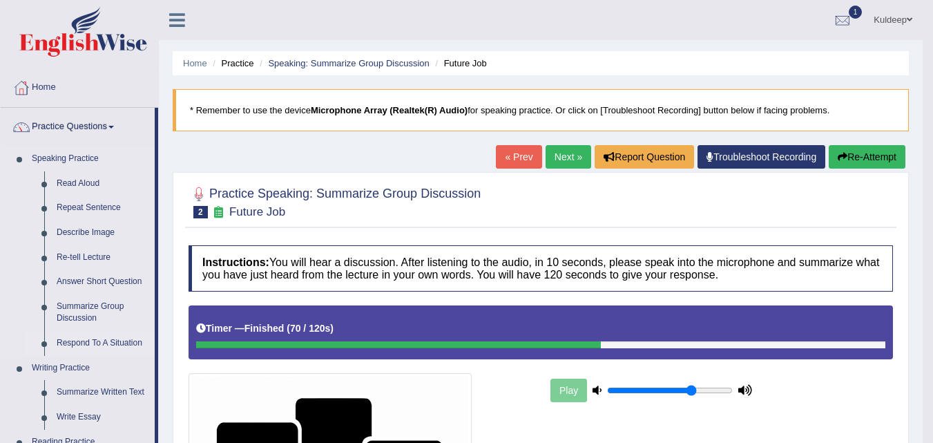
click at [126, 345] on link "Respond To A Situation" at bounding box center [102, 343] width 104 height 25
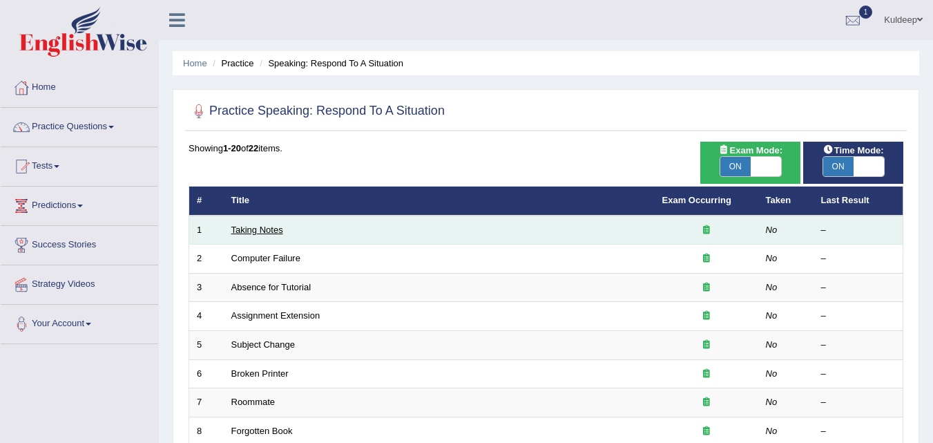
click at [266, 231] on link "Taking Notes" at bounding box center [257, 229] width 52 height 10
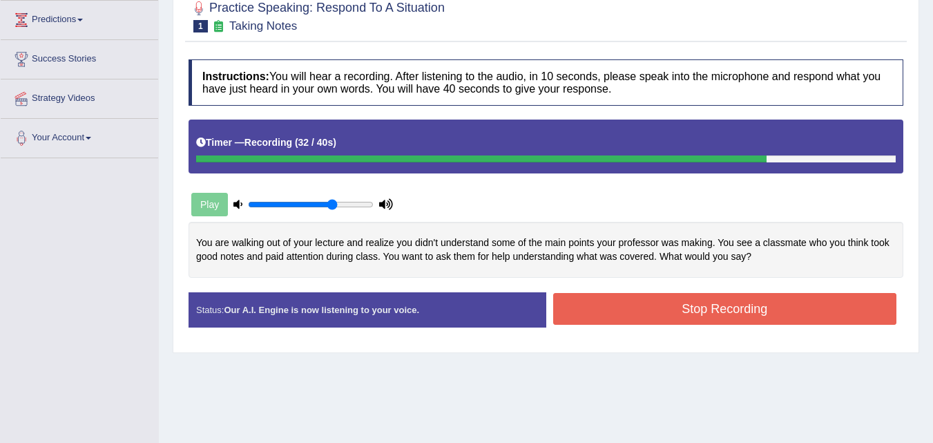
click at [708, 313] on button "Stop Recording" at bounding box center [725, 309] width 344 height 32
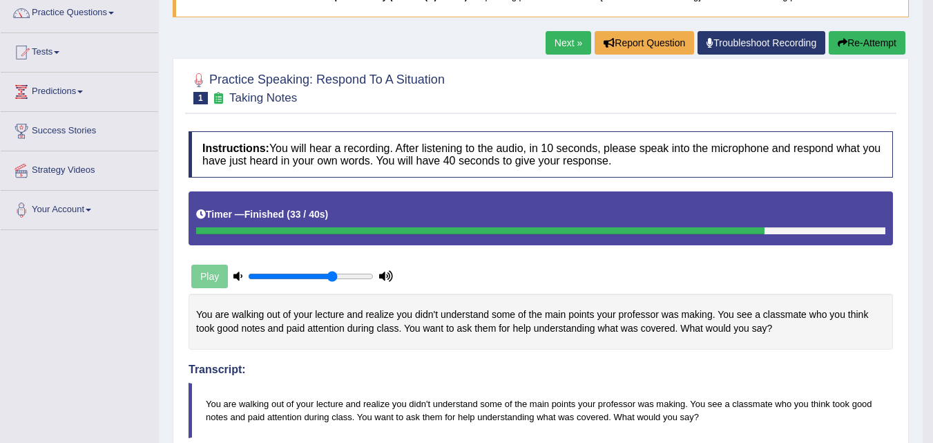
scroll to position [113, 0]
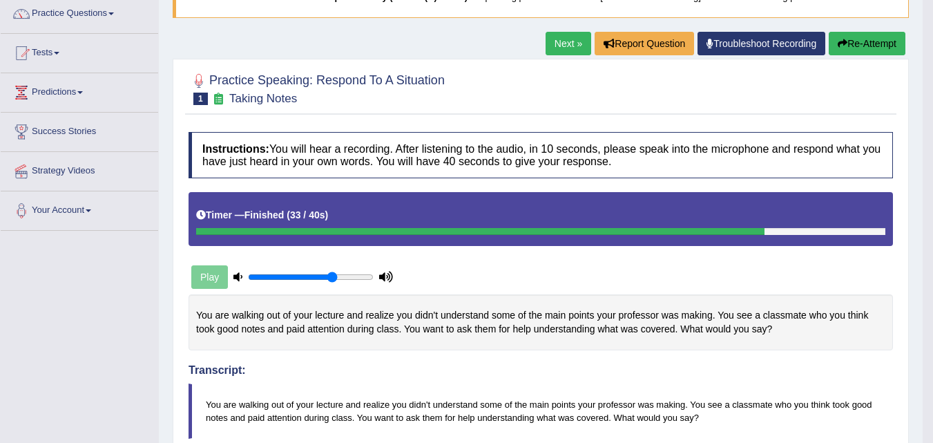
click at [558, 47] on link "Next »" at bounding box center [569, 43] width 46 height 23
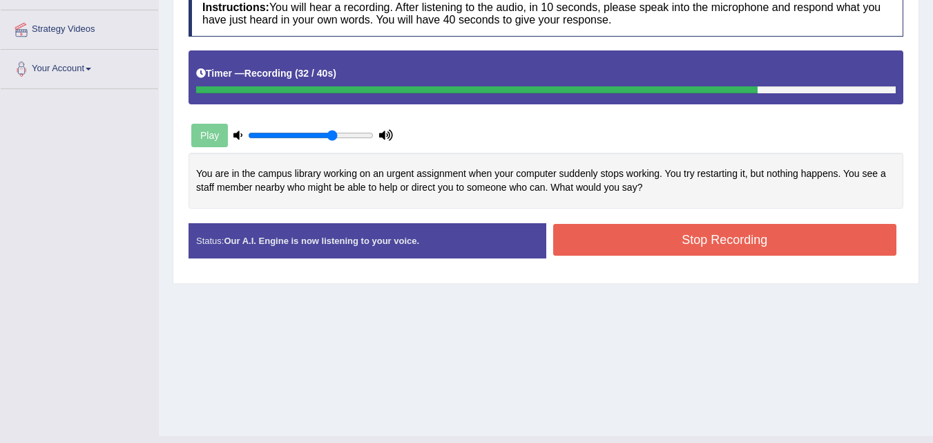
scroll to position [259, 0]
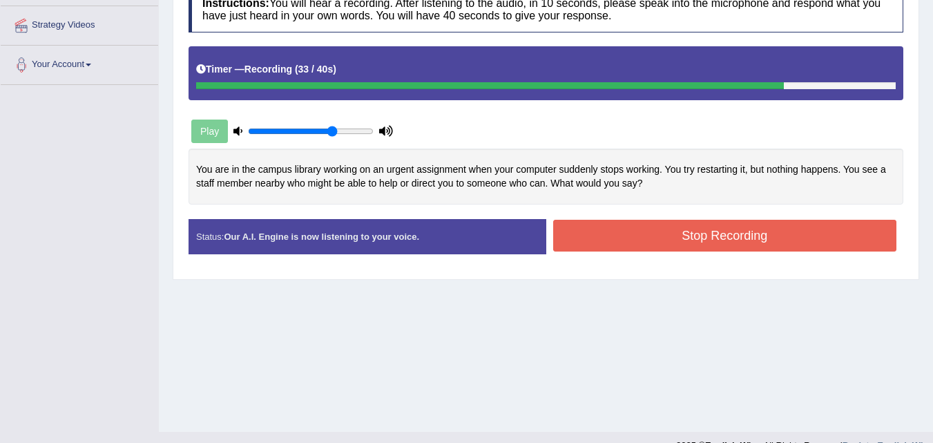
click at [693, 235] on button "Stop Recording" at bounding box center [725, 236] width 344 height 32
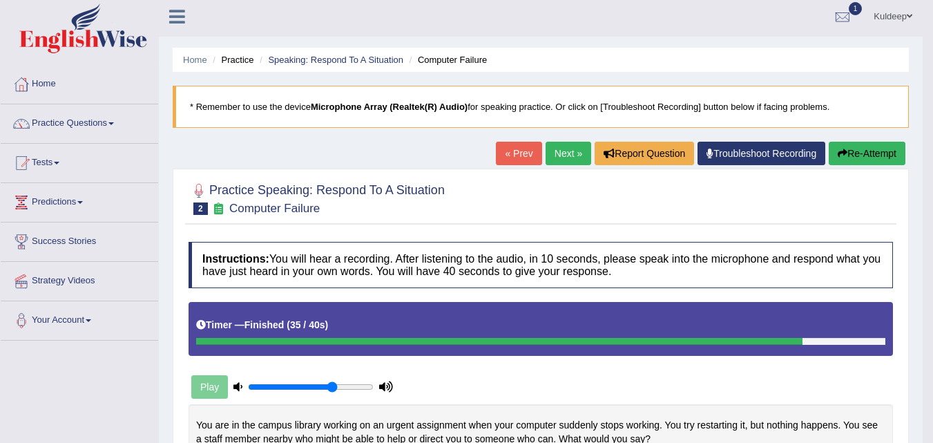
scroll to position [0, 0]
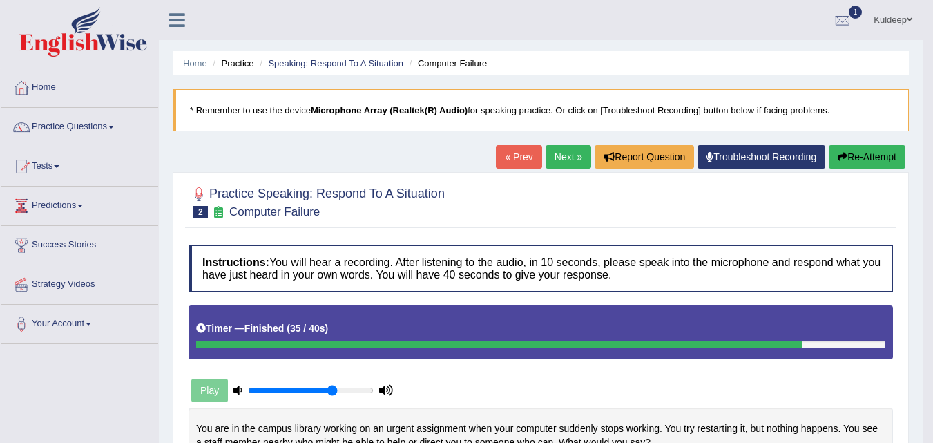
click at [559, 160] on link "Next »" at bounding box center [569, 156] width 46 height 23
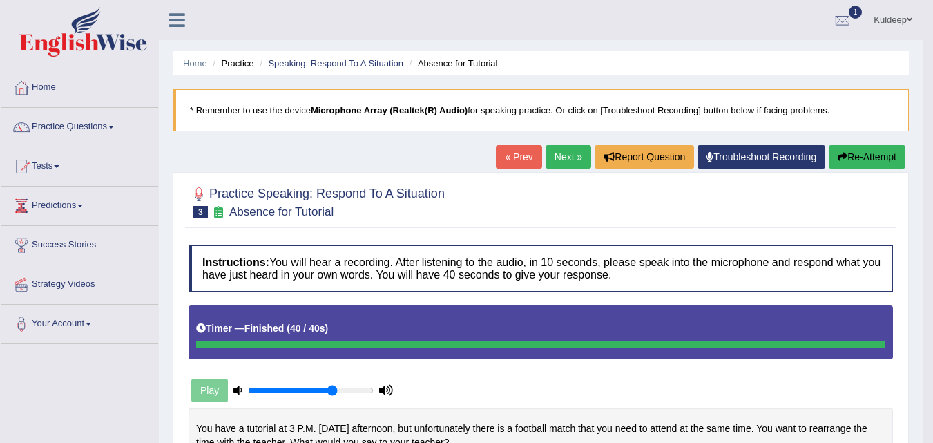
click at [879, 155] on button "Re-Attempt" at bounding box center [867, 156] width 77 height 23
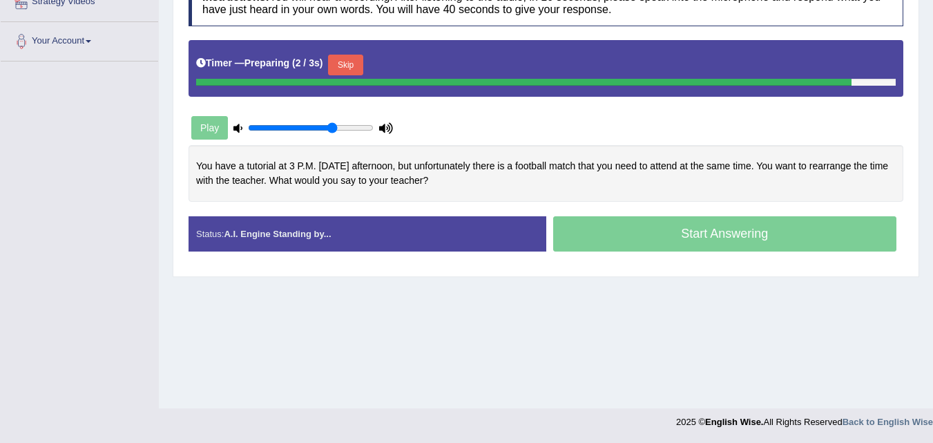
click at [343, 64] on div "Timer — Preparing ( 2 / 3s ) Skip" at bounding box center [545, 65] width 699 height 28
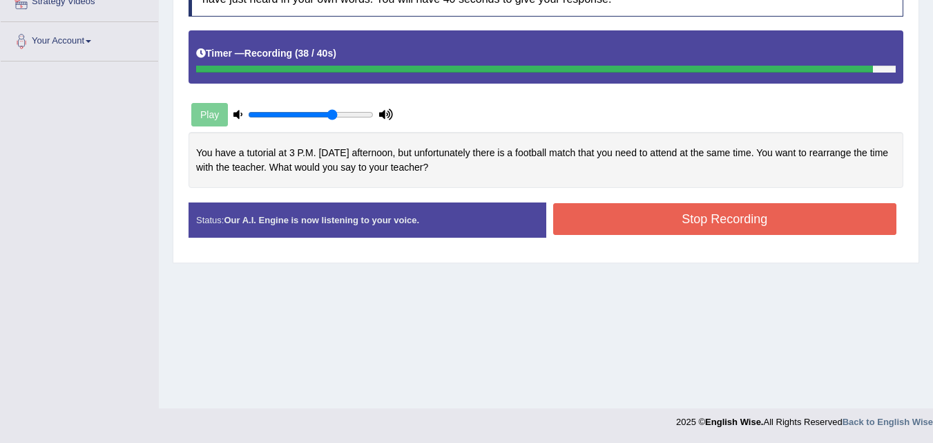
click at [715, 220] on button "Stop Recording" at bounding box center [725, 219] width 344 height 32
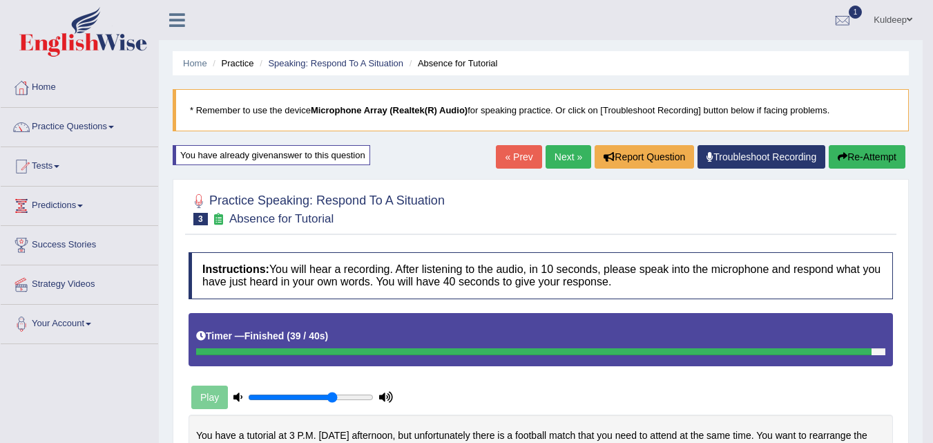
click at [559, 157] on link "Next »" at bounding box center [569, 156] width 46 height 23
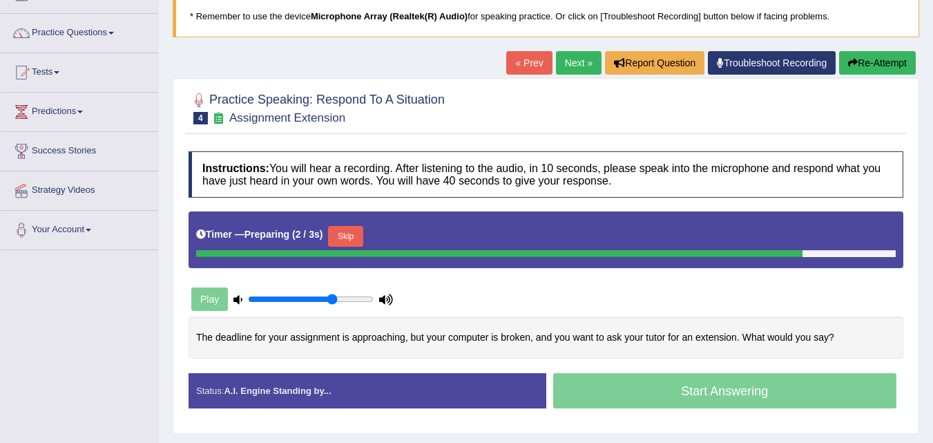
click at [345, 233] on button "Skip" at bounding box center [345, 236] width 35 height 21
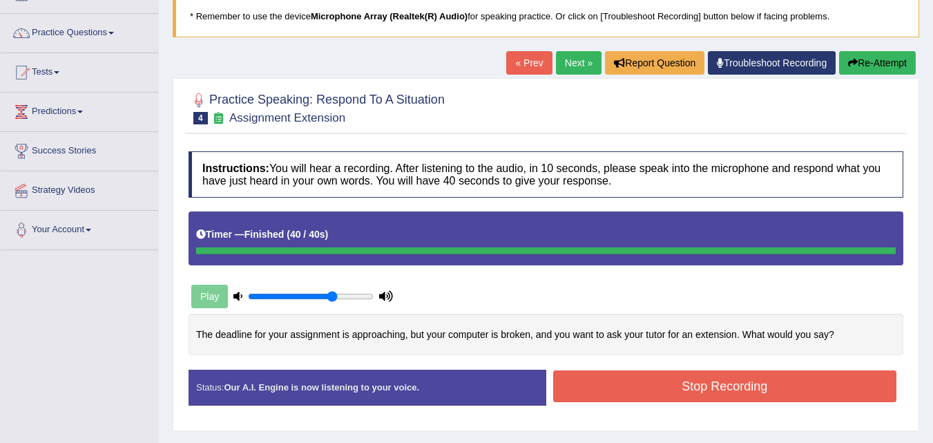
click at [699, 396] on button "Stop Recording" at bounding box center [725, 386] width 344 height 32
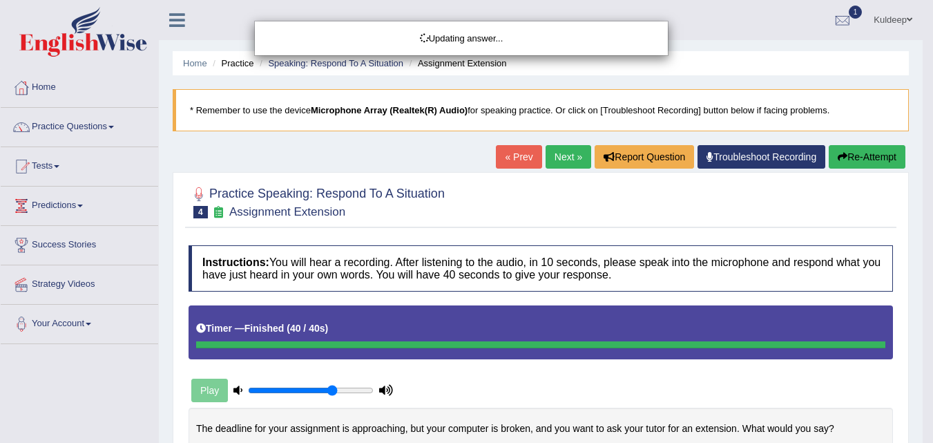
click at [866, 155] on div "Updating answer..." at bounding box center [466, 221] width 933 height 443
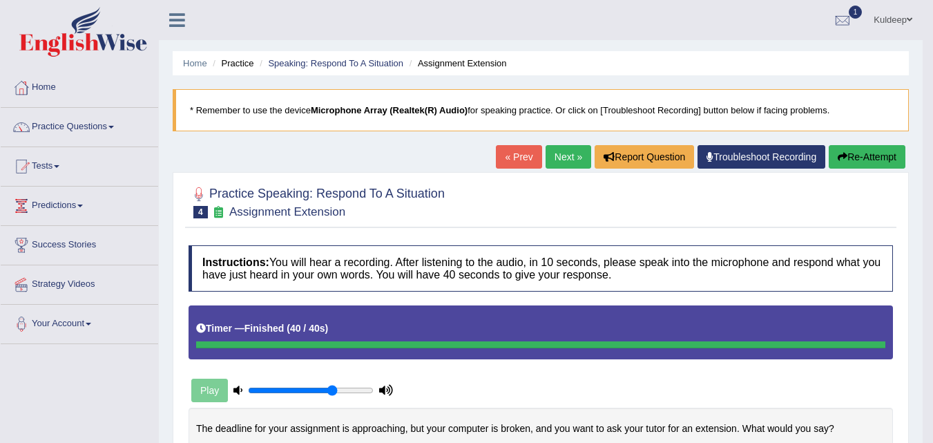
click at [865, 157] on button "Re-Attempt" at bounding box center [867, 156] width 77 height 23
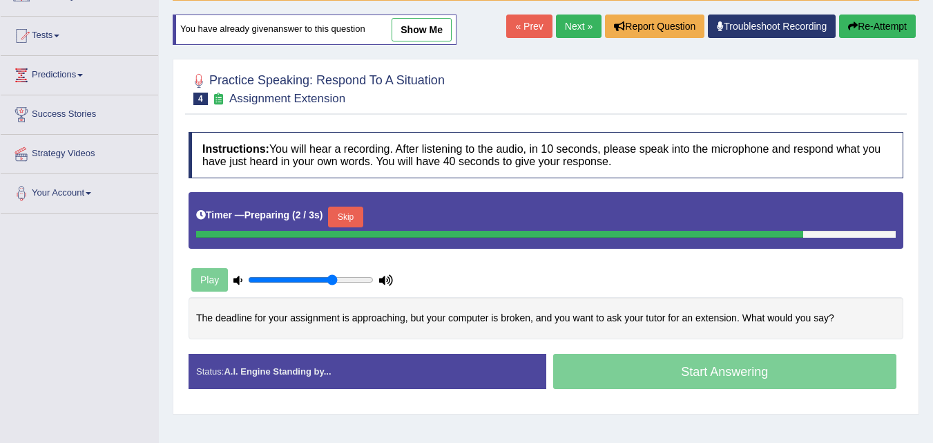
click at [345, 214] on button "Skip" at bounding box center [345, 216] width 35 height 21
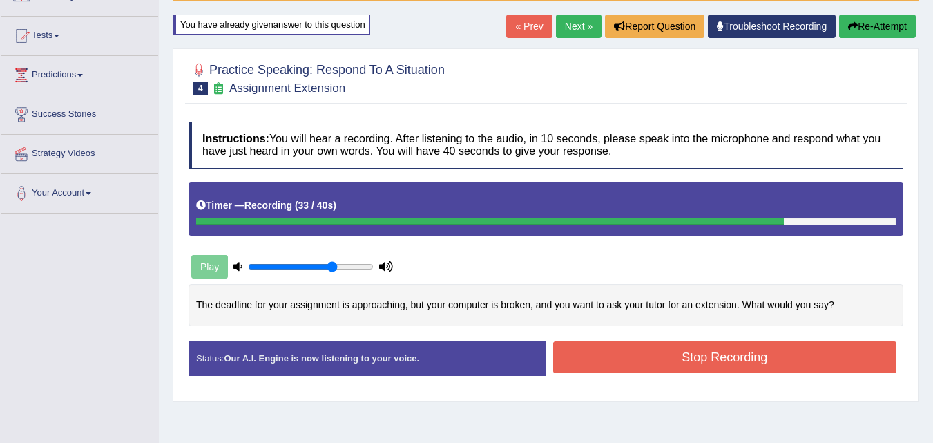
click at [708, 355] on button "Stop Recording" at bounding box center [725, 357] width 344 height 32
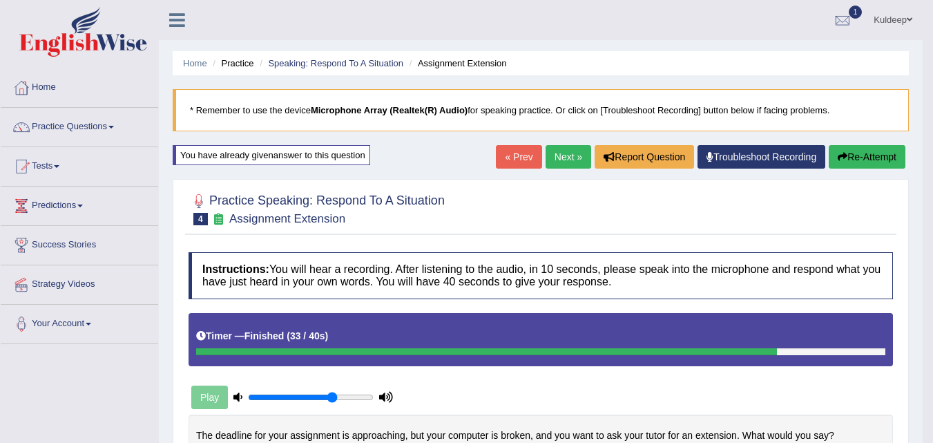
click at [868, 158] on button "Re-Attempt" at bounding box center [867, 156] width 77 height 23
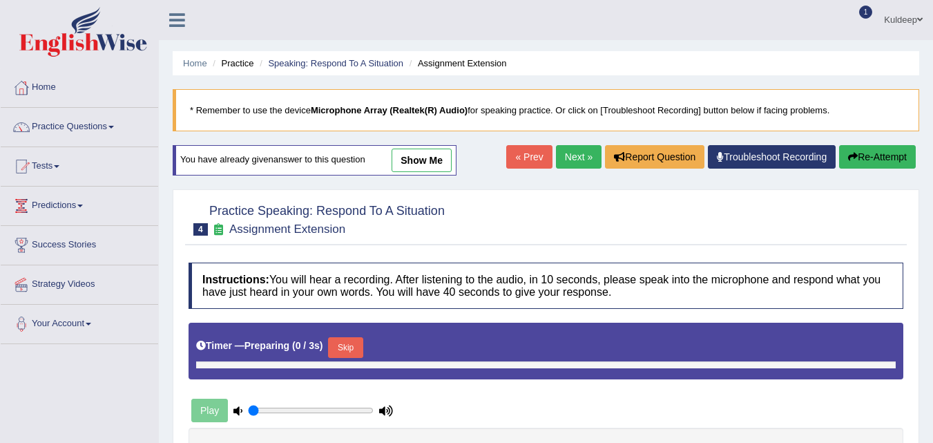
type input "0.7"
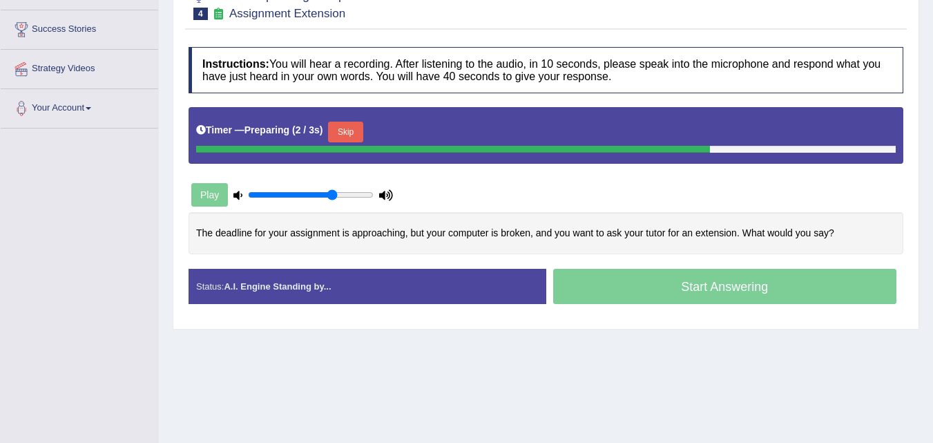
click at [349, 129] on button "Skip" at bounding box center [345, 132] width 35 height 21
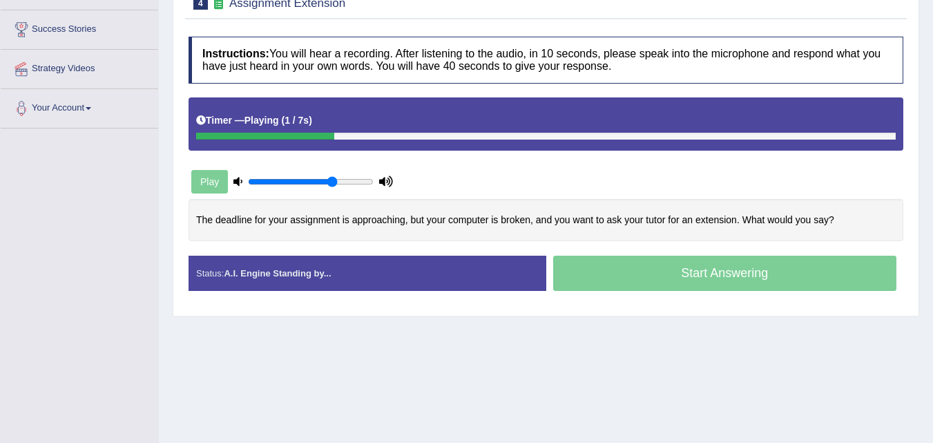
click at [657, 275] on div "Start Answering" at bounding box center [725, 274] width 358 height 39
click at [684, 276] on div "Start Answering" at bounding box center [725, 274] width 358 height 39
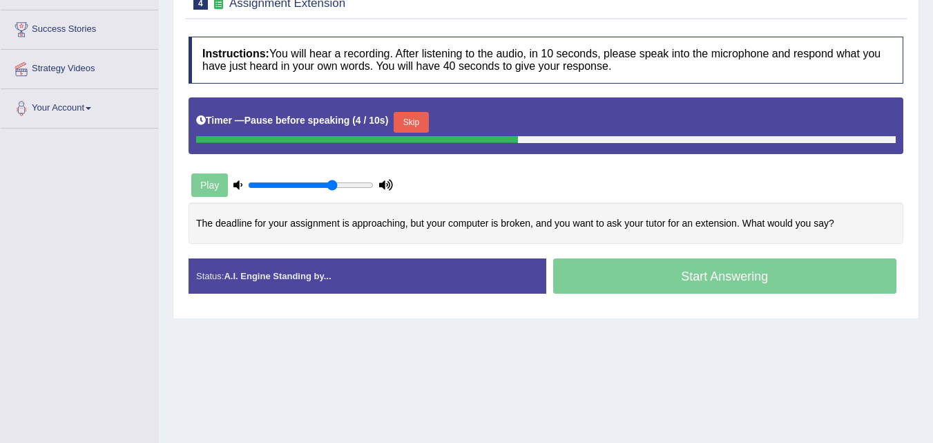
click at [419, 115] on button "Skip" at bounding box center [411, 122] width 35 height 21
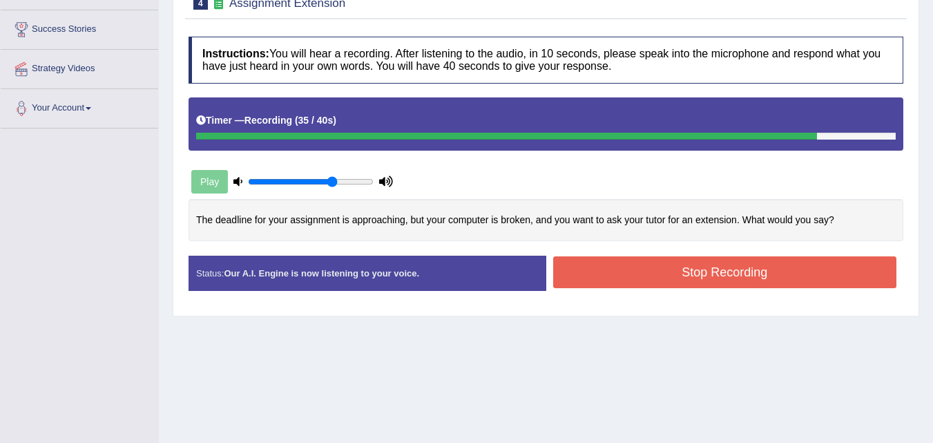
click at [682, 270] on button "Stop Recording" at bounding box center [725, 272] width 344 height 32
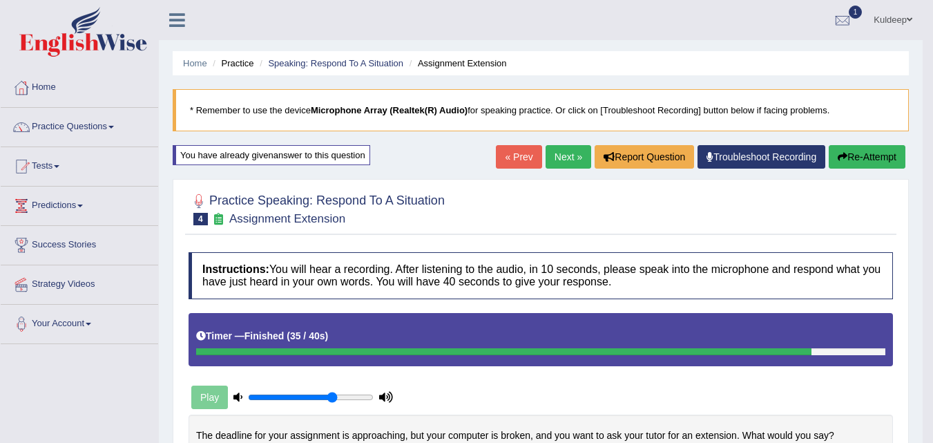
click at [564, 156] on link "Next »" at bounding box center [569, 156] width 46 height 23
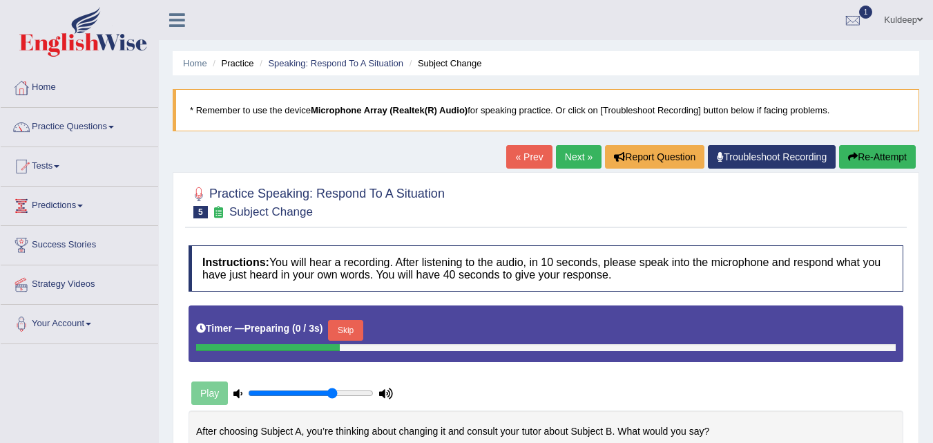
click at [341, 320] on button "Skip" at bounding box center [345, 330] width 35 height 21
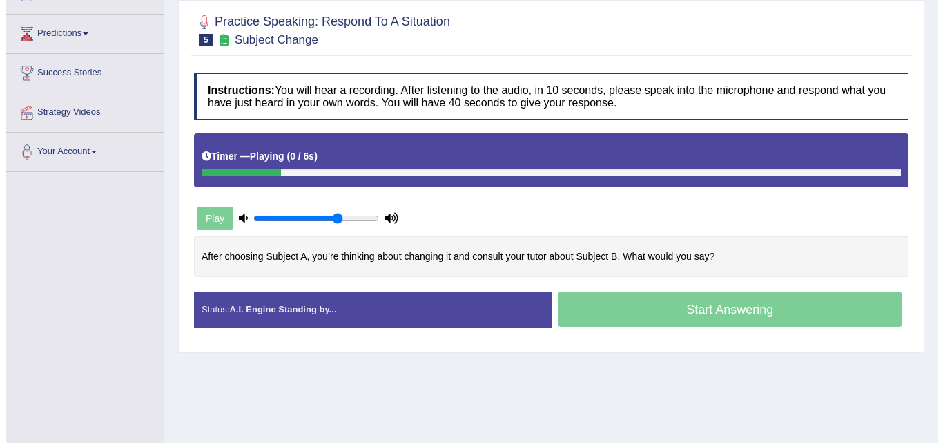
scroll to position [178, 0]
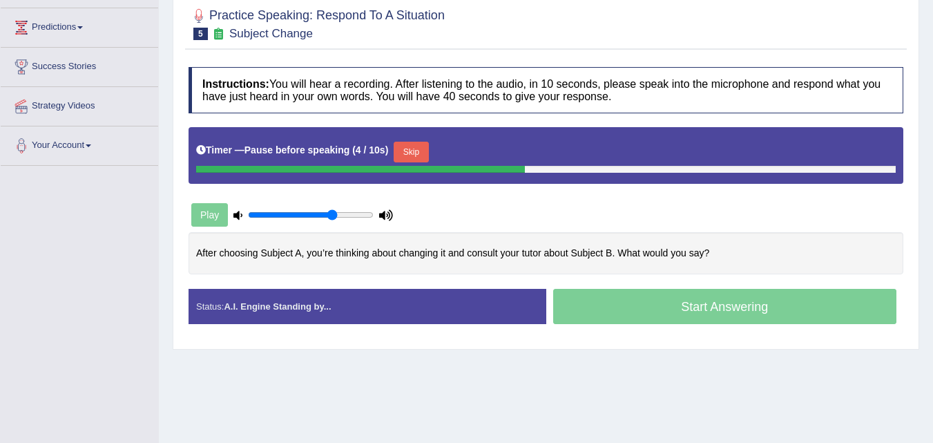
click at [420, 153] on button "Skip" at bounding box center [411, 152] width 35 height 21
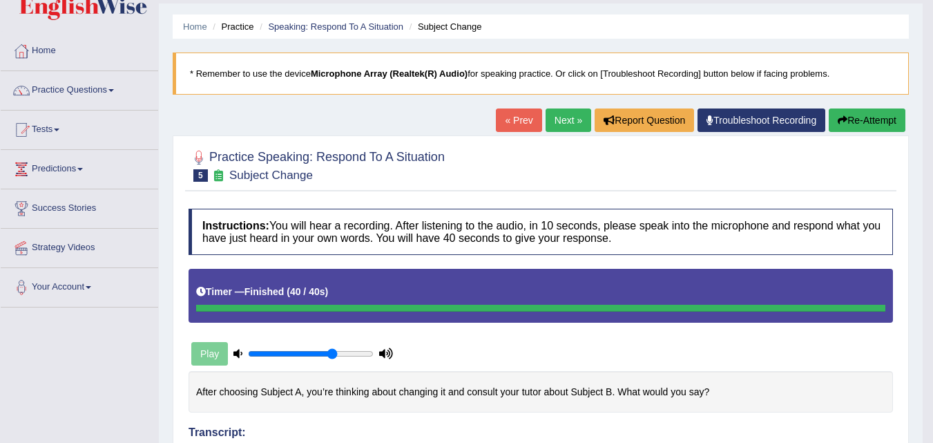
scroll to position [31, 0]
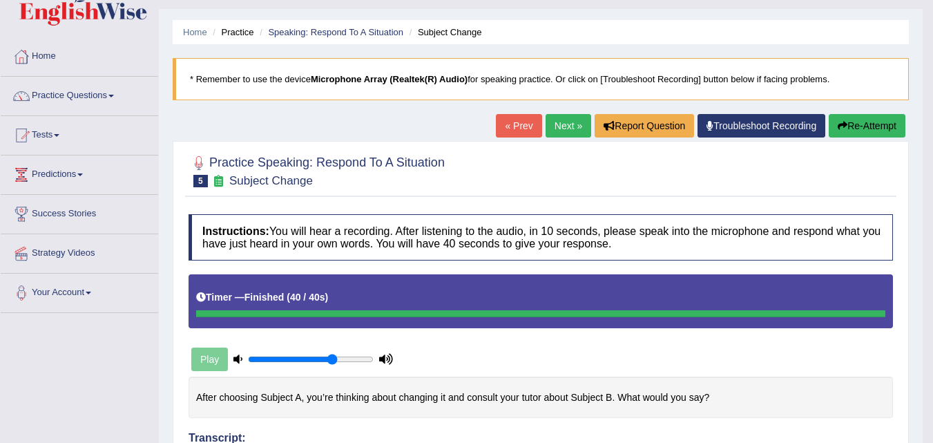
click at [563, 130] on link "Next »" at bounding box center [569, 125] width 46 height 23
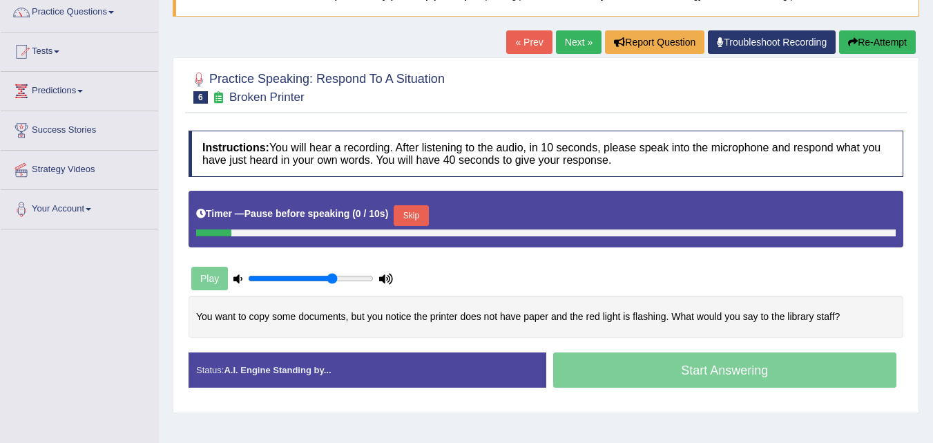
scroll to position [115, 0]
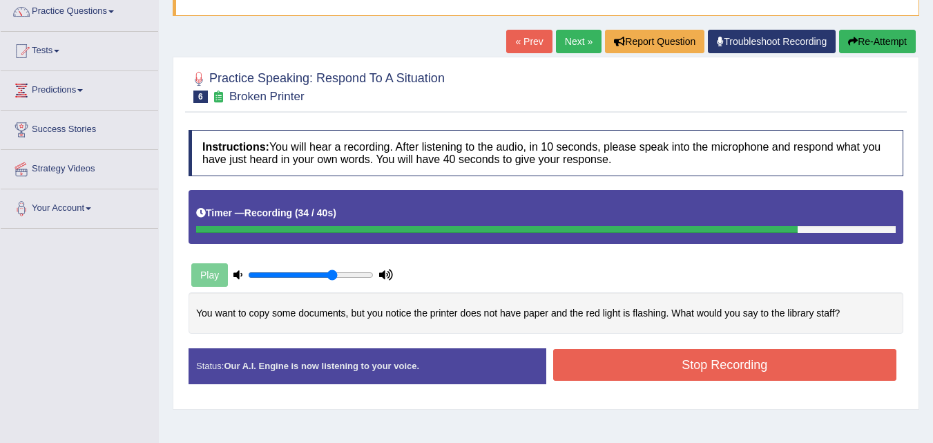
click at [680, 379] on button "Stop Recording" at bounding box center [725, 365] width 344 height 32
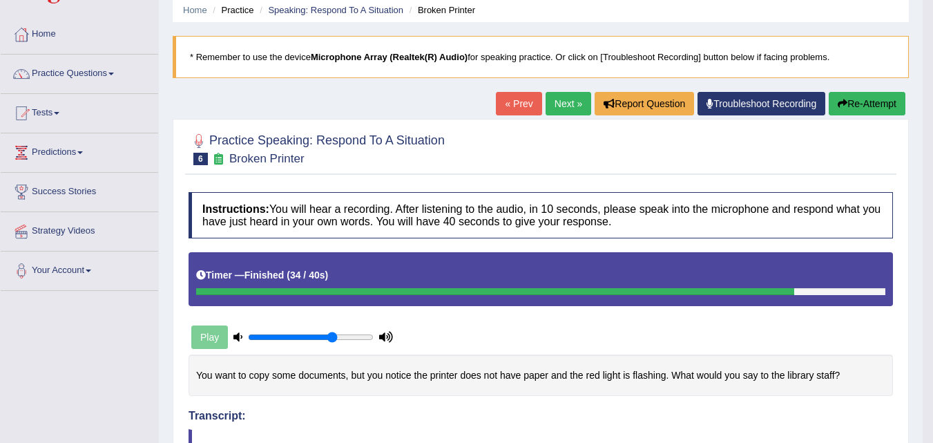
scroll to position [0, 0]
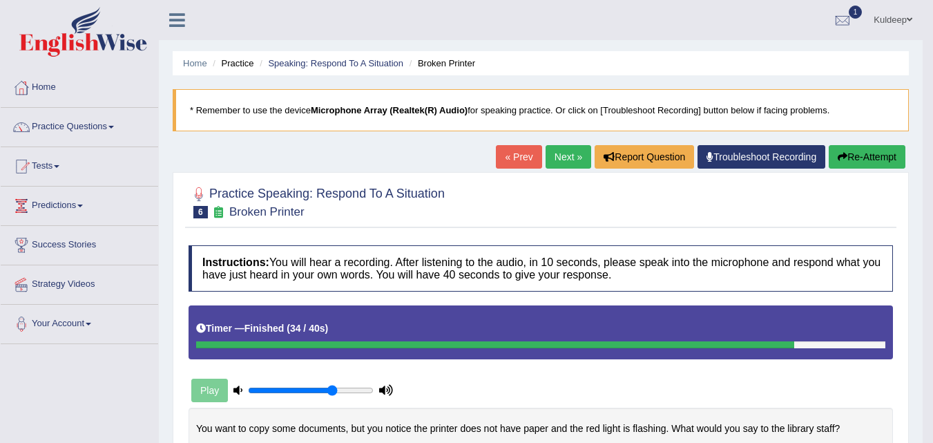
click at [555, 160] on link "Next »" at bounding box center [569, 156] width 46 height 23
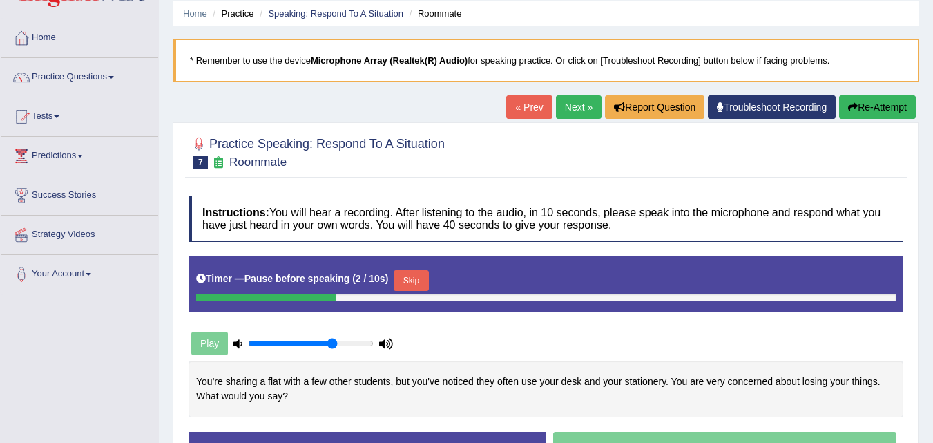
click at [420, 280] on button "Skip" at bounding box center [411, 280] width 35 height 21
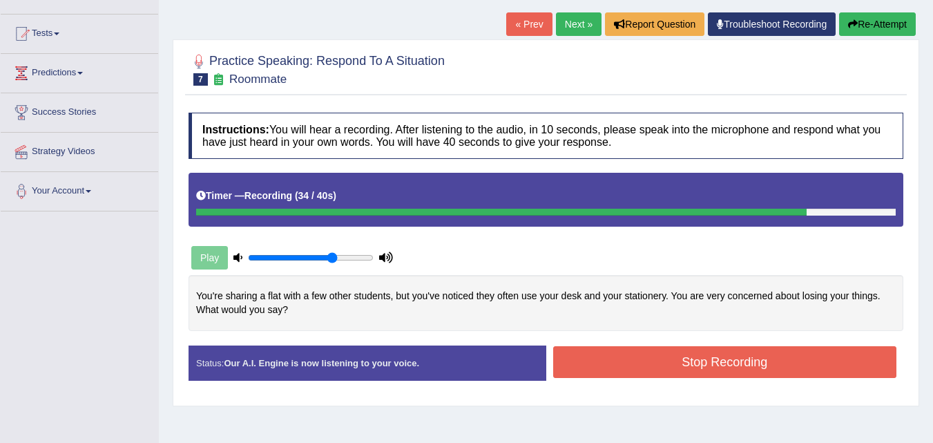
scroll to position [133, 0]
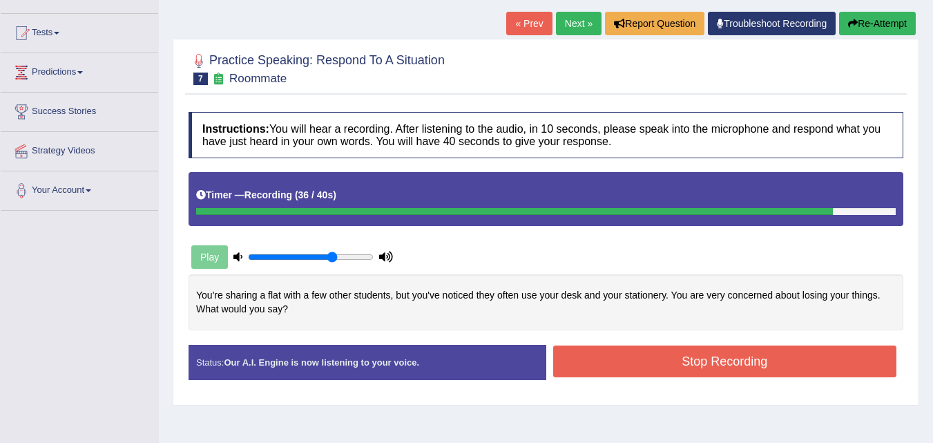
click at [688, 353] on button "Stop Recording" at bounding box center [725, 361] width 344 height 32
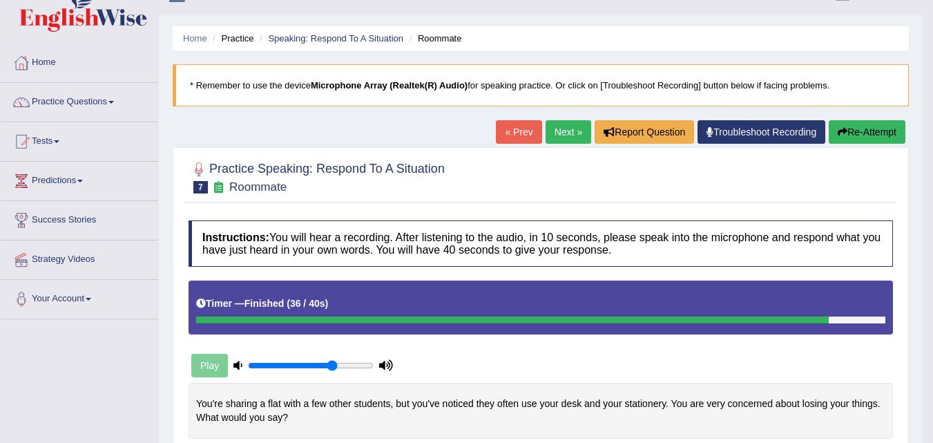
scroll to position [0, 0]
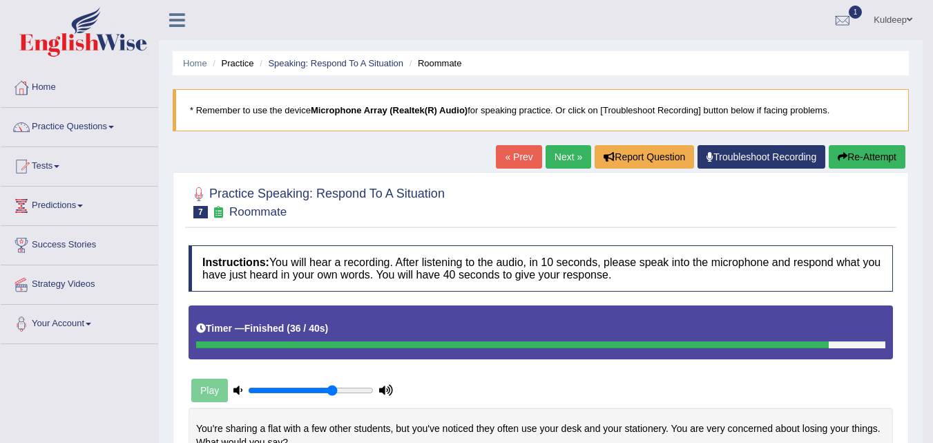
click at [562, 160] on link "Next »" at bounding box center [569, 156] width 46 height 23
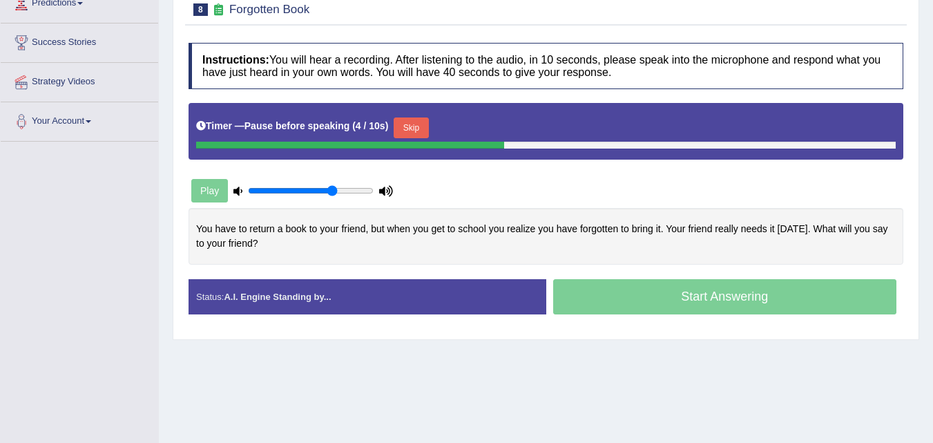
click at [418, 128] on button "Skip" at bounding box center [411, 127] width 35 height 21
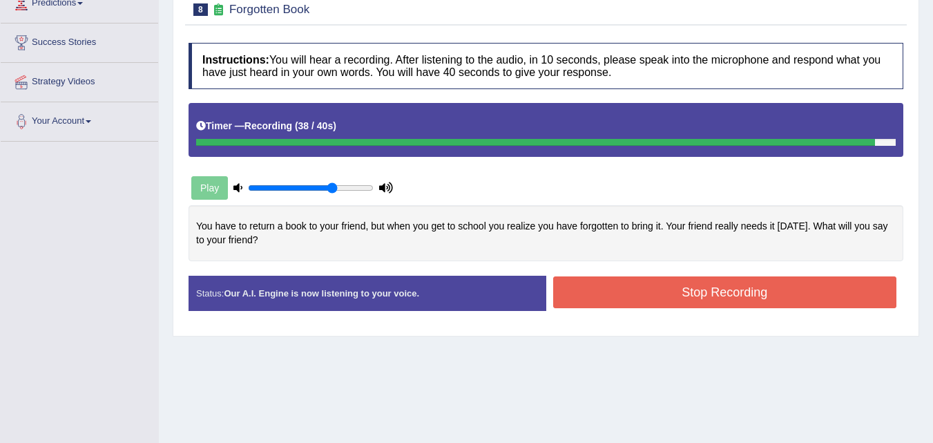
click at [686, 291] on button "Stop Recording" at bounding box center [725, 292] width 344 height 32
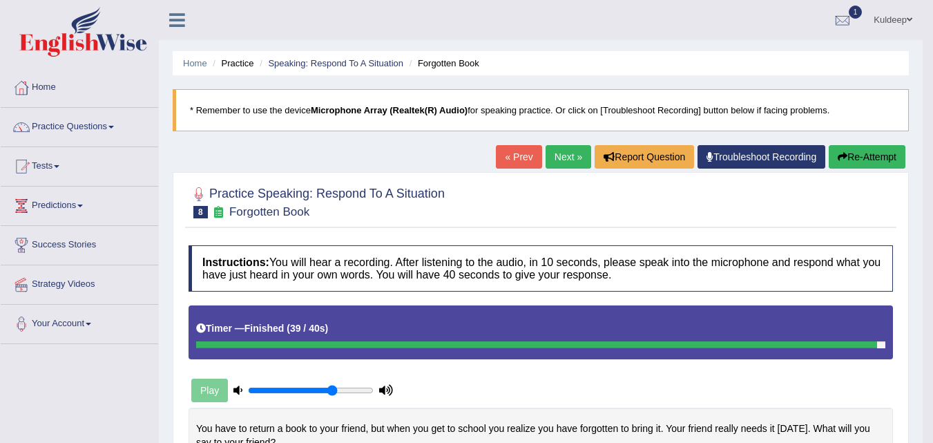
click at [869, 160] on button "Re-Attempt" at bounding box center [867, 156] width 77 height 23
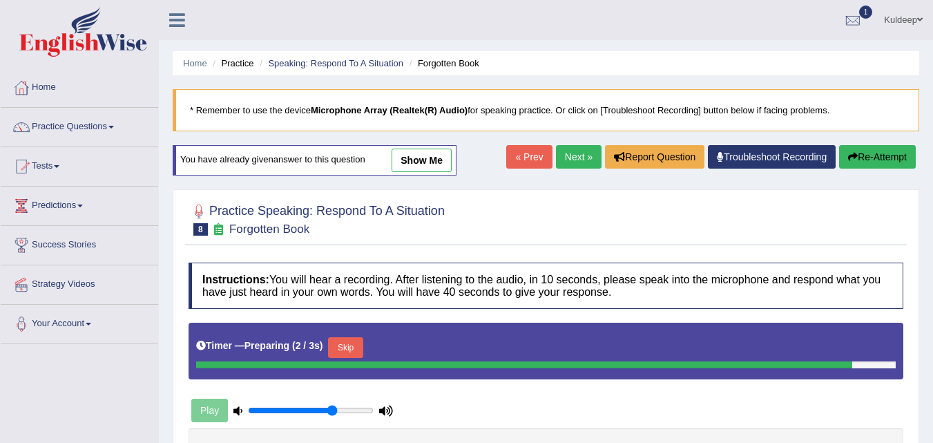
click at [349, 342] on div "Timer — Preparing ( 2 / 3s ) Skip" at bounding box center [545, 348] width 699 height 28
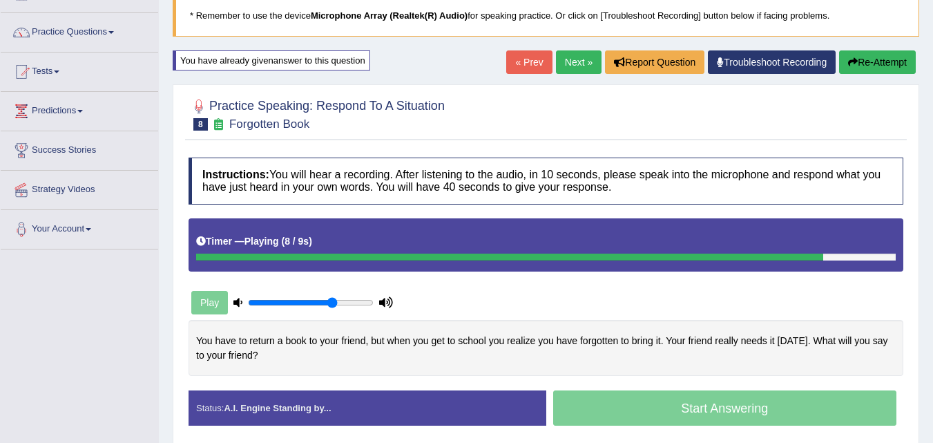
scroll to position [96, 0]
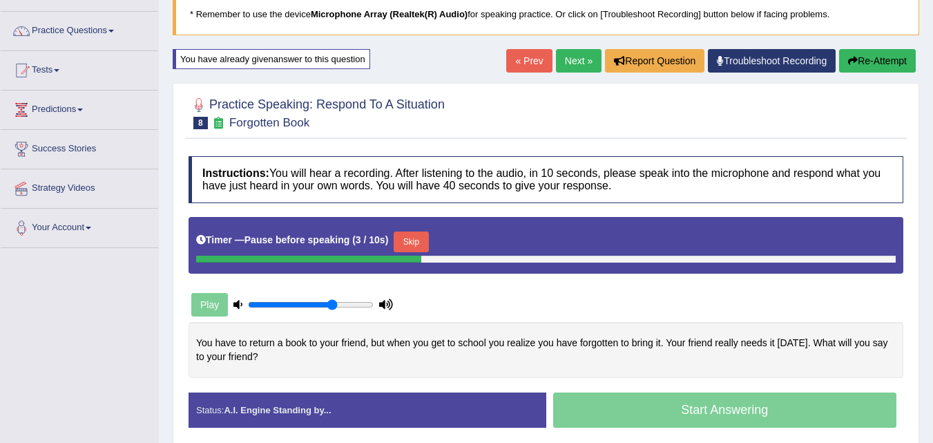
click at [425, 242] on button "Skip" at bounding box center [411, 241] width 35 height 21
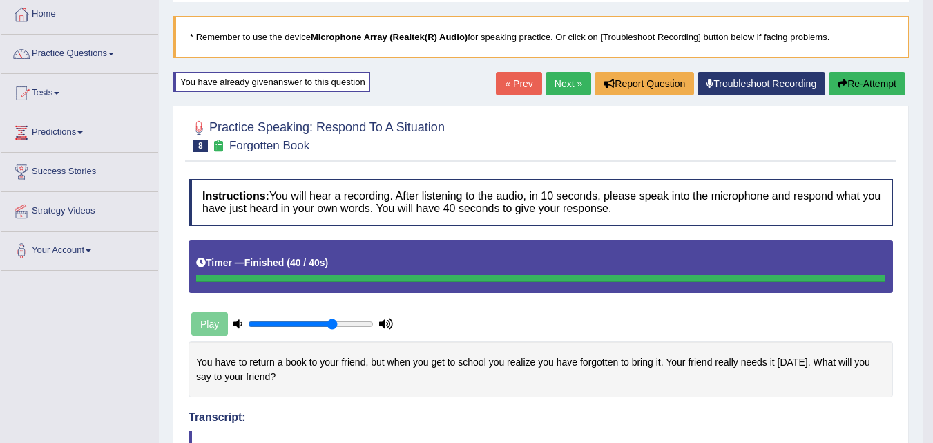
scroll to position [0, 0]
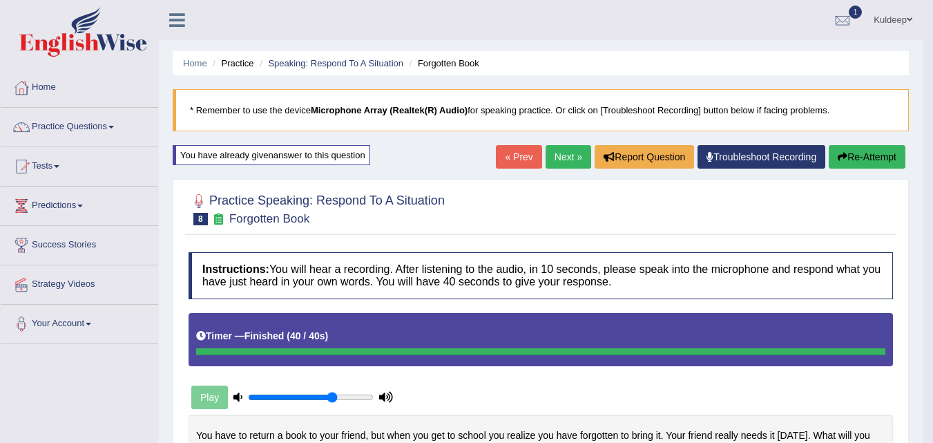
click at [860, 162] on button "Re-Attempt" at bounding box center [867, 156] width 77 height 23
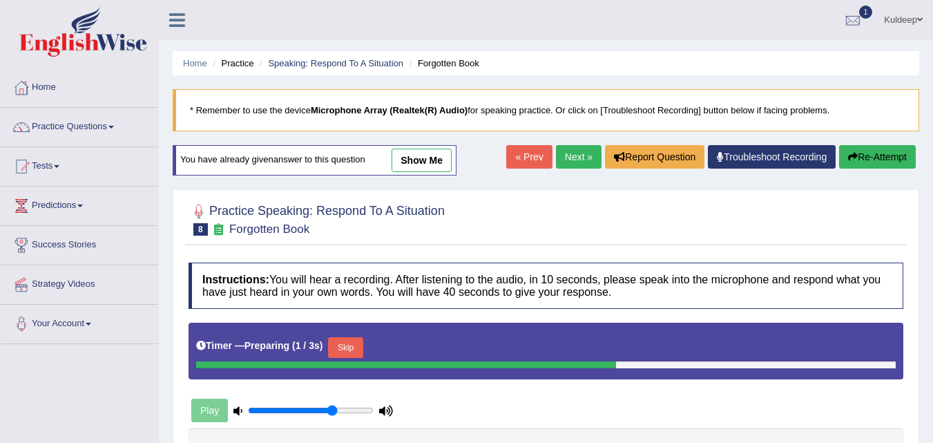
click at [347, 343] on button "Skip" at bounding box center [345, 347] width 35 height 21
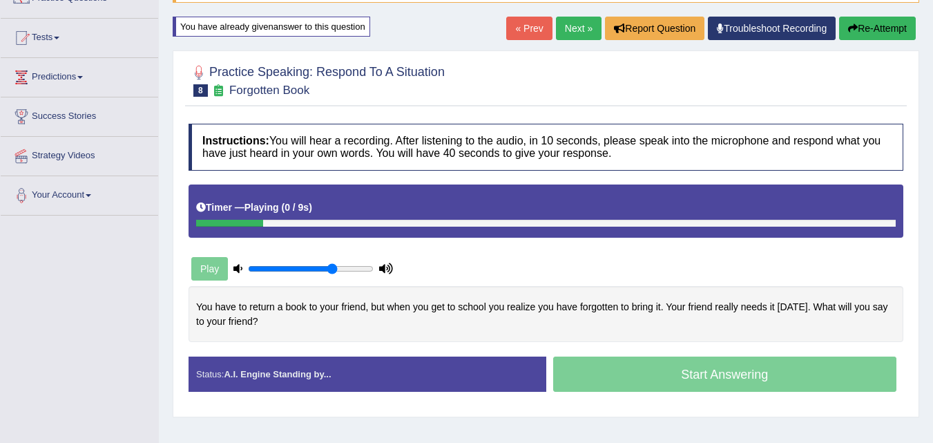
scroll to position [129, 0]
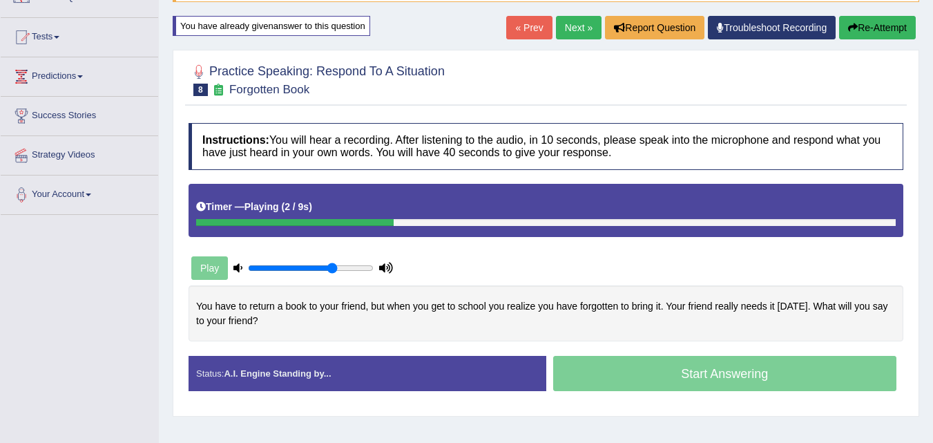
click at [689, 391] on div "Start Answering" at bounding box center [725, 375] width 358 height 39
click at [685, 377] on div "Start Answering" at bounding box center [725, 375] width 358 height 39
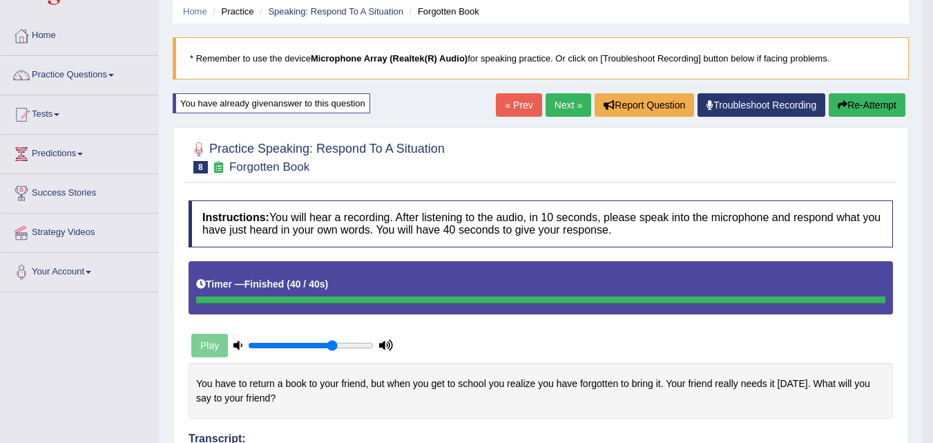
scroll to position [51, 0]
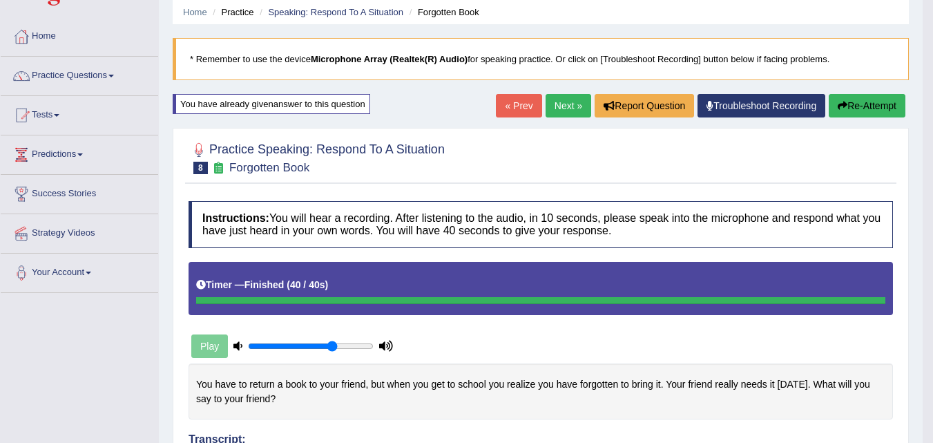
click at [557, 105] on link "Next »" at bounding box center [569, 105] width 46 height 23
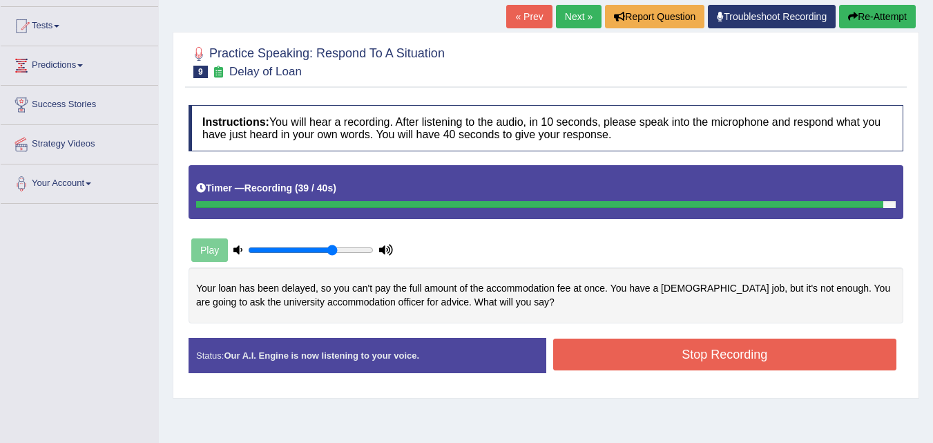
click at [702, 345] on button "Stop Recording" at bounding box center [725, 354] width 344 height 32
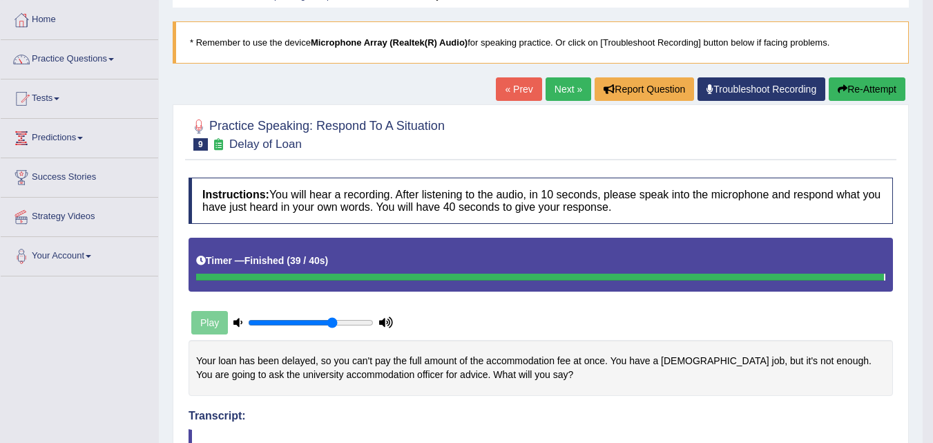
scroll to position [67, 0]
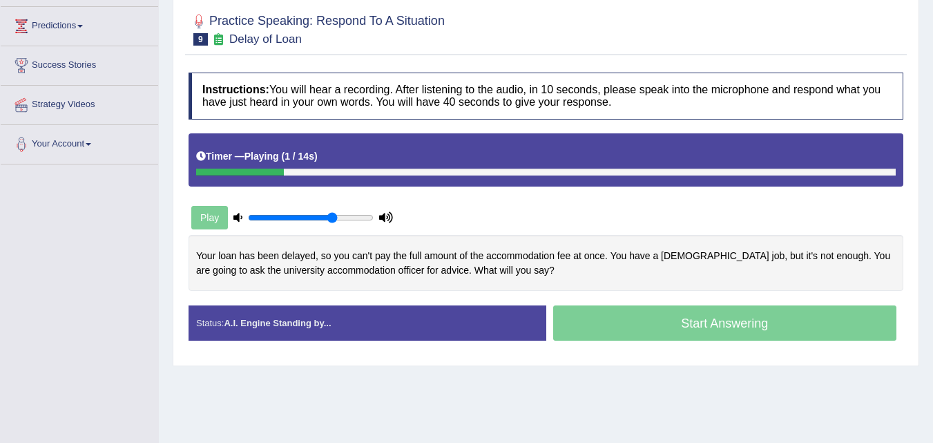
scroll to position [180, 0]
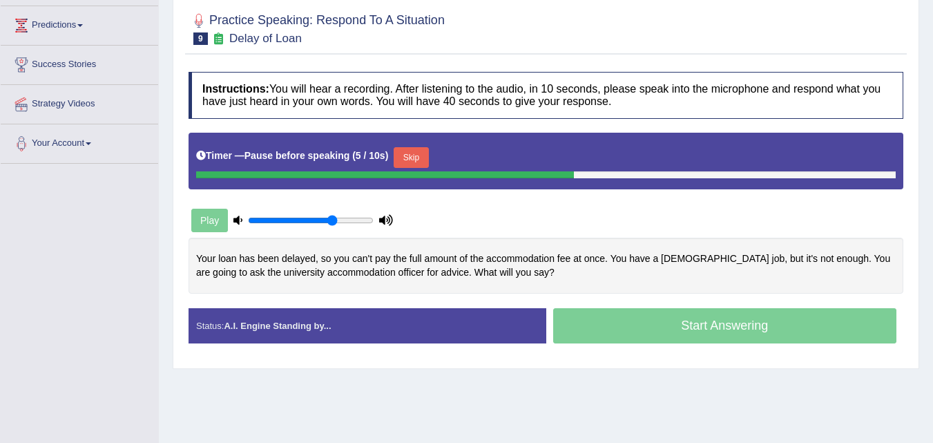
click at [417, 157] on button "Skip" at bounding box center [411, 157] width 35 height 21
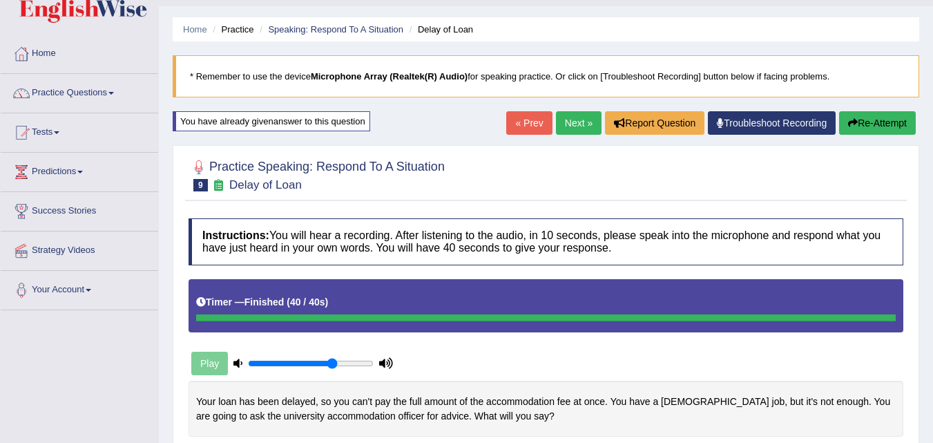
scroll to position [33, 0]
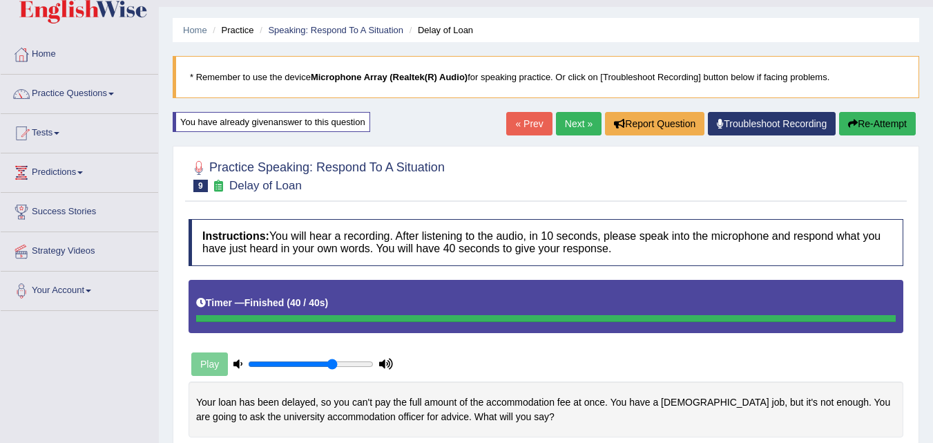
click at [874, 126] on button "Re-Attempt" at bounding box center [877, 123] width 77 height 23
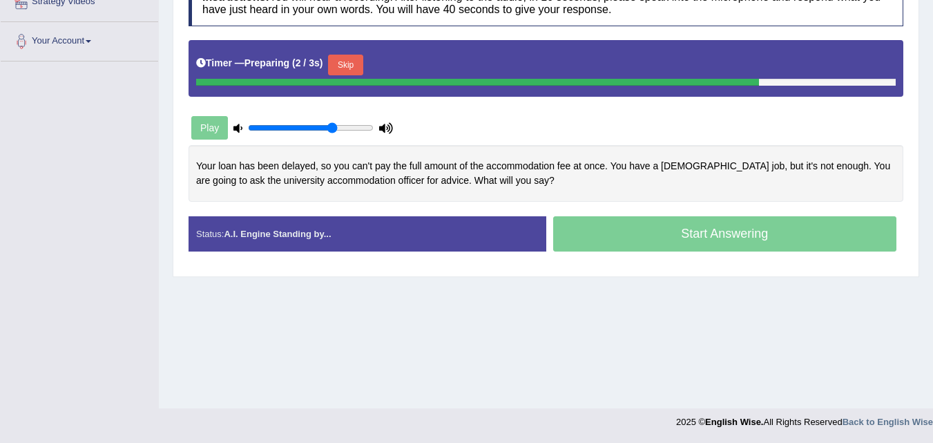
click at [358, 69] on button "Skip" at bounding box center [345, 65] width 35 height 21
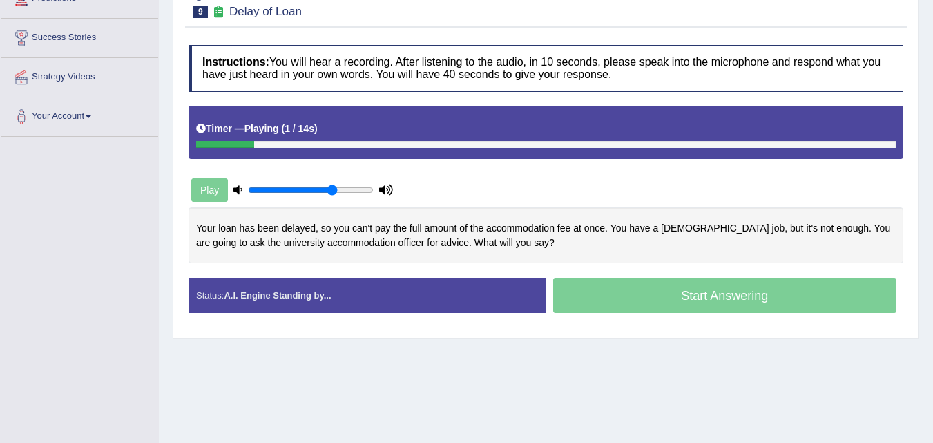
scroll to position [200, 0]
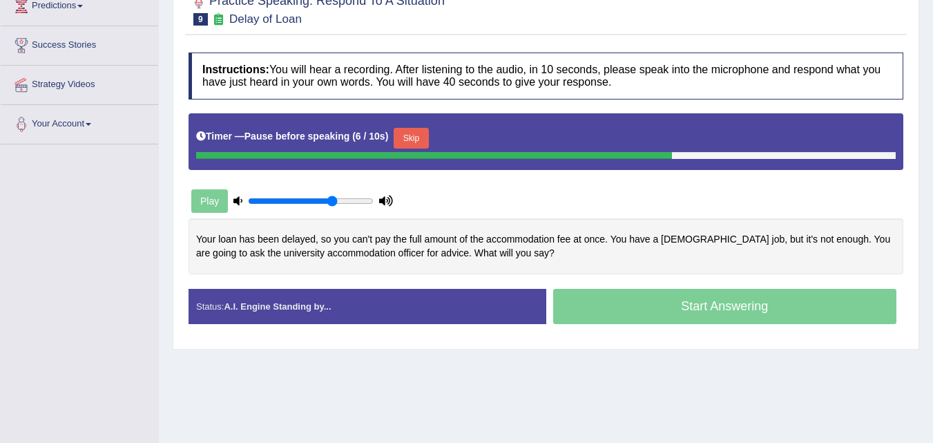
click at [417, 138] on button "Skip" at bounding box center [411, 138] width 35 height 21
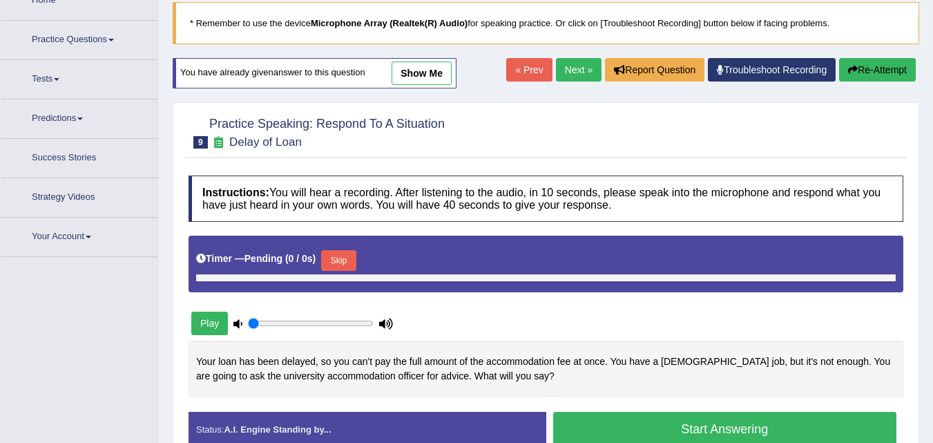
type input "0.7"
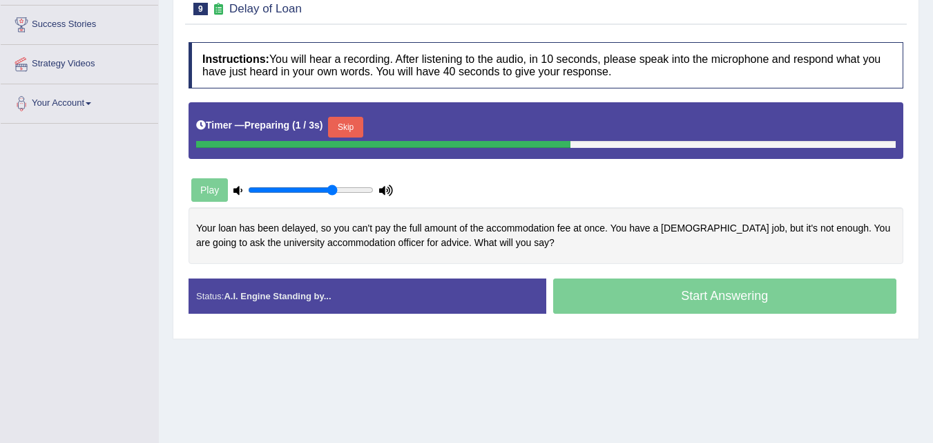
scroll to position [221, 0]
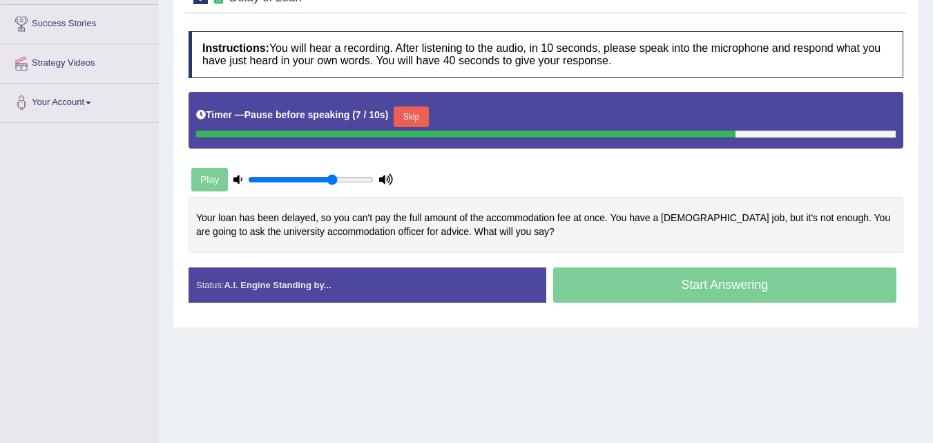
click at [422, 117] on button "Skip" at bounding box center [411, 116] width 35 height 21
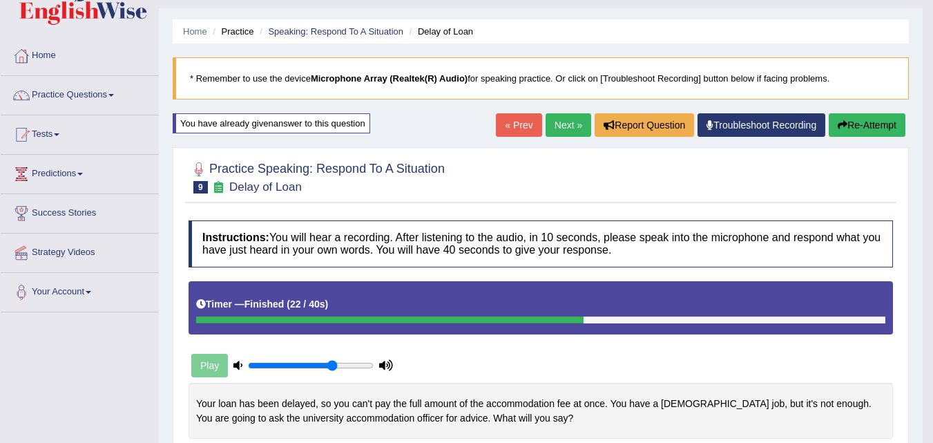
scroll to position [25, 0]
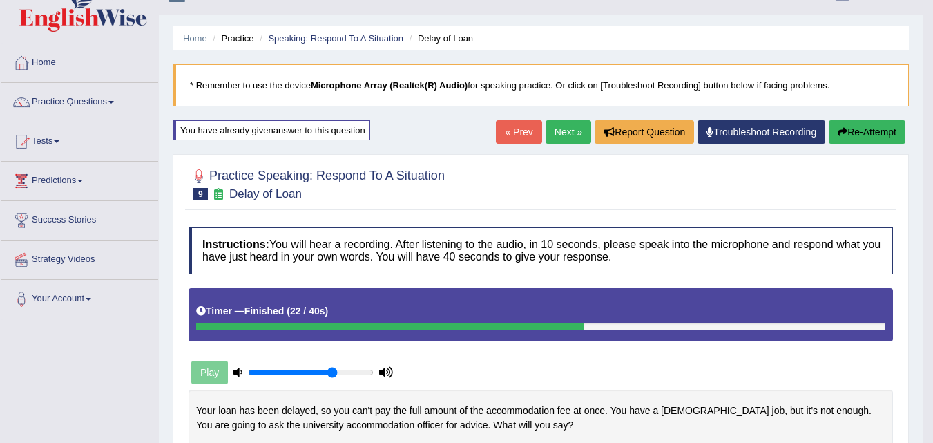
click at [358, 135] on div "You have already given answer to this question" at bounding box center [271, 130] width 197 height 20
click at [352, 129] on div "You have already given answer to this question" at bounding box center [271, 130] width 197 height 20
click at [516, 133] on link "« Prev" at bounding box center [519, 131] width 46 height 23
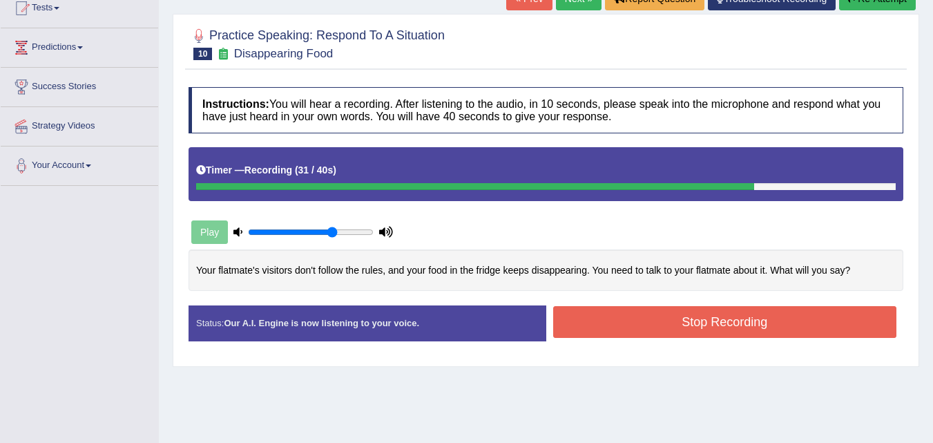
click at [678, 327] on button "Stop Recording" at bounding box center [725, 322] width 344 height 32
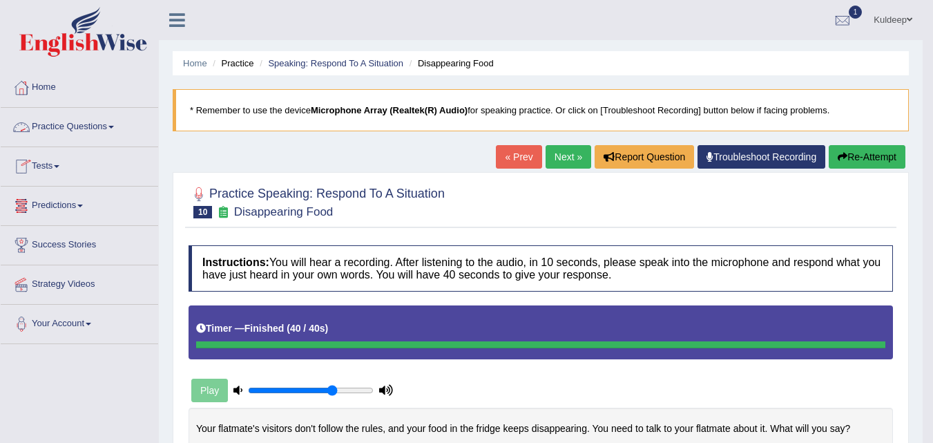
click at [114, 126] on span at bounding box center [111, 127] width 6 height 3
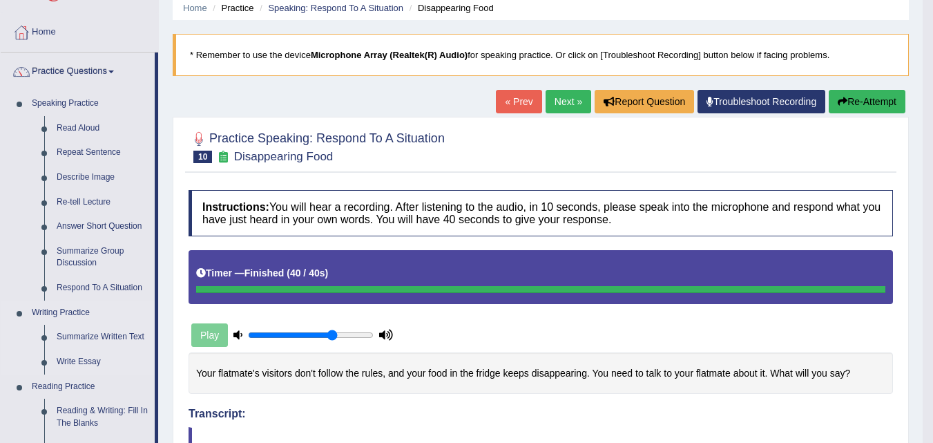
scroll to position [57, 0]
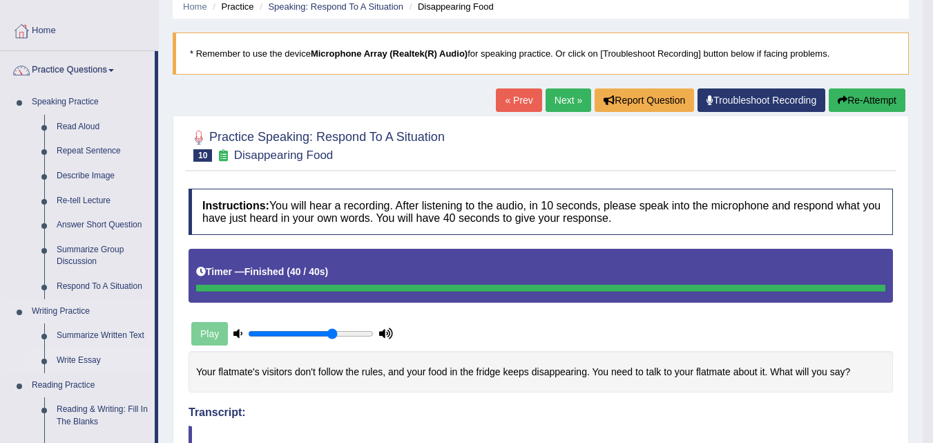
click at [97, 360] on link "Write Essay" at bounding box center [102, 360] width 104 height 25
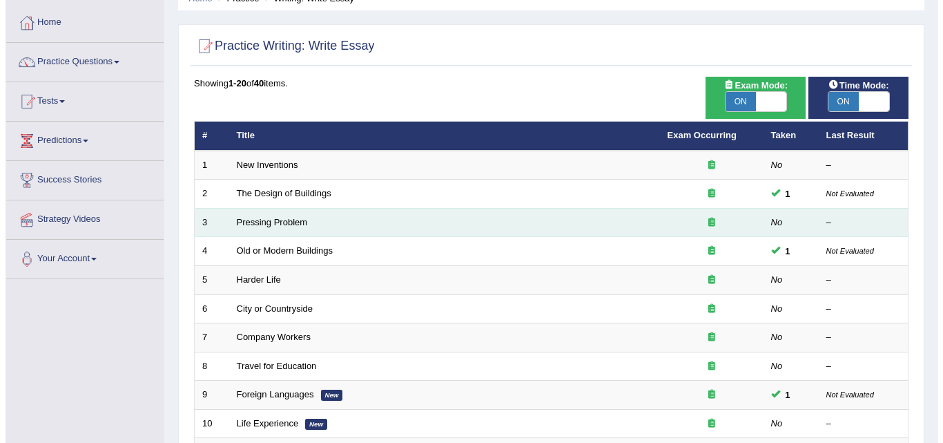
scroll to position [66, 0]
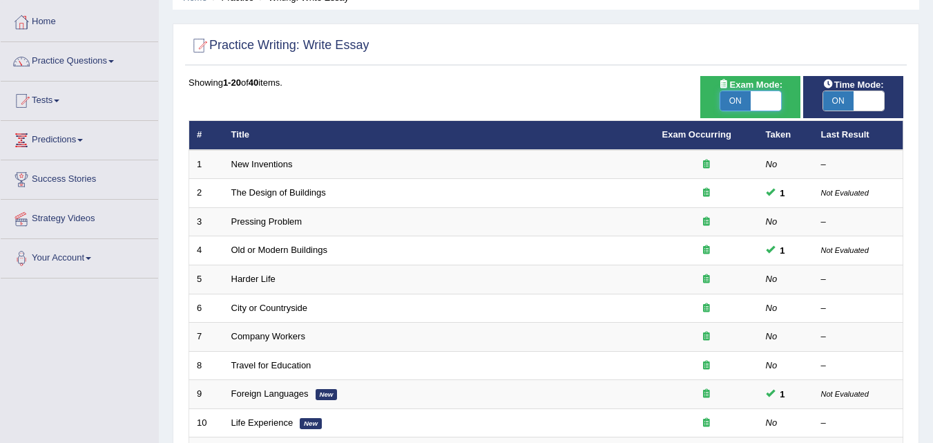
click at [773, 104] on span at bounding box center [766, 100] width 30 height 19
checkbox input "false"
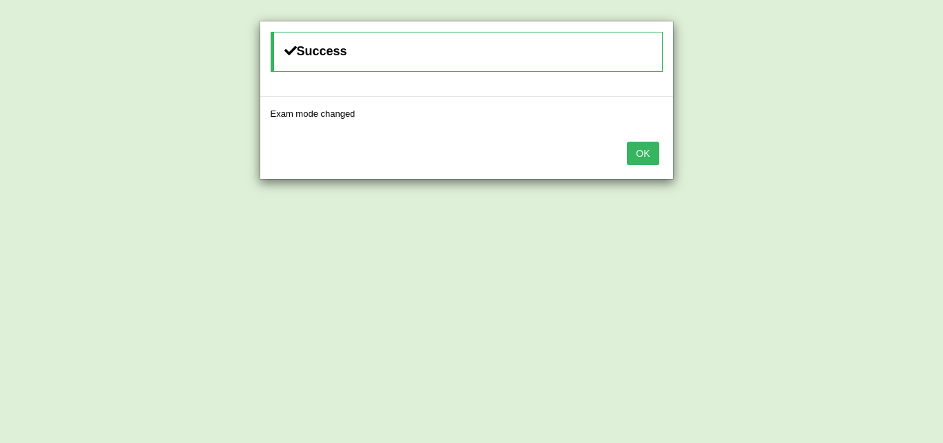
click at [647, 153] on button "OK" at bounding box center [643, 153] width 32 height 23
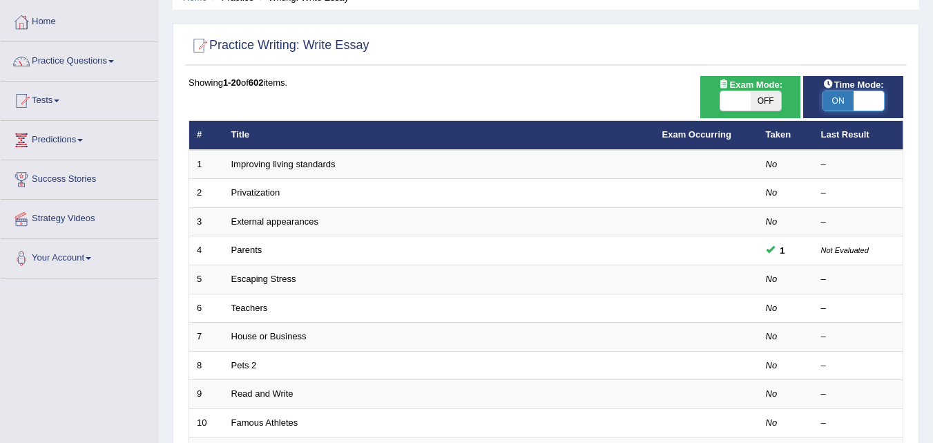
click at [866, 101] on span at bounding box center [868, 100] width 30 height 19
checkbox input "false"
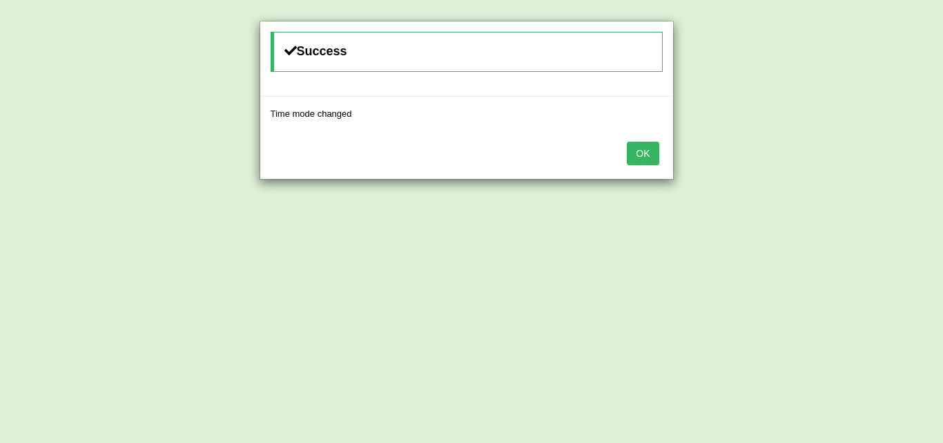
click at [639, 155] on button "OK" at bounding box center [643, 153] width 32 height 23
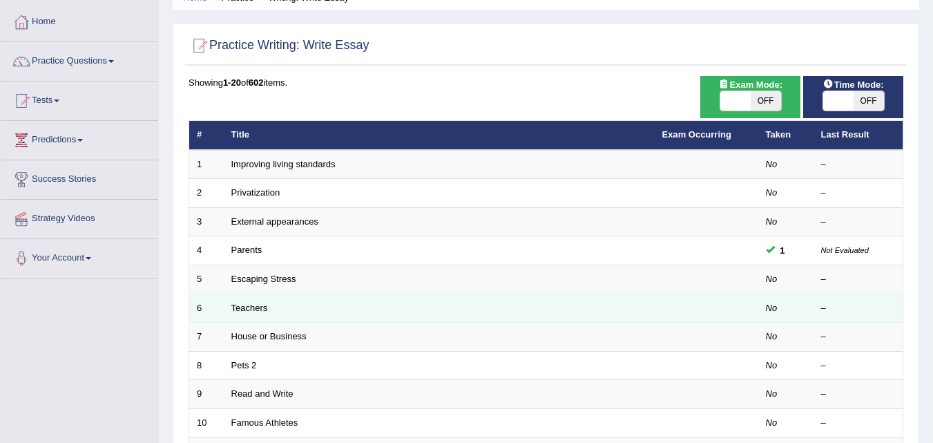
click at [406, 314] on td "Teachers" at bounding box center [439, 307] width 431 height 29
click at [239, 320] on td "Teachers" at bounding box center [439, 307] width 431 height 29
click at [258, 310] on link "Teachers" at bounding box center [249, 307] width 37 height 10
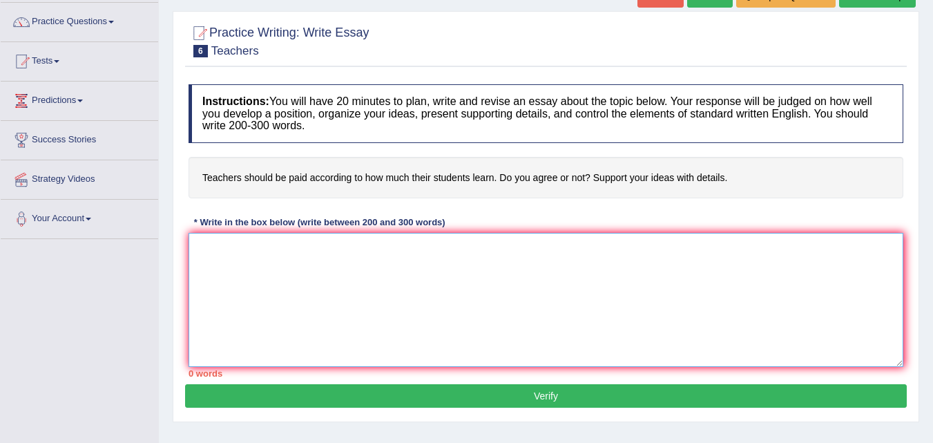
click at [207, 243] on textarea at bounding box center [546, 300] width 715 height 134
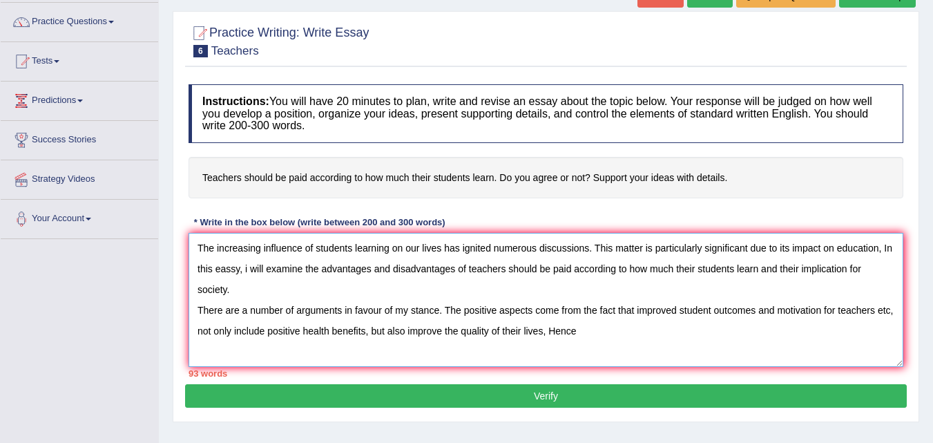
click at [546, 331] on textarea "The increasing influence of students learning on our lives has ignited numerous…" at bounding box center [546, 300] width 715 height 134
click at [577, 331] on textarea "The increasing influence of students learning on our lives has ignited numerous…" at bounding box center [546, 300] width 715 height 134
click at [244, 353] on textarea "The increasing influence of students learning on our lives has ignited numerous…" at bounding box center [546, 300] width 715 height 134
drag, startPoint x: 246, startPoint y: 351, endPoint x: 325, endPoint y: 348, distance: 79.5
click at [325, 348] on textarea "The increasing influence of students learning on our lives has ignited numerous…" at bounding box center [546, 300] width 715 height 134
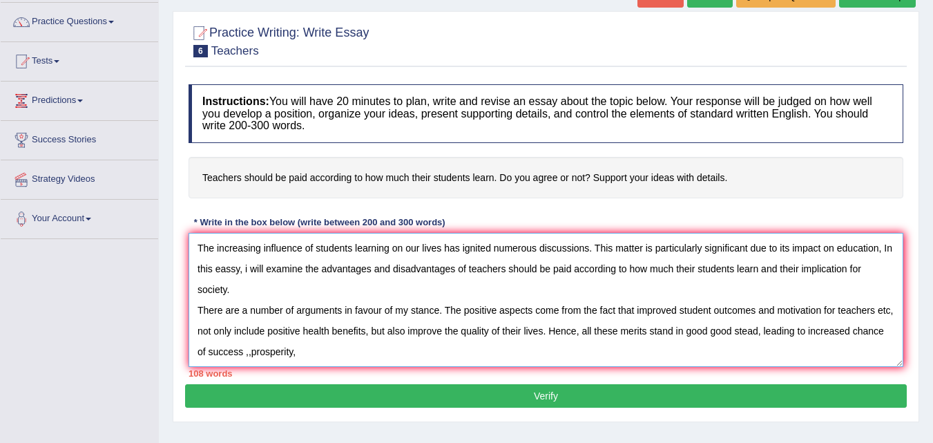
click at [325, 348] on textarea "The increasing influence of students learning on our lives has ignited numerous…" at bounding box center [546, 300] width 715 height 134
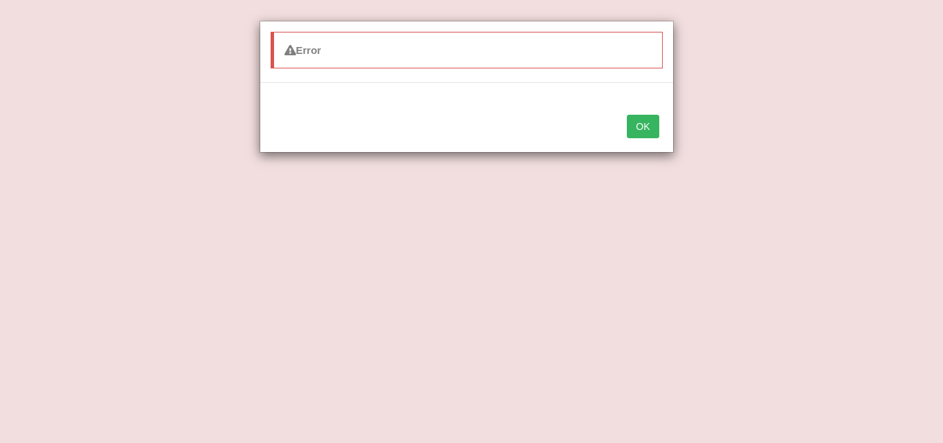
click at [633, 133] on button "OK" at bounding box center [643, 126] width 32 height 23
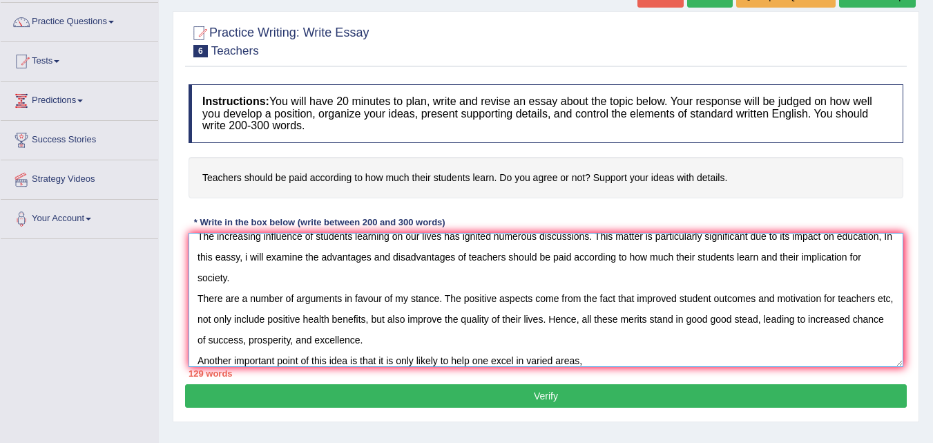
click at [585, 361] on textarea "The increasing influence of students learning on our lives has ignited numerous…" at bounding box center [546, 300] width 715 height 134
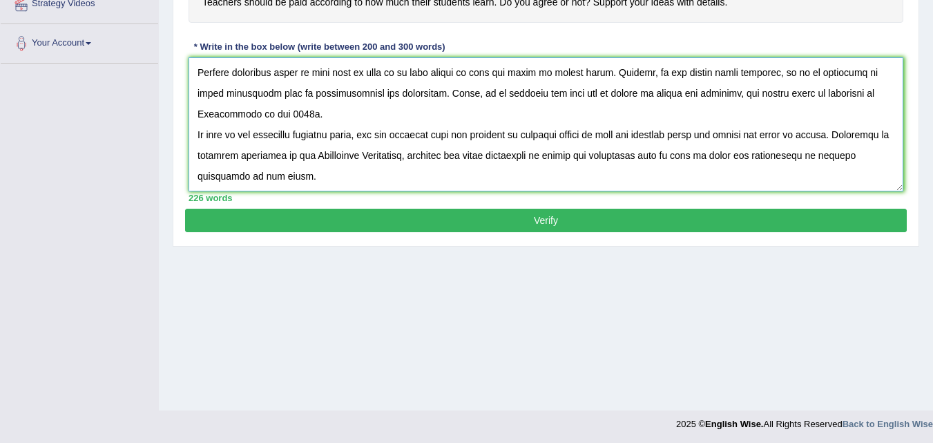
scroll to position [282, 0]
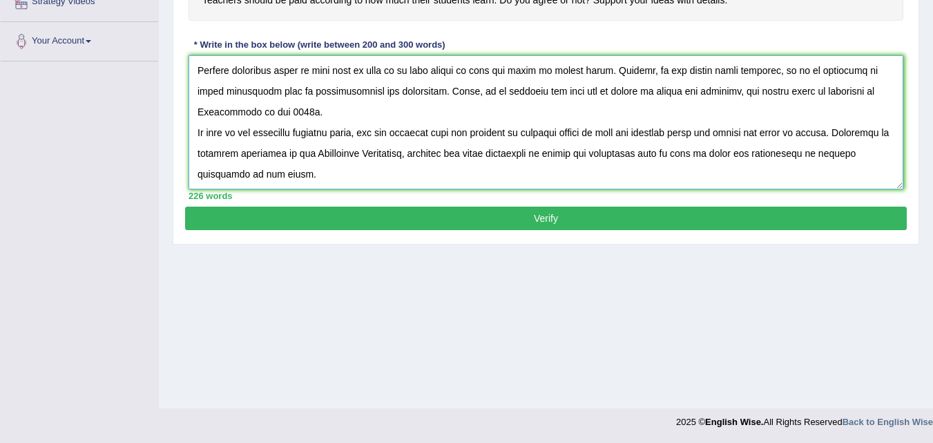
type textarea "The increasing influence of students learning on our lives has ignited numerous…"
click at [557, 221] on button "Verify" at bounding box center [546, 217] width 722 height 23
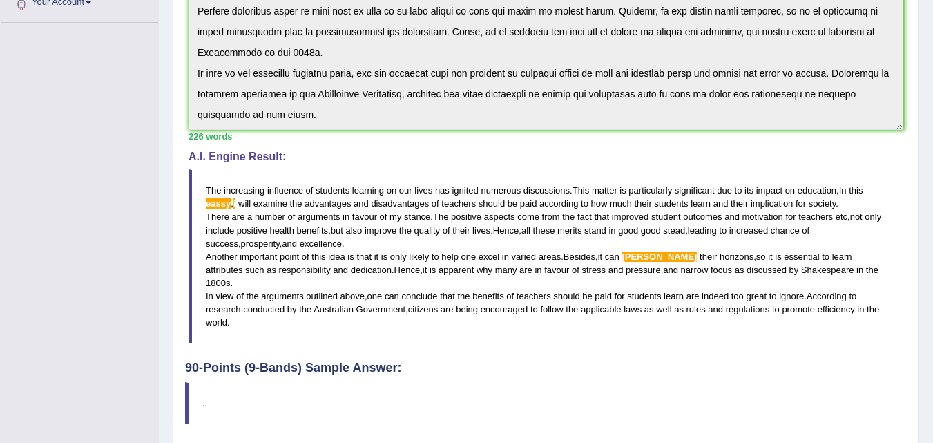
scroll to position [322, 0]
drag, startPoint x: 204, startPoint y: 184, endPoint x: 203, endPoint y: 200, distance: 15.9
click at [210, 213] on blockquote "The increasing influence of students learning on our lives has ignited numerous…" at bounding box center [546, 255] width 715 height 174
click at [206, 184] on span "The" at bounding box center [213, 189] width 15 height 10
drag, startPoint x: 206, startPoint y: 184, endPoint x: 266, endPoint y: 299, distance: 129.4
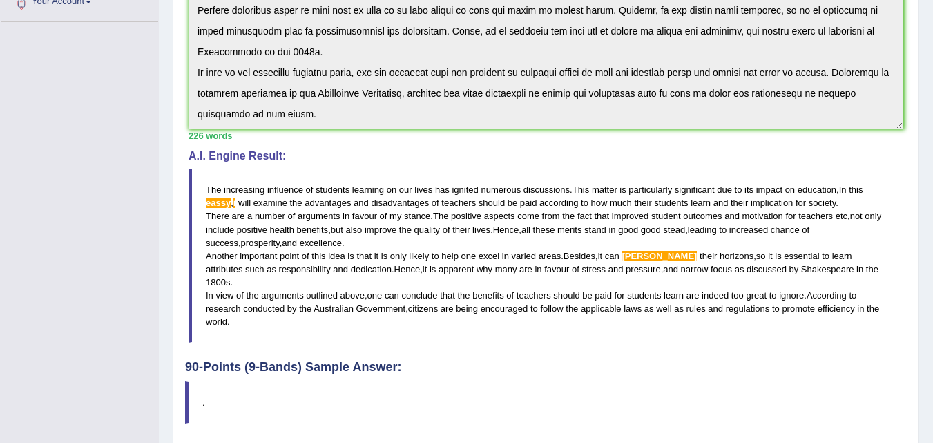
click at [266, 299] on blockquote "The increasing influence of students learning on our lives has ignited numerous…" at bounding box center [546, 255] width 715 height 174
click at [266, 303] on span "conducted" at bounding box center [263, 308] width 41 height 10
click at [200, 184] on blockquote "The increasing influence of students learning on our lives has ignited numerous…" at bounding box center [546, 255] width 715 height 174
drag, startPoint x: 200, startPoint y: 184, endPoint x: 283, endPoint y: 346, distance: 182.5
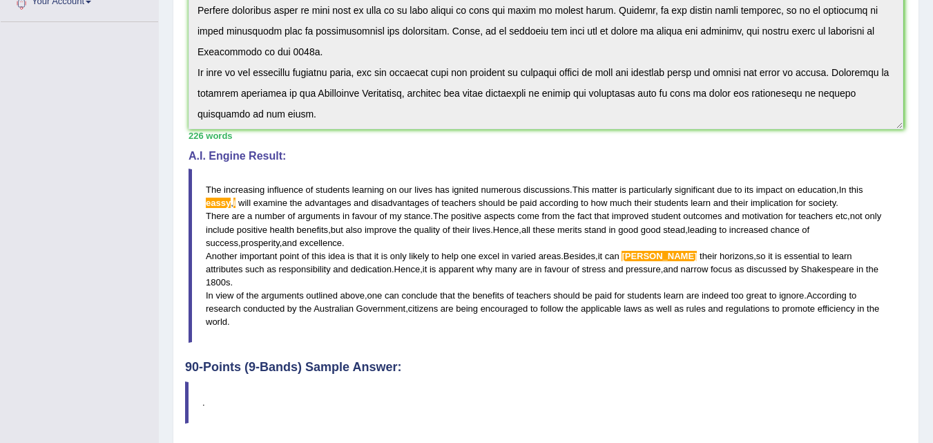
click at [283, 346] on div "Instructions: You will have 20 minutes to plan, write and revise an essay about…" at bounding box center [546, 111] width 722 height 500
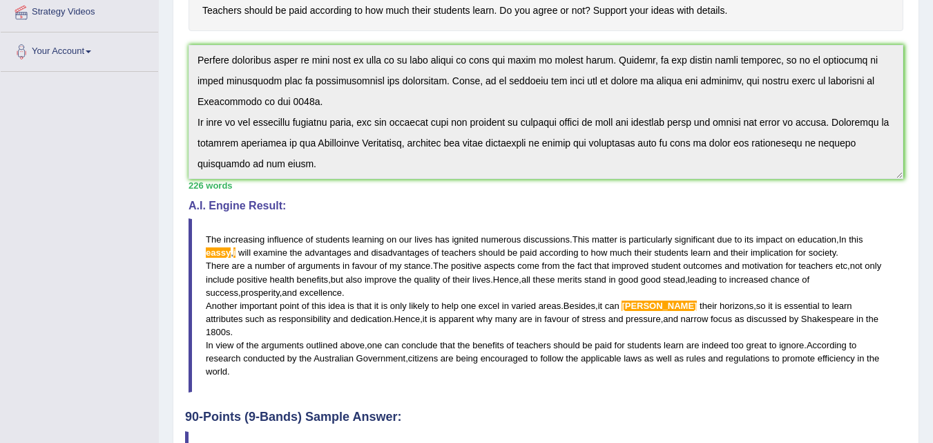
scroll to position [274, 0]
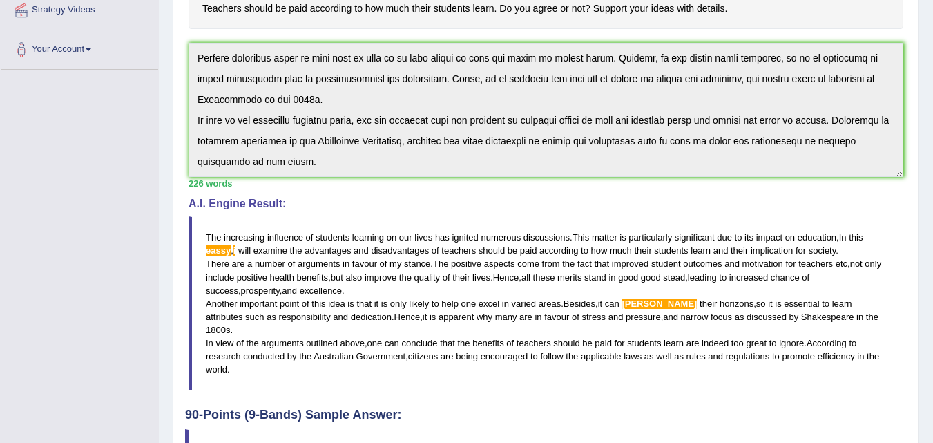
click at [197, 231] on blockquote "The increasing influence of students learning on our lives has ignited numerous…" at bounding box center [546, 303] width 715 height 174
drag, startPoint x: 197, startPoint y: 231, endPoint x: 276, endPoint y: 311, distance: 112.3
click at [276, 311] on blockquote "The increasing influence of students learning on our lives has ignited numerous…" at bounding box center [546, 303] width 715 height 174
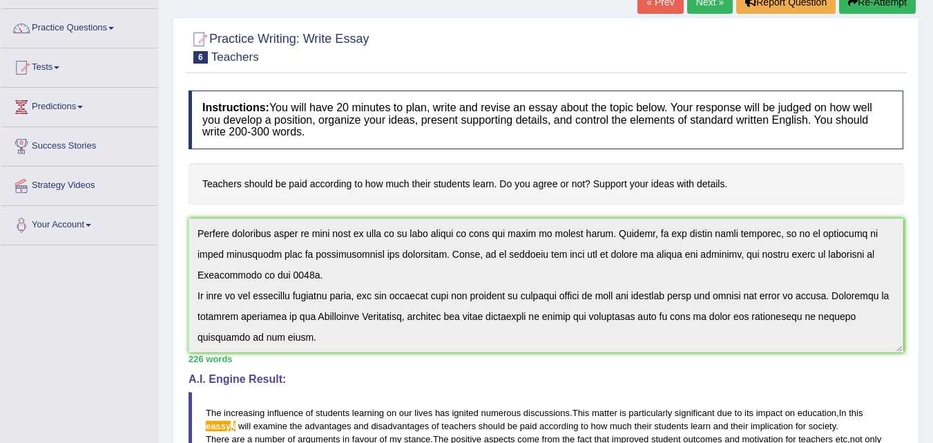
scroll to position [0, 0]
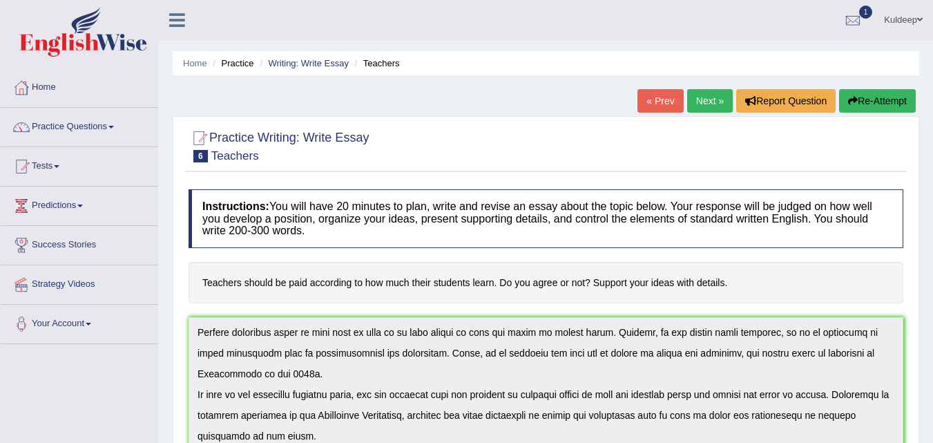
click at [659, 102] on link "« Prev" at bounding box center [660, 100] width 46 height 23
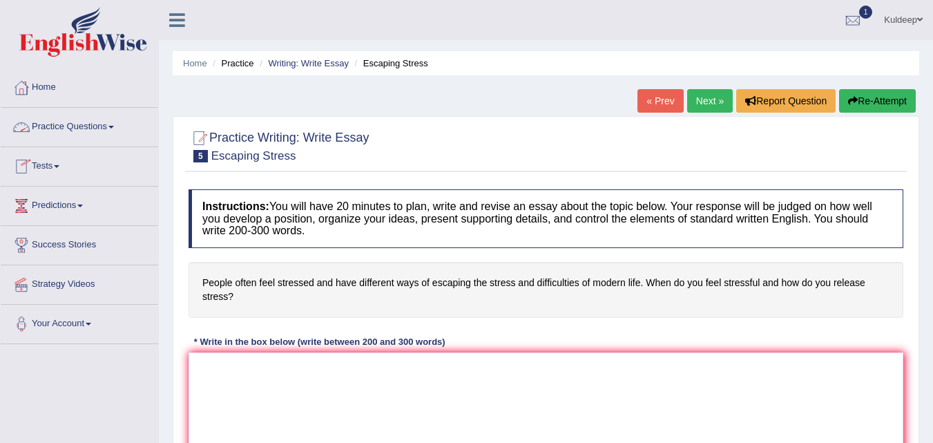
click at [114, 128] on span at bounding box center [111, 127] width 6 height 3
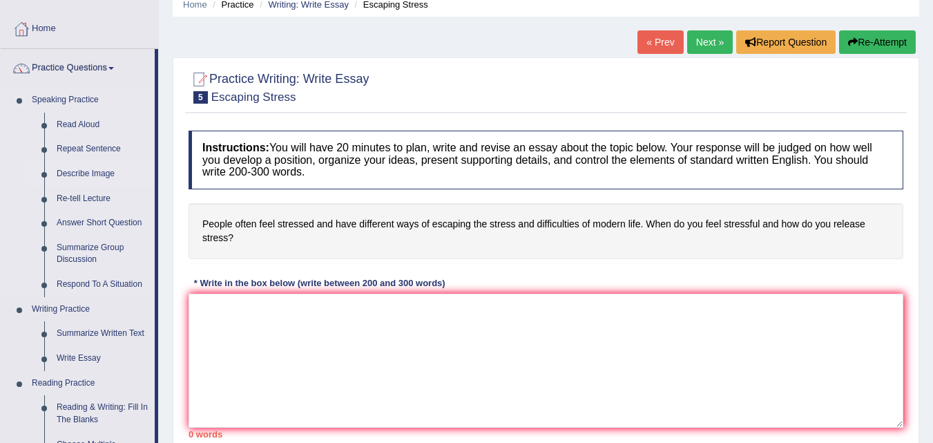
scroll to position [59, 0]
click at [91, 359] on link "Write Essay" at bounding box center [102, 357] width 104 height 25
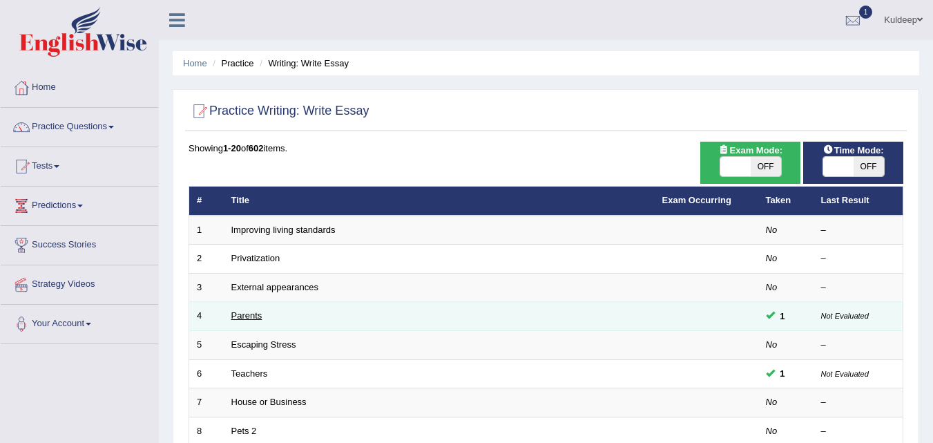
click at [255, 312] on link "Parents" at bounding box center [246, 315] width 31 height 10
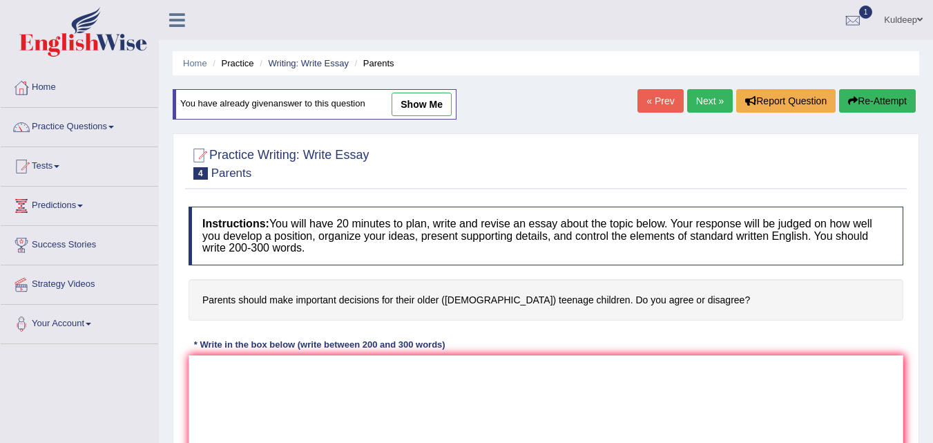
click at [426, 107] on link "show me" at bounding box center [422, 104] width 60 height 23
type textarea "The increasing influence of parents should make important decisions for their o…"
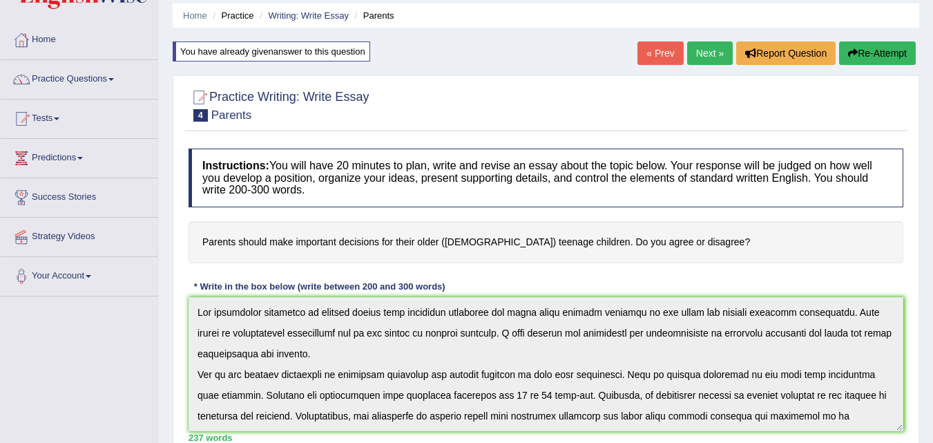
scroll to position [44, 0]
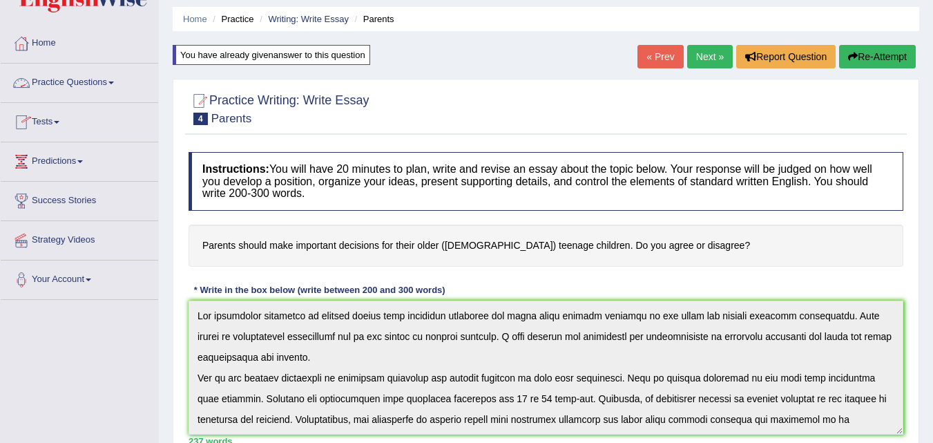
click at [114, 82] on span at bounding box center [111, 82] width 6 height 3
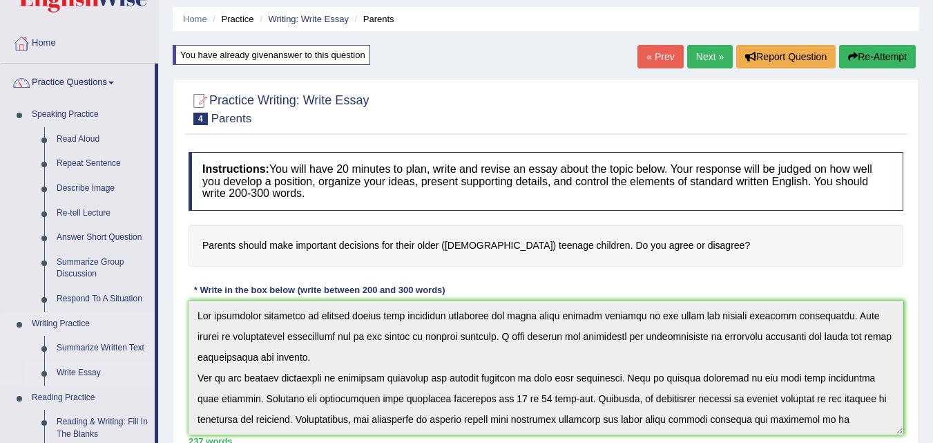
click at [89, 372] on link "Write Essay" at bounding box center [102, 372] width 104 height 25
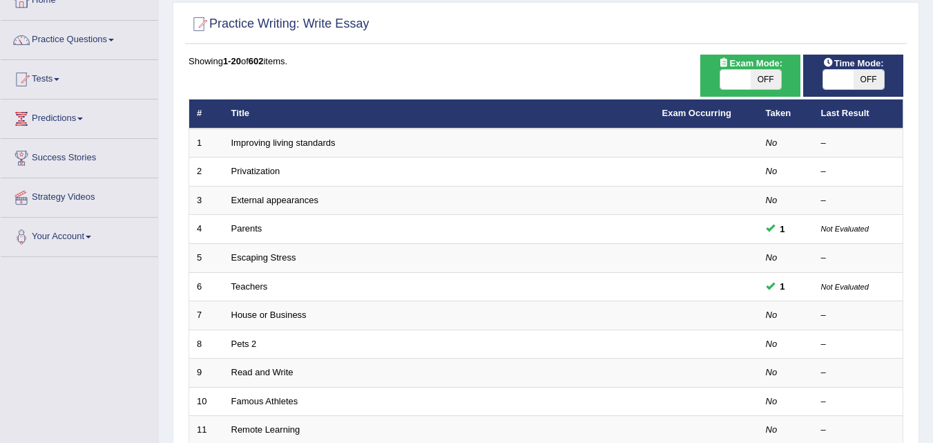
scroll to position [88, 0]
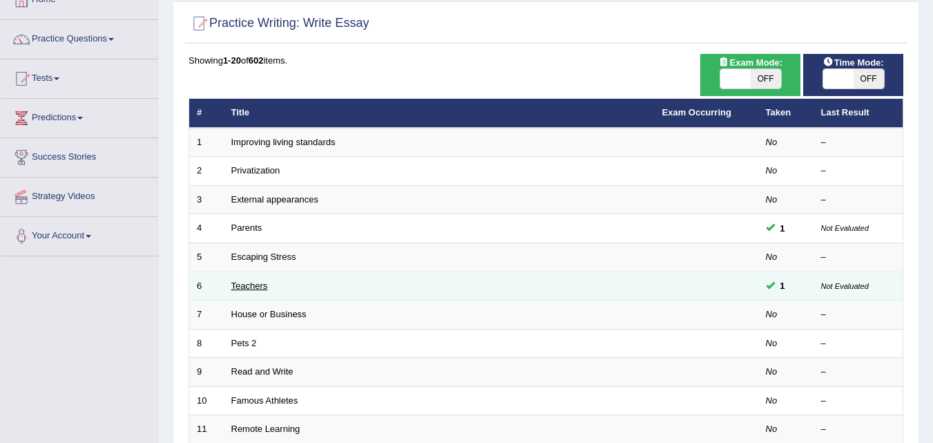
click at [235, 286] on link "Teachers" at bounding box center [249, 285] width 37 height 10
click at [773, 283] on span at bounding box center [770, 284] width 9 height 9
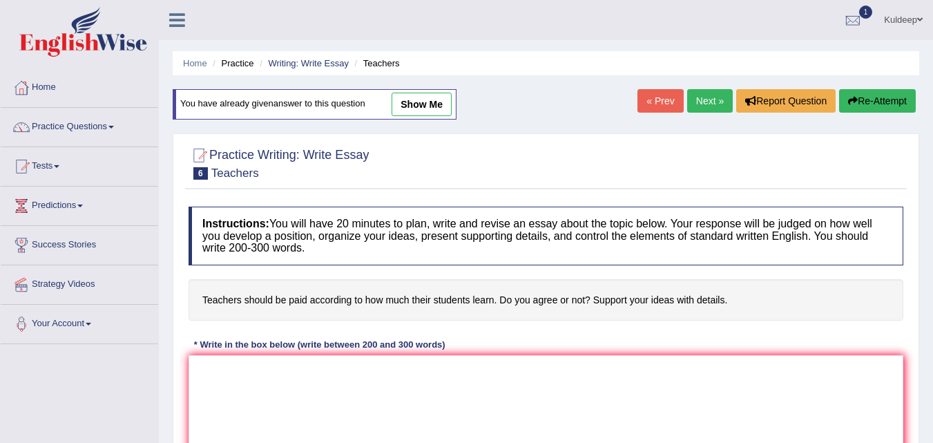
click at [419, 106] on link "show me" at bounding box center [422, 104] width 60 height 23
type textarea "The increasing influence of students learning on our lives has ignited numerous…"
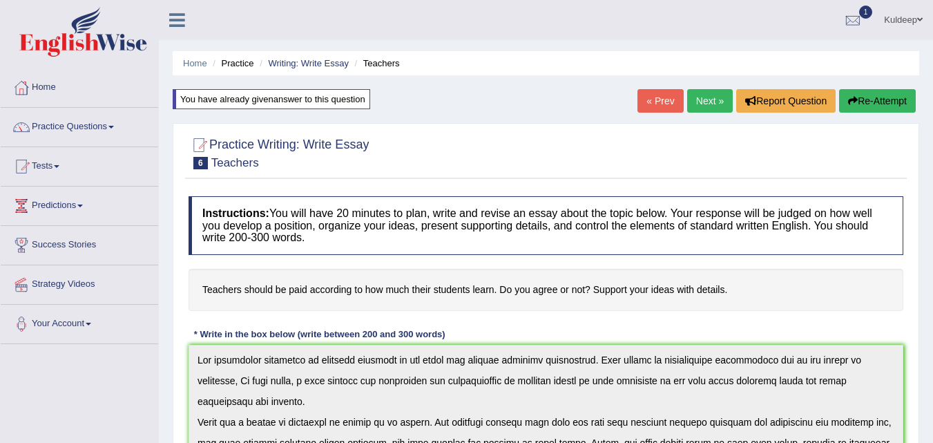
click at [114, 128] on link "Practice Questions" at bounding box center [79, 125] width 157 height 35
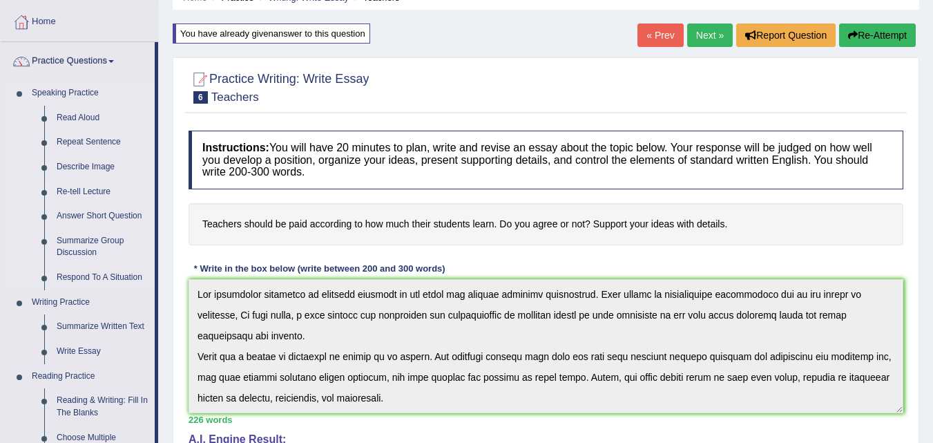
scroll to position [69, 0]
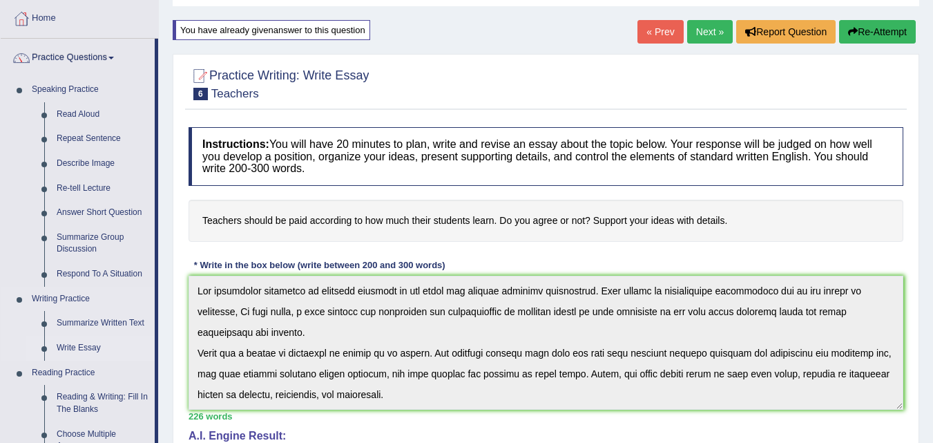
click at [87, 348] on link "Write Essay" at bounding box center [102, 348] width 104 height 25
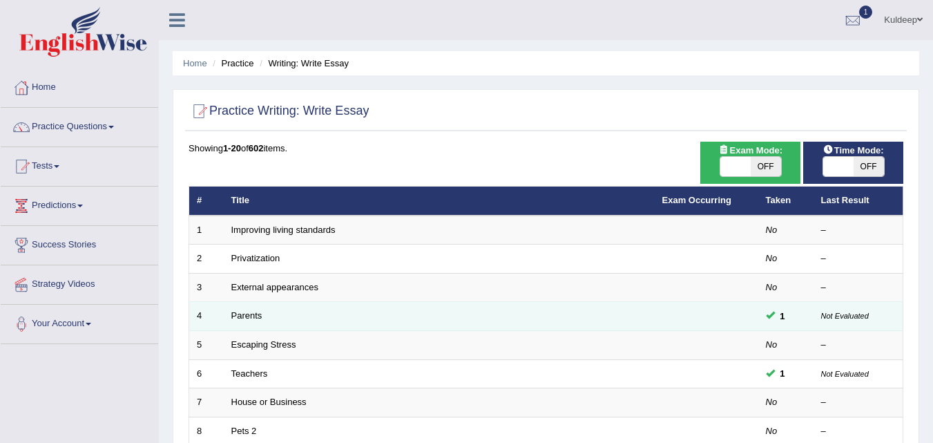
click at [266, 315] on td "Parents" at bounding box center [439, 316] width 431 height 29
click at [257, 316] on link "Parents" at bounding box center [246, 315] width 31 height 10
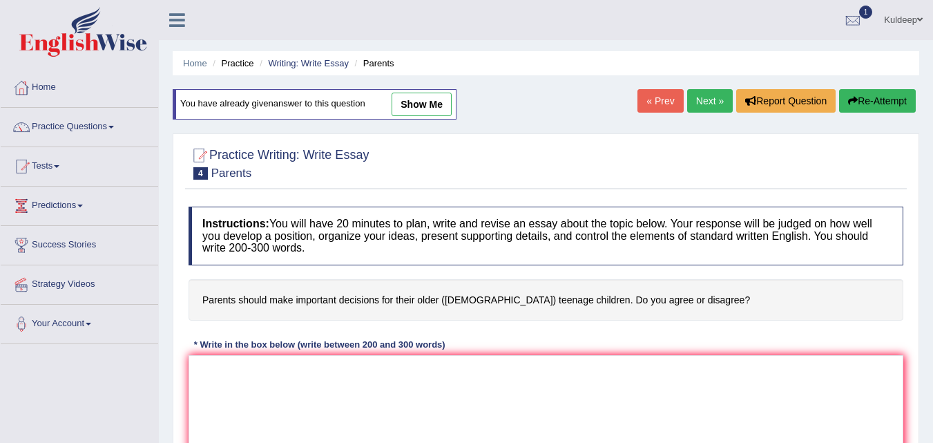
click at [422, 103] on link "show me" at bounding box center [422, 104] width 60 height 23
type textarea "The increasing influence of parents should make important decisions for their o…"
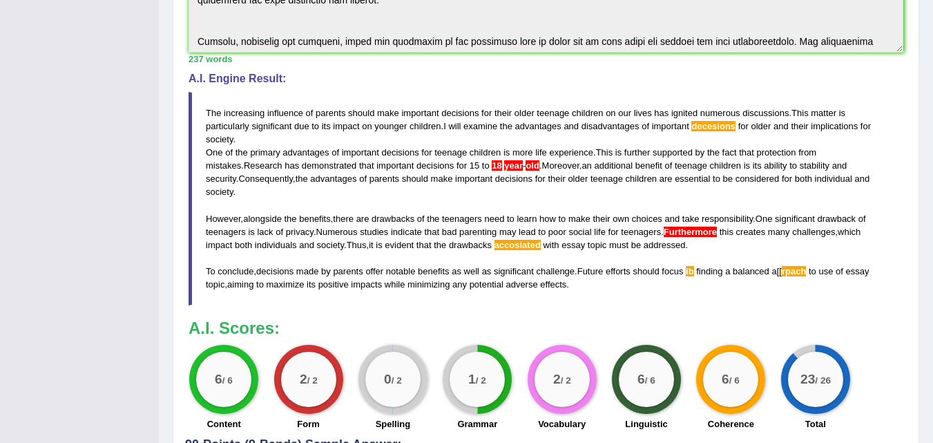
scroll to position [425, 0]
drag, startPoint x: 201, startPoint y: 111, endPoint x: 198, endPoint y: 104, distance: 7.4
click at [200, 107] on blockquote "The increasing influence of parents should make important decisions for their o…" at bounding box center [546, 200] width 715 height 214
drag, startPoint x: 198, startPoint y: 103, endPoint x: 327, endPoint y: 287, distance: 225.1
click at [327, 287] on blockquote "The increasing influence of parents should make important decisions for their o…" at bounding box center [546, 200] width 715 height 214
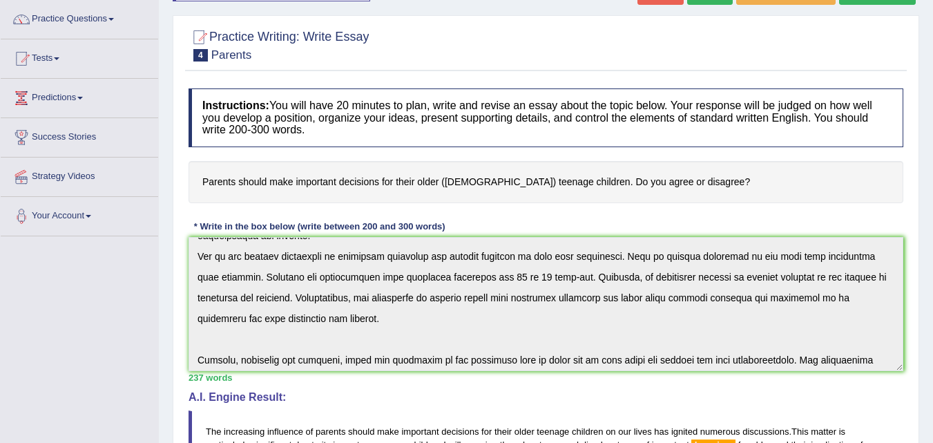
scroll to position [0, 0]
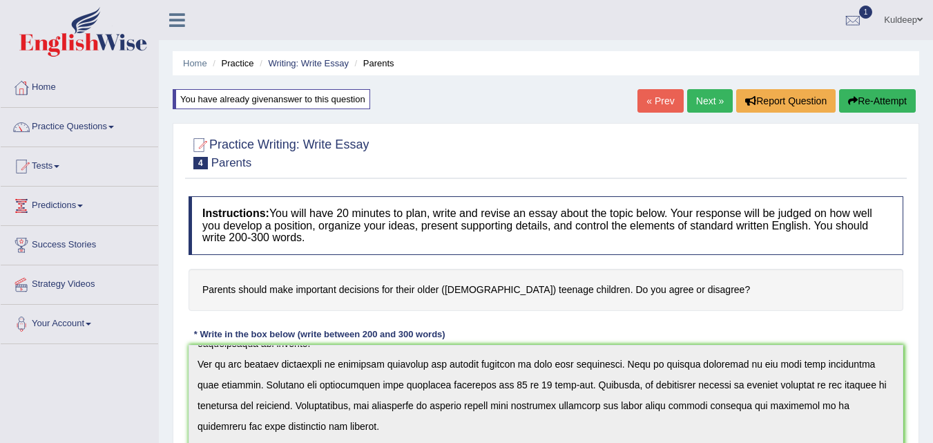
click at [114, 126] on span at bounding box center [111, 127] width 6 height 3
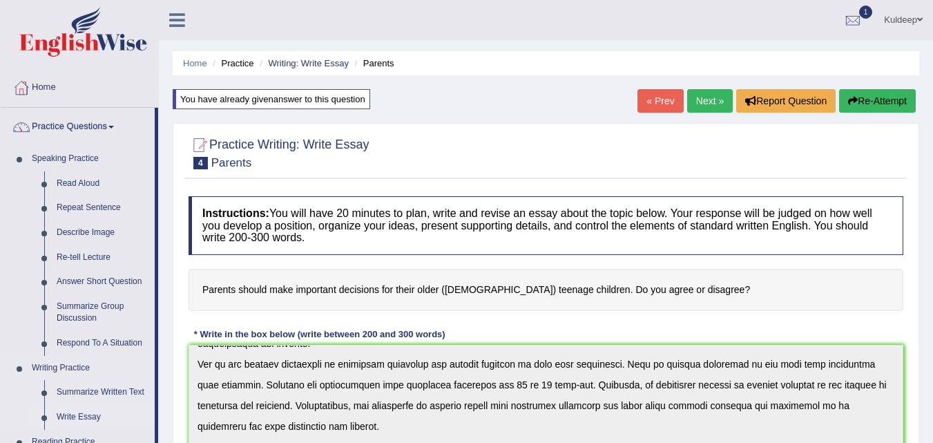
click at [93, 418] on link "Write Essay" at bounding box center [102, 417] width 104 height 25
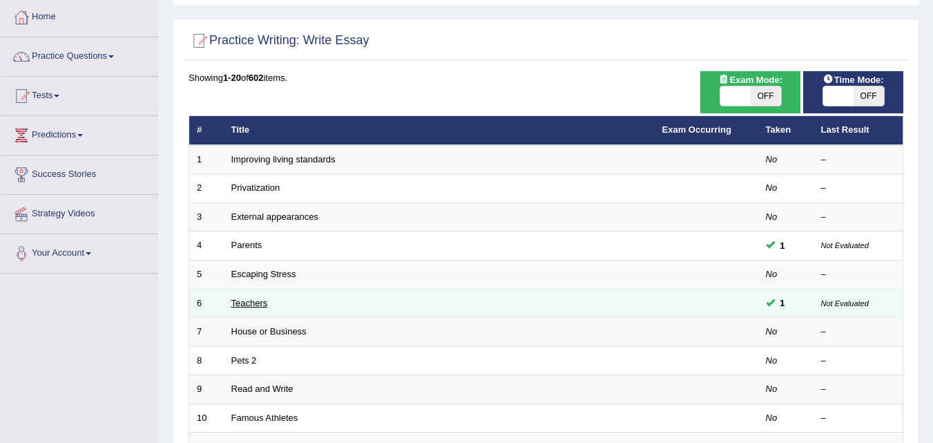
click at [251, 305] on link "Teachers" at bounding box center [249, 303] width 37 height 10
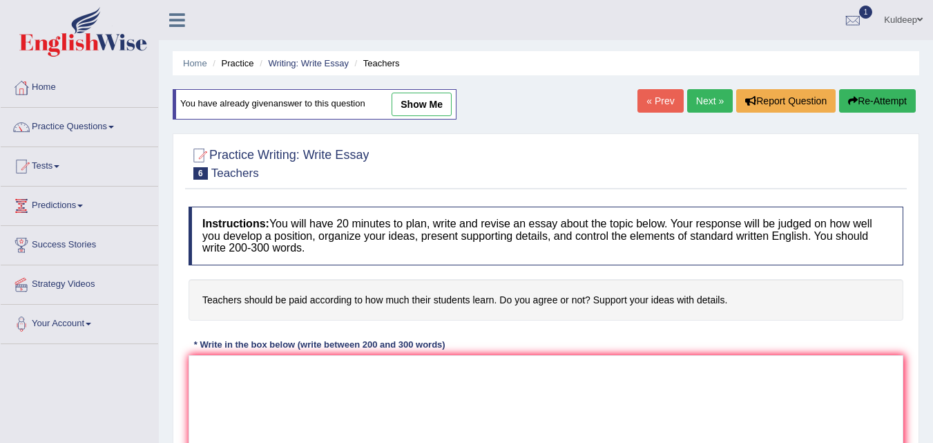
click at [416, 102] on link "show me" at bounding box center [422, 104] width 60 height 23
type textarea "The increasing influence of students learning on our lives has ignited numerous…"
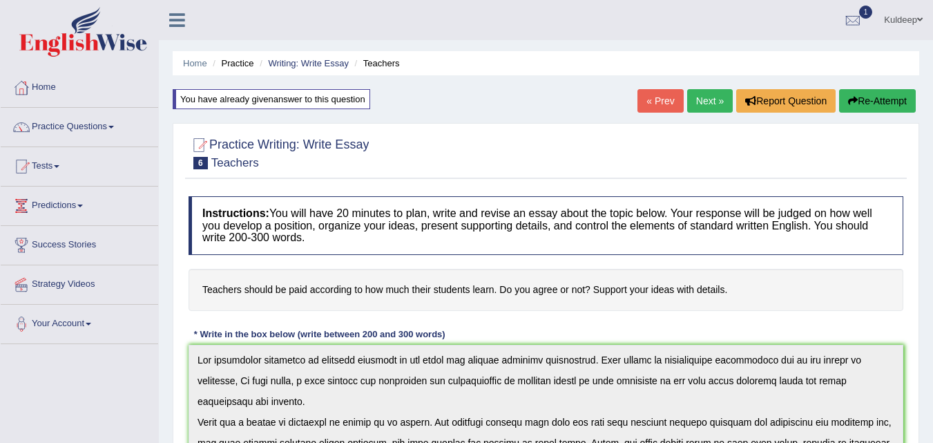
click at [232, 63] on li "Practice" at bounding box center [231, 63] width 44 height 13
click at [234, 63] on li "Practice" at bounding box center [231, 63] width 44 height 13
click at [197, 66] on link "Home" at bounding box center [195, 63] width 24 height 10
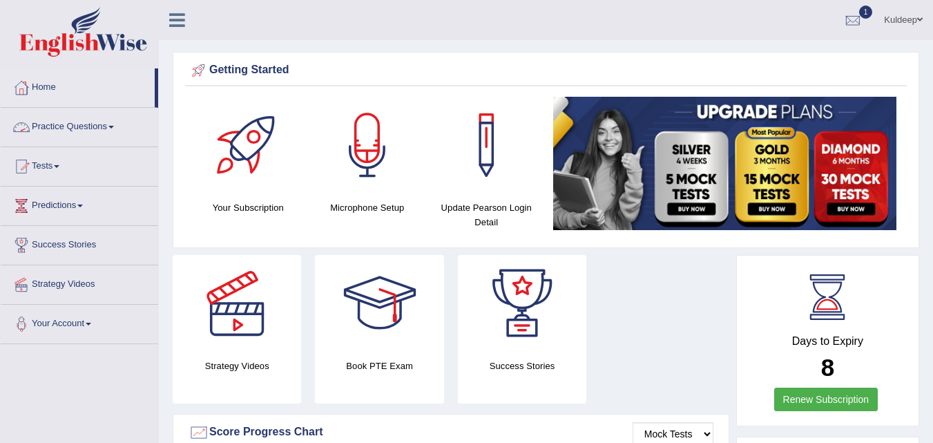
click at [113, 125] on link "Practice Questions" at bounding box center [79, 125] width 157 height 35
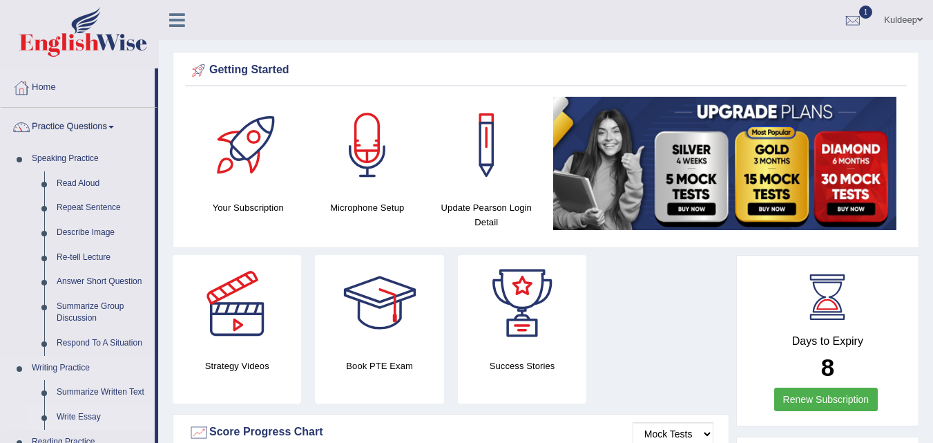
click at [79, 418] on link "Write Essay" at bounding box center [102, 417] width 104 height 25
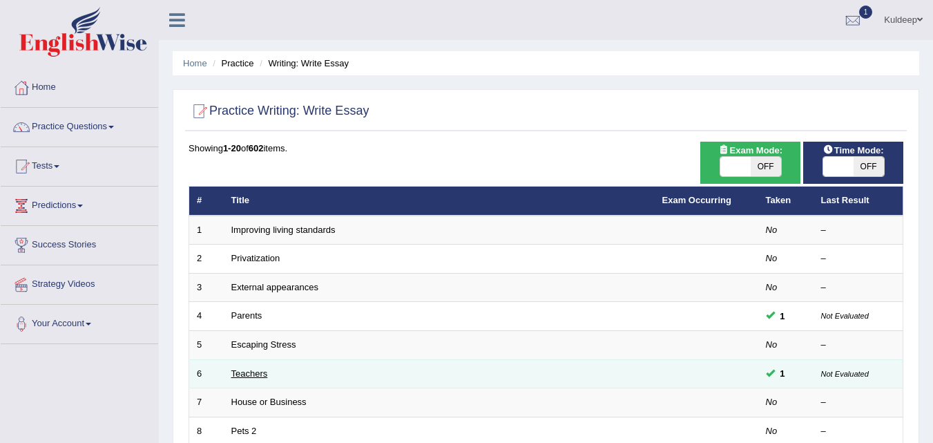
click at [254, 376] on link "Teachers" at bounding box center [249, 373] width 37 height 10
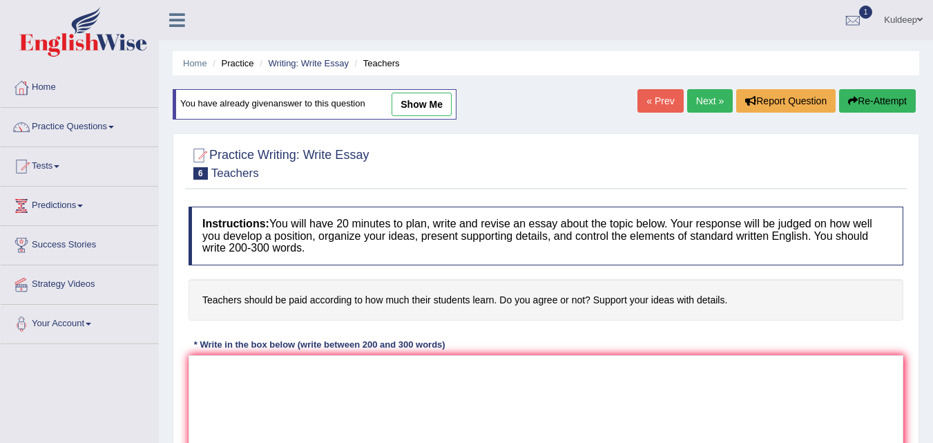
click at [423, 100] on link "show me" at bounding box center [422, 104] width 60 height 23
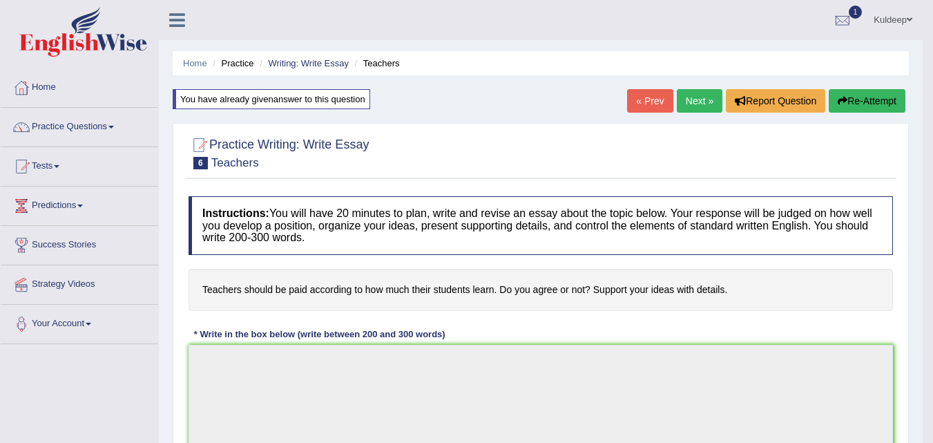
type textarea "The increasing influence of students learning on our lives has ignited numerous…"
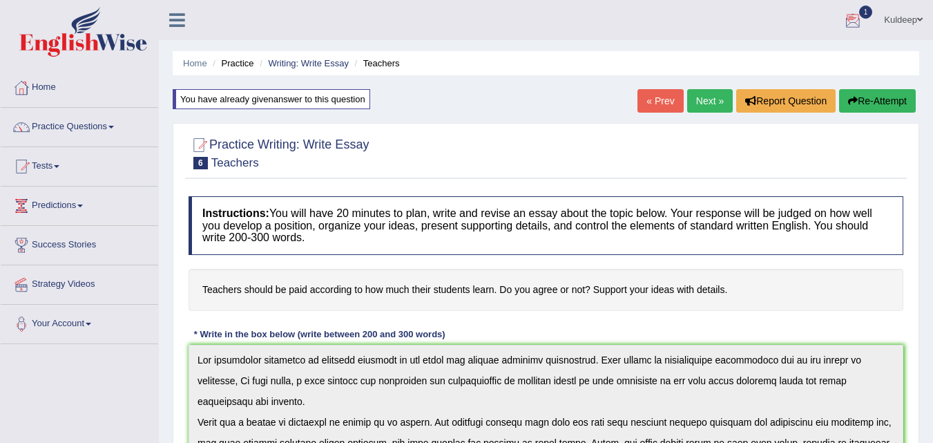
click at [852, 21] on div at bounding box center [852, 20] width 21 height 21
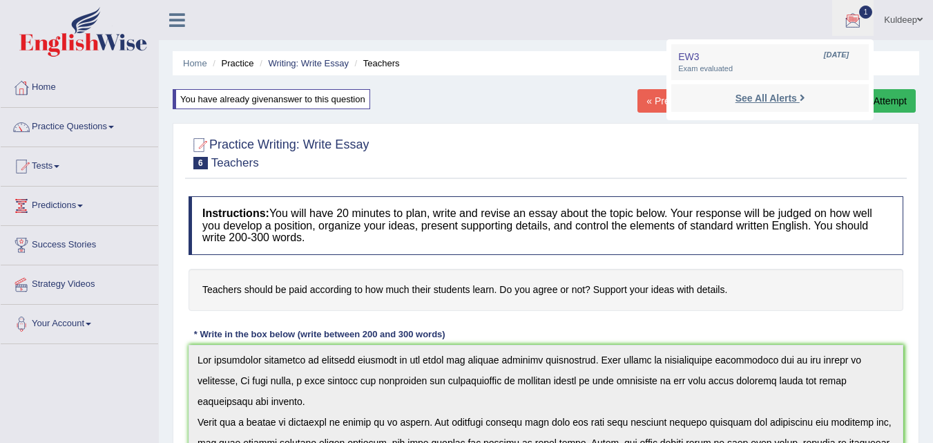
click at [790, 99] on strong "See All Alerts" at bounding box center [765, 98] width 61 height 11
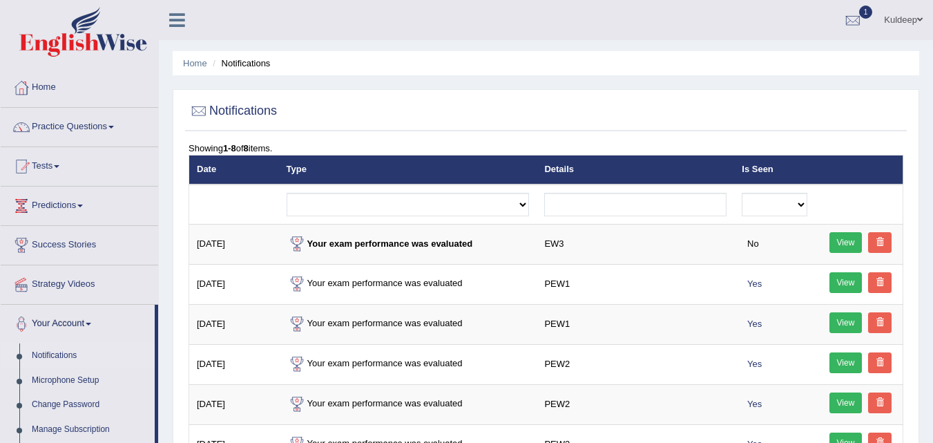
click at [865, 14] on span "1" at bounding box center [866, 12] width 14 height 13
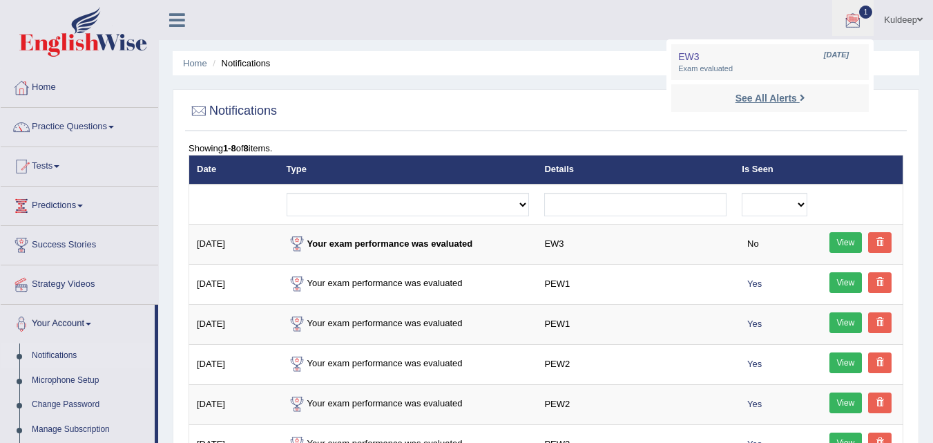
click at [796, 102] on link "See All Alerts" at bounding box center [770, 97] width 77 height 15
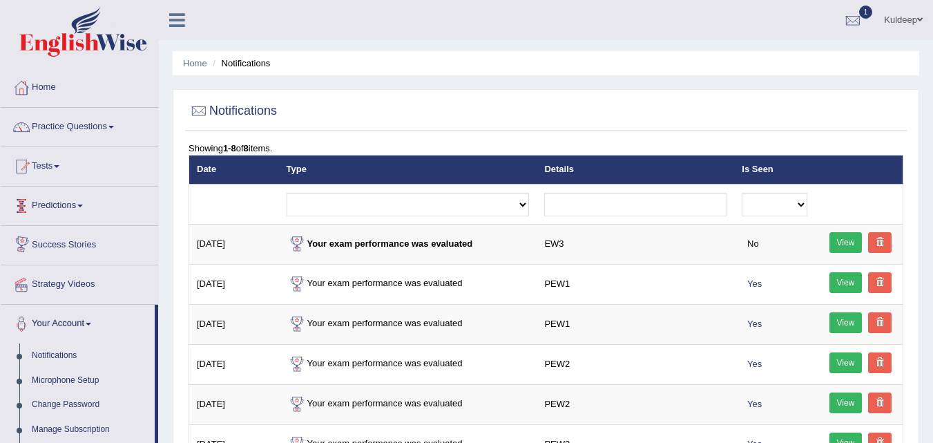
click at [83, 205] on span at bounding box center [80, 205] width 6 height 3
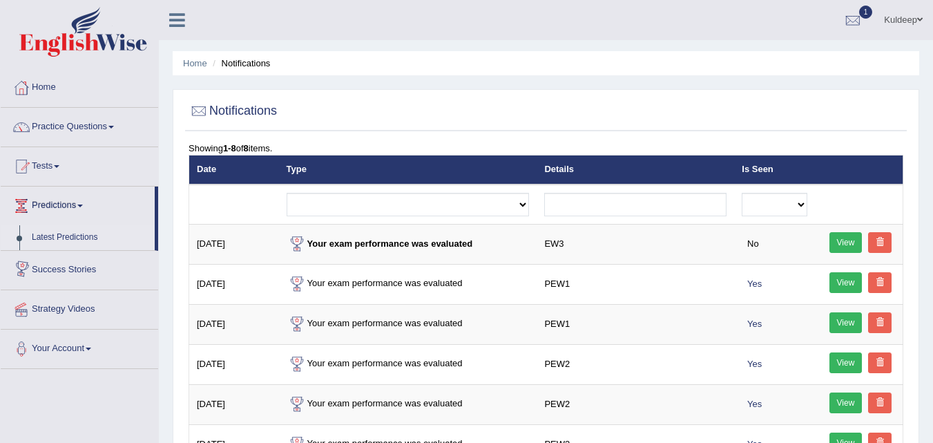
click at [95, 238] on link "Latest Predictions" at bounding box center [90, 237] width 129 height 25
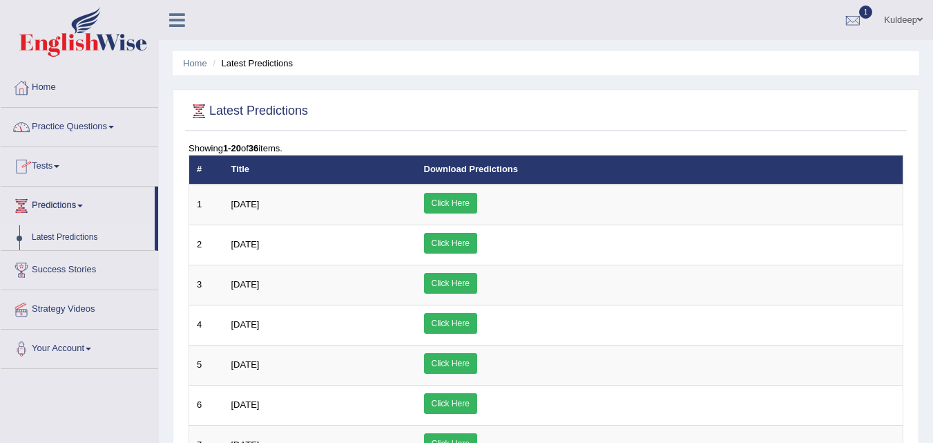
click at [113, 126] on span at bounding box center [111, 127] width 6 height 3
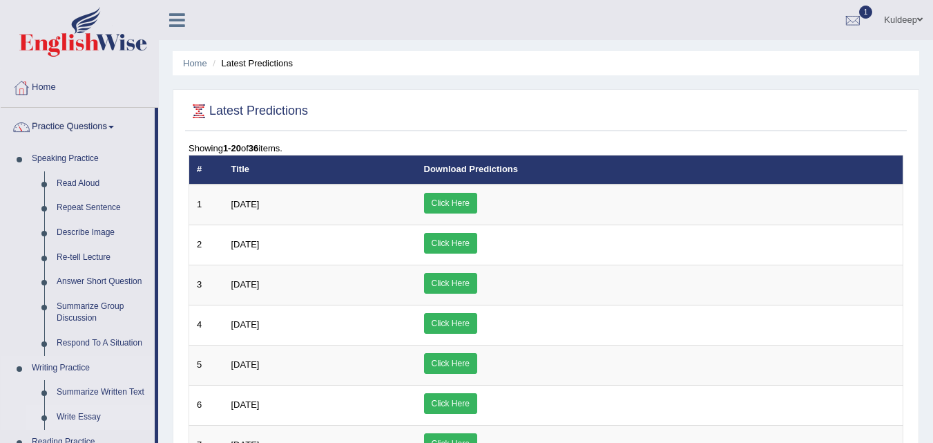
click at [93, 417] on link "Write Essay" at bounding box center [102, 417] width 104 height 25
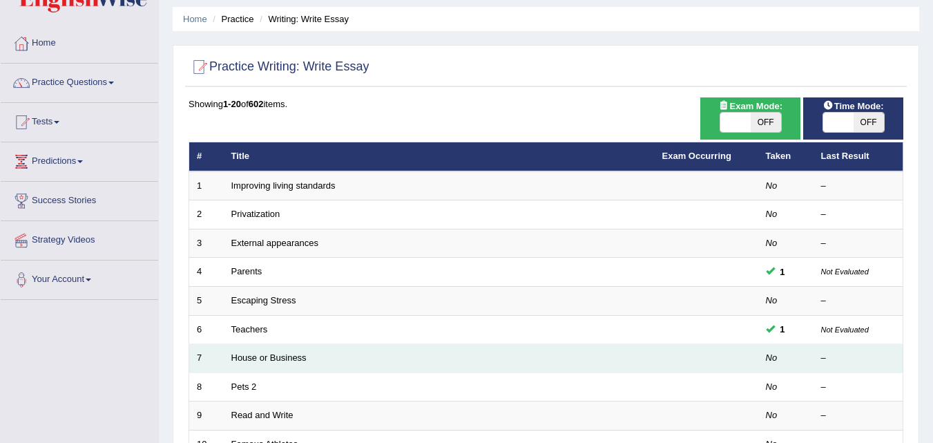
scroll to position [46, 0]
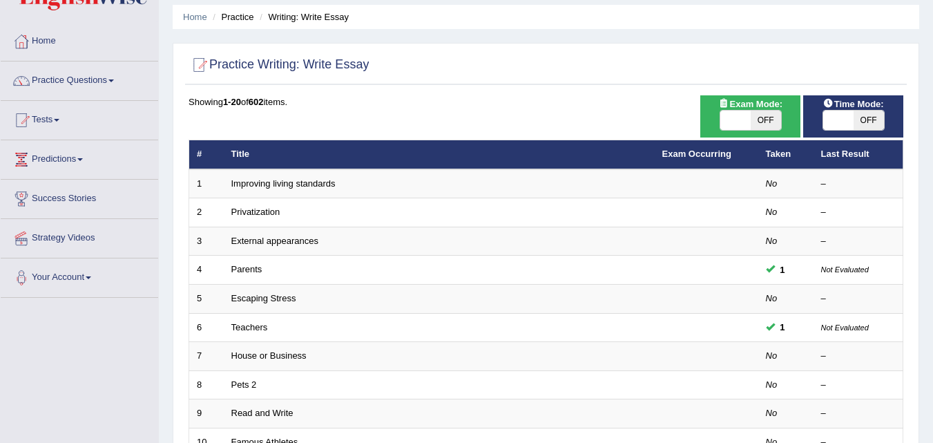
click at [727, 122] on span at bounding box center [735, 119] width 30 height 19
checkbox input "true"
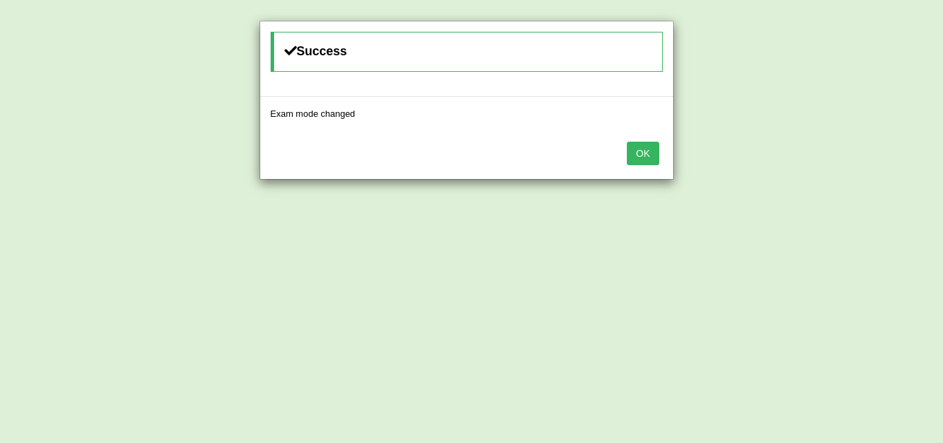
click at [648, 147] on button "OK" at bounding box center [643, 153] width 32 height 23
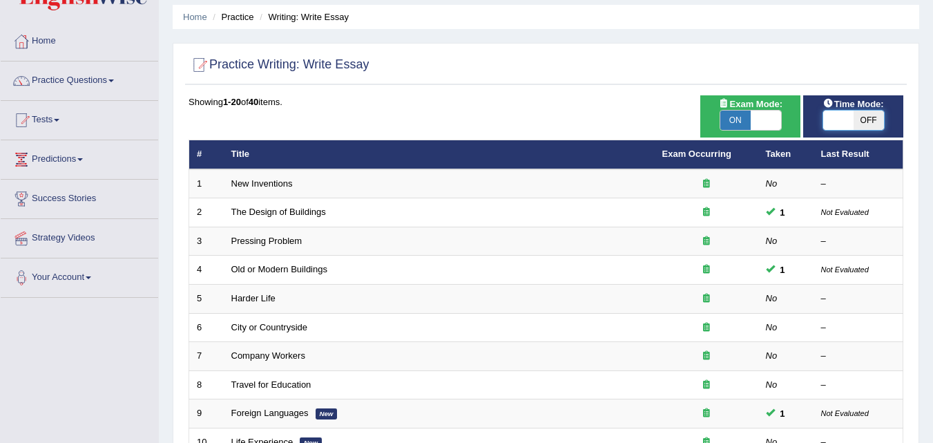
click at [826, 125] on span at bounding box center [838, 119] width 30 height 19
checkbox input "true"
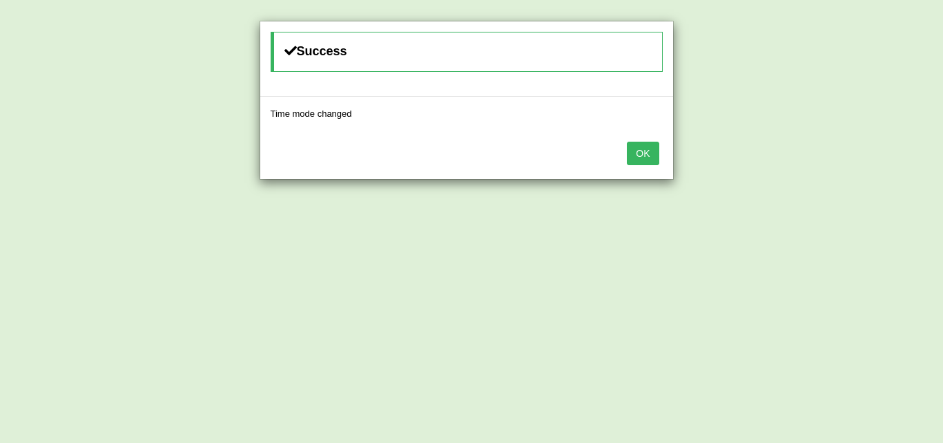
click at [648, 153] on button "OK" at bounding box center [643, 153] width 32 height 23
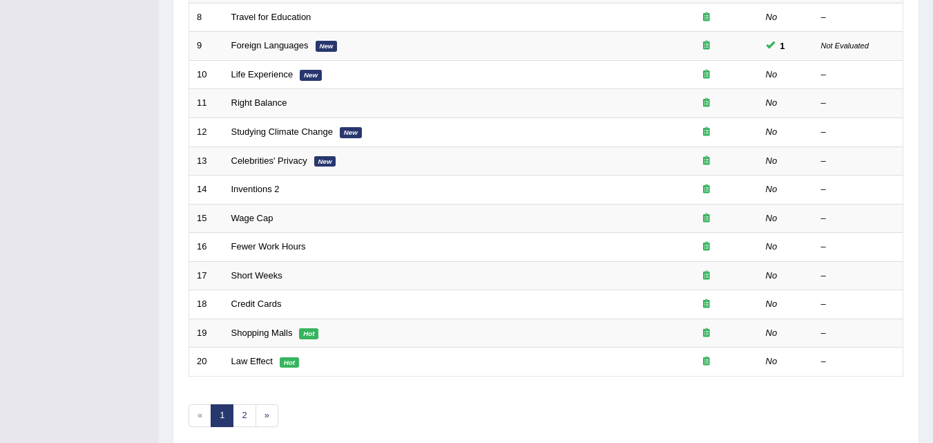
scroll to position [414, 0]
click at [247, 418] on link "2" at bounding box center [244, 414] width 23 height 23
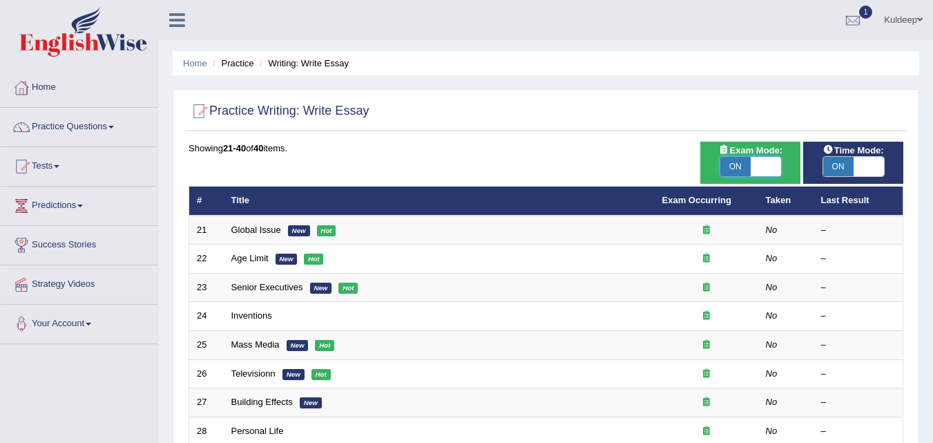
click at [770, 166] on span at bounding box center [766, 166] width 30 height 19
checkbox input "false"
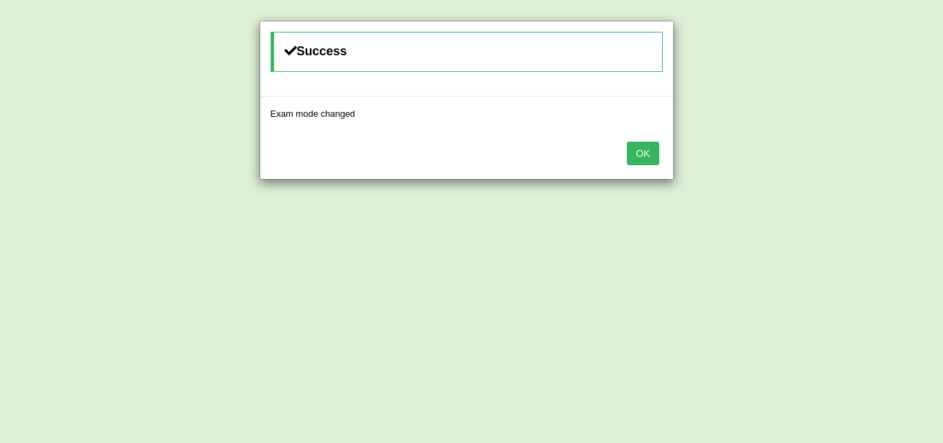
click at [647, 158] on button "OK" at bounding box center [643, 153] width 32 height 23
click at [645, 153] on button "OK" at bounding box center [643, 153] width 32 height 23
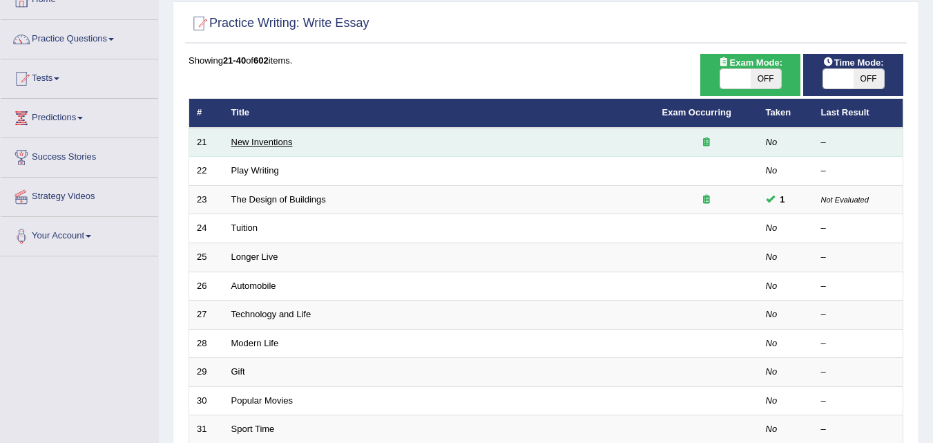
scroll to position [87, 0]
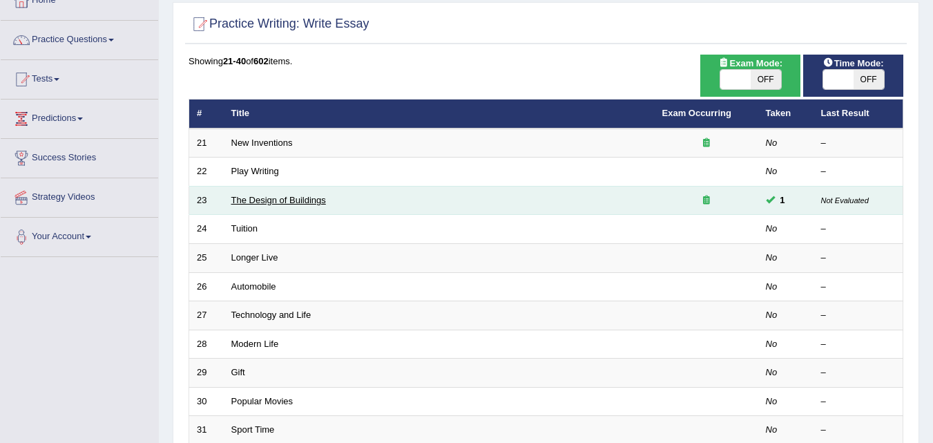
click at [277, 197] on link "The Design of Buildings" at bounding box center [278, 200] width 95 height 10
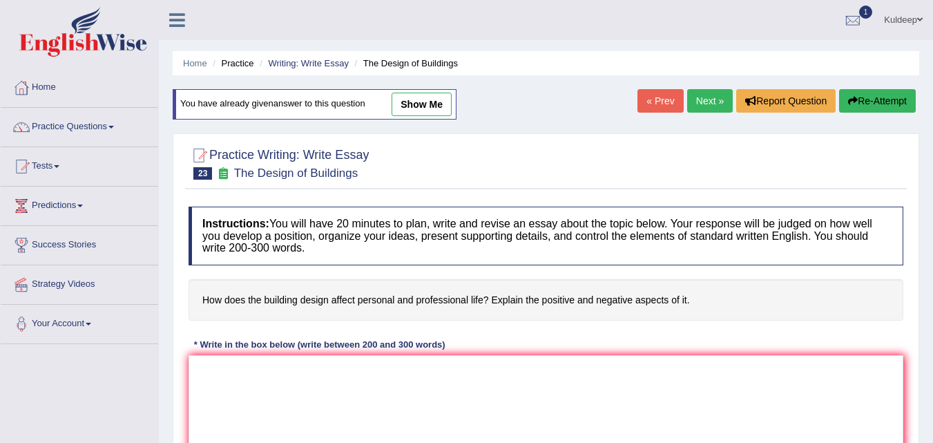
click at [427, 105] on link "show me" at bounding box center [422, 104] width 60 height 23
type textarea "The increasing influence of building design affect personal and professional li…"
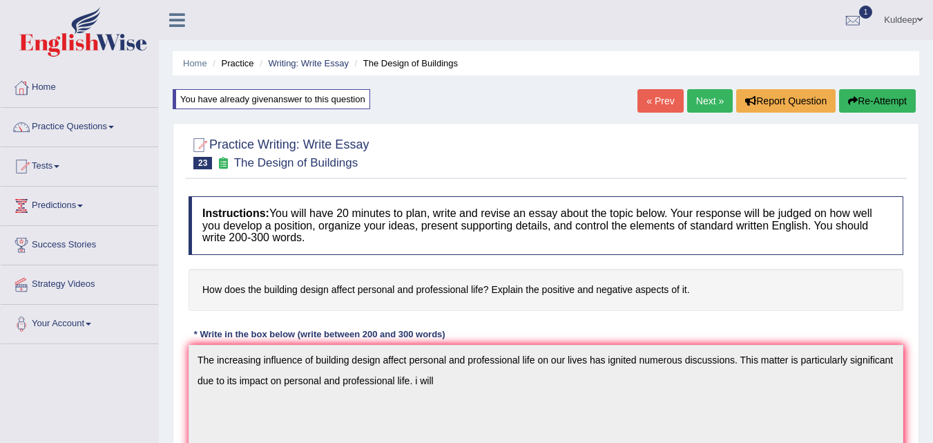
click at [114, 127] on span at bounding box center [111, 127] width 6 height 3
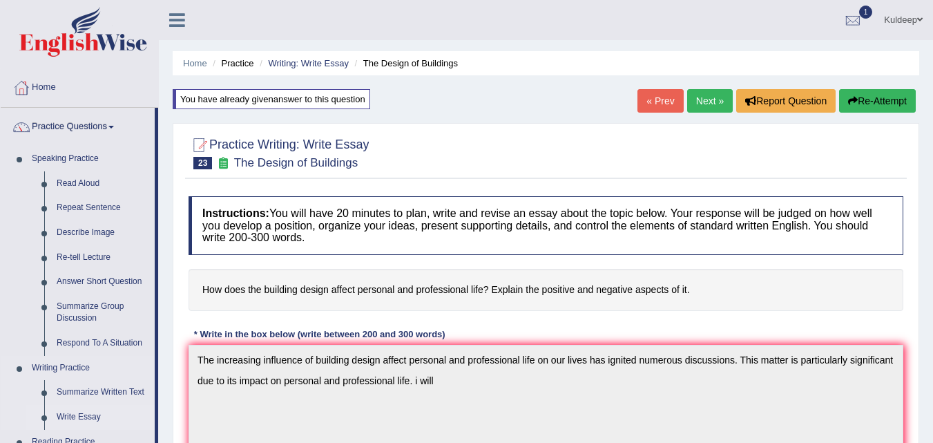
click at [85, 421] on link "Write Essay" at bounding box center [102, 417] width 104 height 25
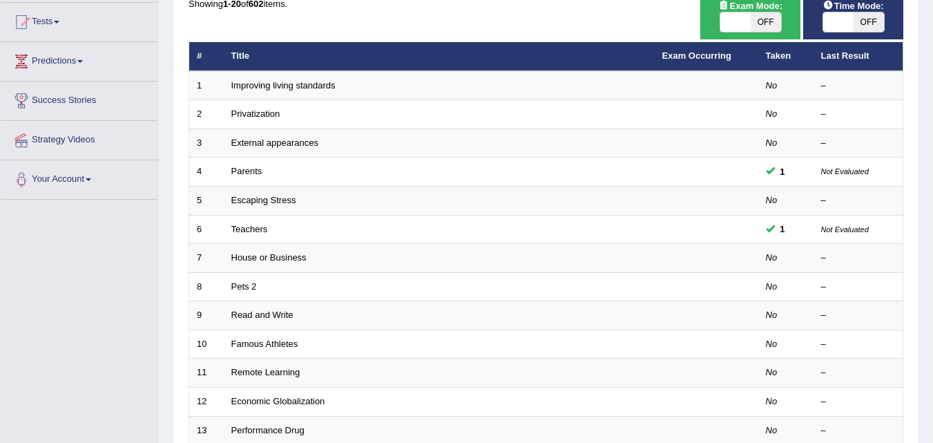
scroll to position [35, 0]
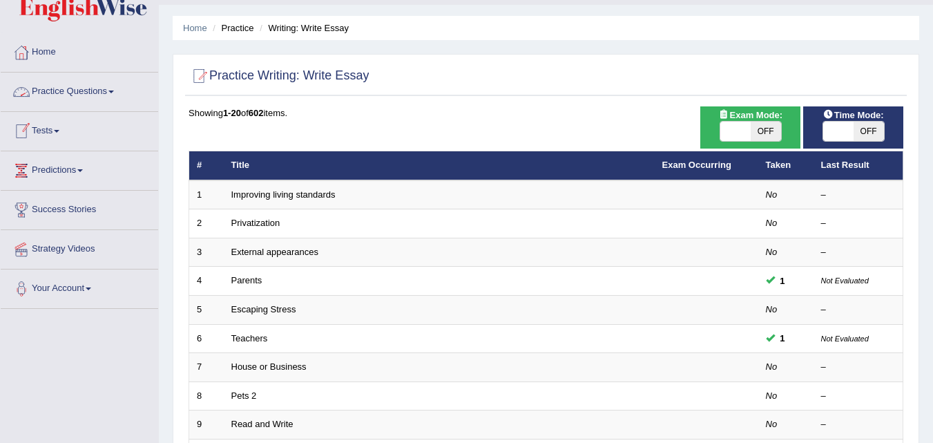
click at [114, 92] on span at bounding box center [111, 91] width 6 height 3
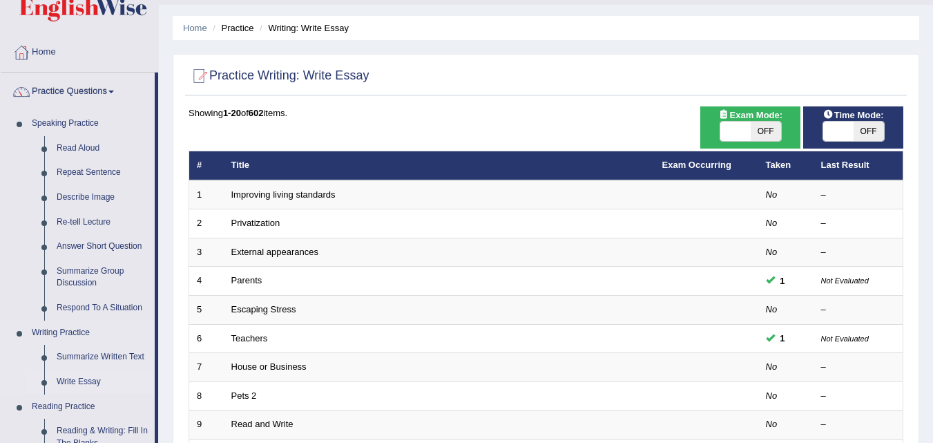
click at [81, 383] on link "Write Essay" at bounding box center [102, 381] width 104 height 25
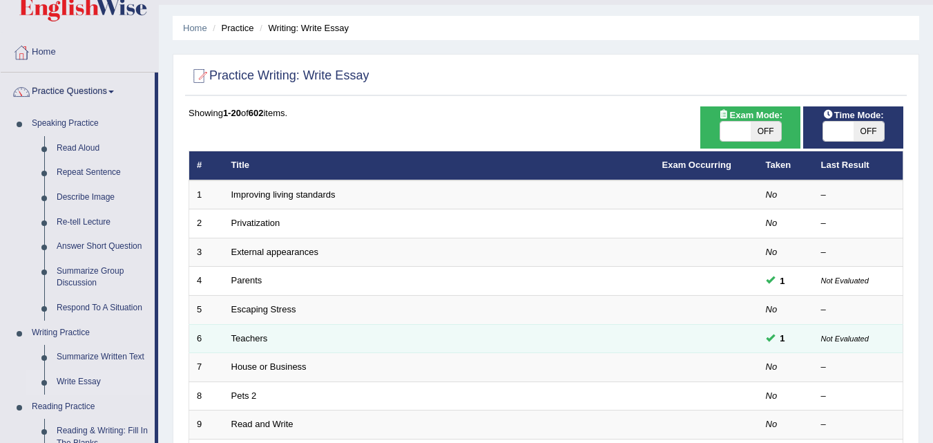
click at [233, 345] on td "Teachers" at bounding box center [439, 338] width 431 height 29
click at [251, 336] on link "Teachers" at bounding box center [249, 338] width 37 height 10
